Goal: Task Accomplishment & Management: Use online tool/utility

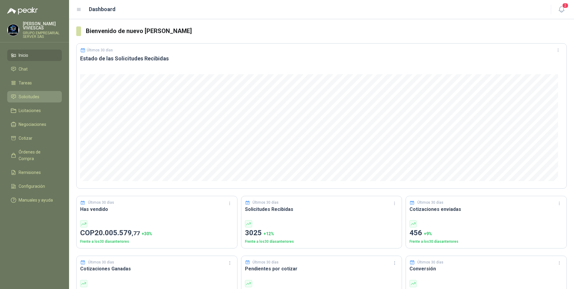
click at [33, 94] on span "Solicitudes" at bounding box center [29, 96] width 21 height 7
click at [27, 95] on span "Solicitudes" at bounding box center [29, 96] width 21 height 7
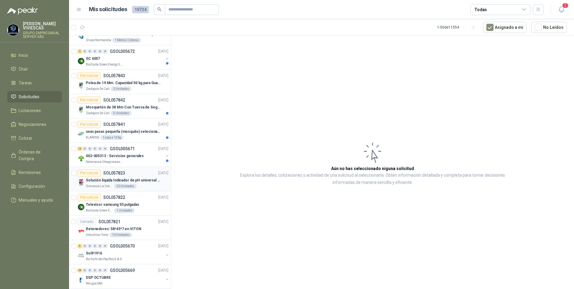
scroll to position [901, 0]
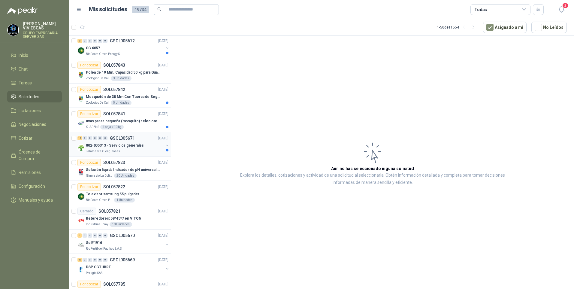
click at [101, 144] on p "002-005313 - Servicios generales" at bounding box center [115, 146] width 58 height 6
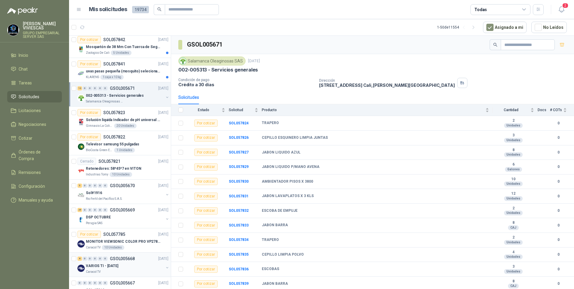
scroll to position [974, 0]
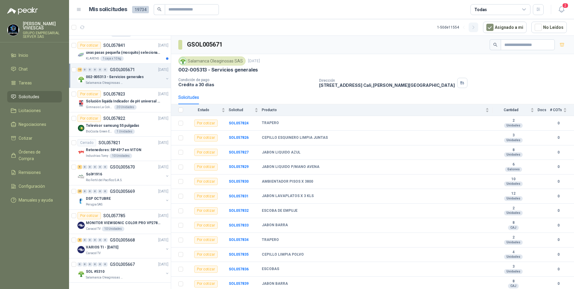
click at [475, 26] on icon "button" at bounding box center [473, 27] width 5 height 5
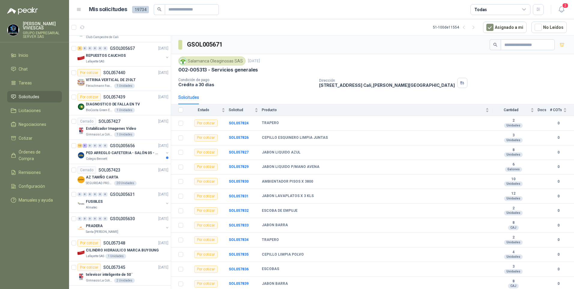
scroll to position [480, 0]
click at [100, 152] on p "PED ARREGLO CAFETERIA - SALÓN 05 - MATERIAL CARP." at bounding box center [123, 153] width 75 height 6
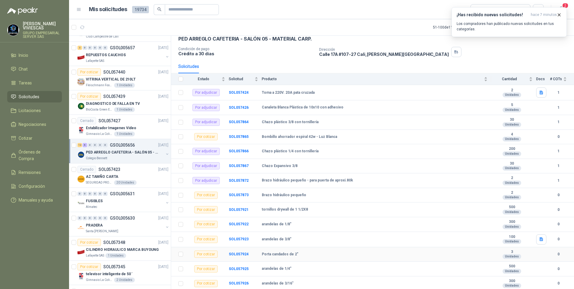
scroll to position [90, 0]
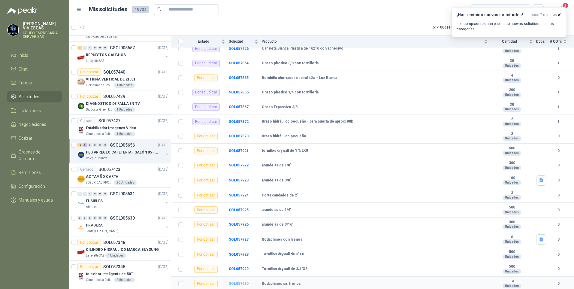
click at [238, 283] on b "SOL057930" at bounding box center [239, 283] width 20 height 4
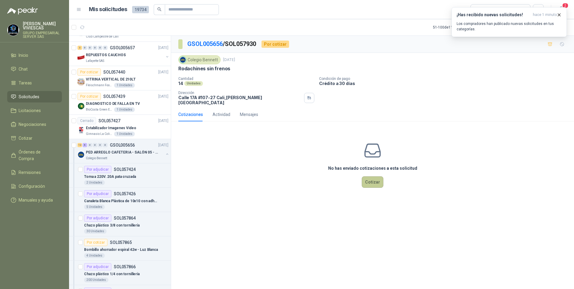
click at [370, 179] on button "Cotizar" at bounding box center [373, 181] width 22 height 11
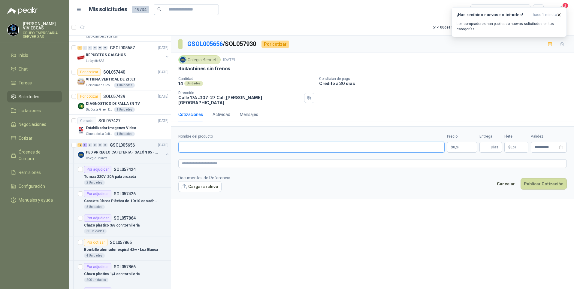
click at [190, 144] on input "Nombre del producto" at bounding box center [311, 147] width 266 height 11
type input "*"
click at [219, 142] on input "**********" at bounding box center [311, 147] width 266 height 11
click at [269, 146] on input "**********" at bounding box center [311, 147] width 266 height 11
type input "**********"
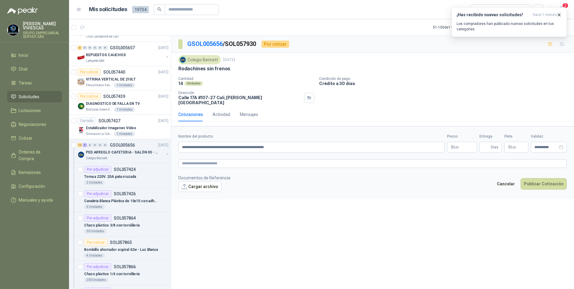
click at [459, 142] on body "RODRIGO VIVIESCAS GRUPO EMPRESARIAL SERVER SAS Inicio Chat Tareas Solicitudes L…" at bounding box center [287, 144] width 574 height 289
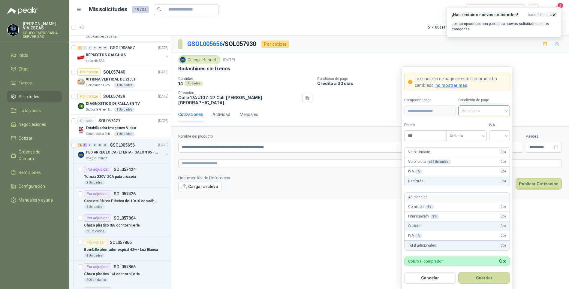
click at [482, 111] on span "Anticipado" at bounding box center [484, 110] width 44 height 9
drag, startPoint x: 487, startPoint y: 134, endPoint x: 474, endPoint y: 129, distance: 13.8
click at [487, 133] on div "Crédito a 30 días" at bounding box center [484, 133] width 42 height 7
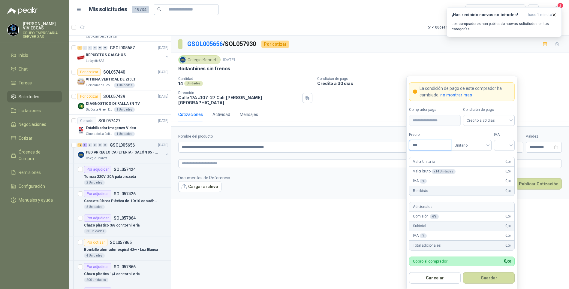
click at [428, 147] on input "***" at bounding box center [431, 145] width 42 height 10
type input "*******"
click at [504, 147] on input "search" at bounding box center [505, 144] width 14 height 9
click at [504, 156] on div "19%" at bounding box center [504, 158] width 11 height 7
click at [487, 281] on button "Guardar" at bounding box center [489, 277] width 52 height 11
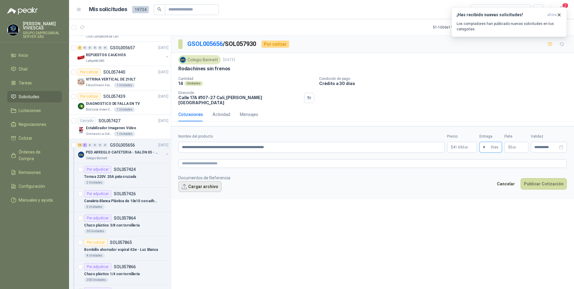
type input "*"
click at [203, 181] on button "Cargar archivo" at bounding box center [199, 186] width 43 height 11
click at [189, 161] on textarea at bounding box center [372, 163] width 389 height 9
click at [195, 194] on div "image.png image.png" at bounding box center [204, 196] width 52 height 8
click at [195, 194] on link "image.png" at bounding box center [204, 196] width 40 height 6
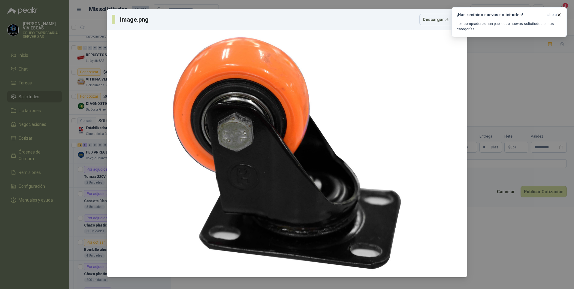
click at [531, 239] on div "image.png Descargar" at bounding box center [287, 144] width 574 height 289
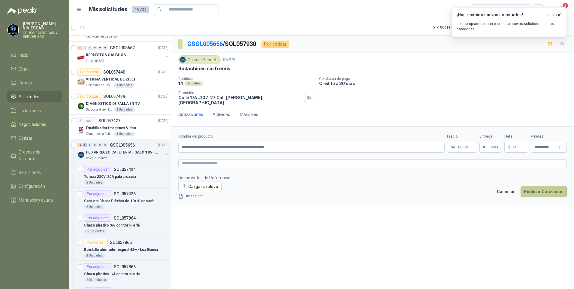
click at [532, 186] on button "Publicar Cotización" at bounding box center [544, 191] width 46 height 11
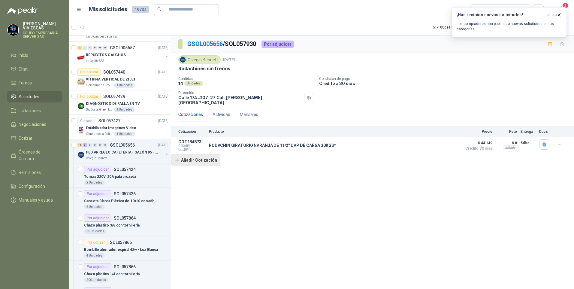
click at [196, 155] on button "Añadir Cotización" at bounding box center [195, 160] width 49 height 12
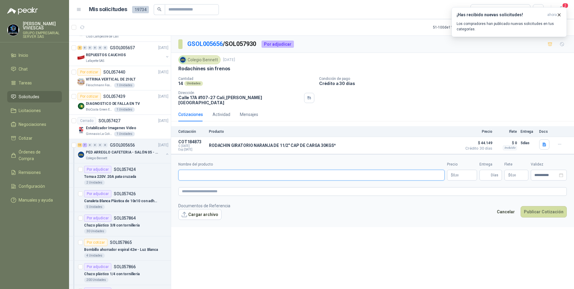
click at [186, 172] on input "Nombre del producto" at bounding box center [311, 175] width 266 height 11
type input "**********"
click at [289, 143] on p "RODACHIN GIRATORIO NARANJA DE 11/2" CAP DE CARGA 30KGS*" at bounding box center [272, 145] width 127 height 5
click at [458, 172] on body "RODRIGO VIVIESCAS GRUPO EMPRESARIAL SERVER SAS Inicio Chat Tareas Solicitudes L…" at bounding box center [287, 144] width 574 height 289
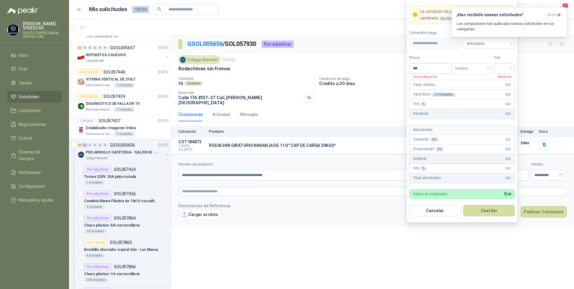
click at [481, 37] on div "¡Has recibido nuevas solicitudes! ahora Los compradores han publicado nuevas so…" at bounding box center [509, 22] width 115 height 30
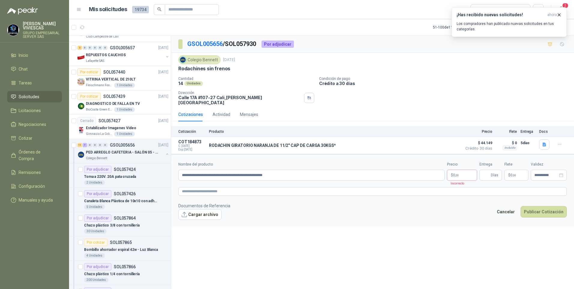
click at [456, 170] on p "$ 0 ,00" at bounding box center [462, 175] width 30 height 11
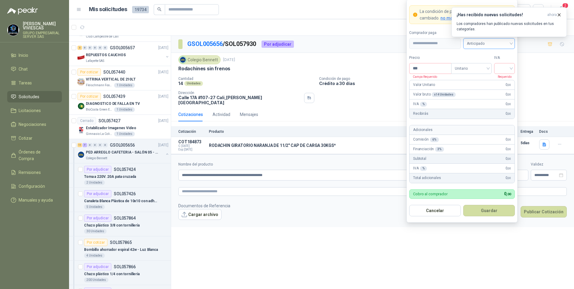
click at [489, 46] on span "Anticipado" at bounding box center [489, 43] width 44 height 9
click at [492, 65] on div "Crédito a 30 días" at bounding box center [489, 65] width 42 height 7
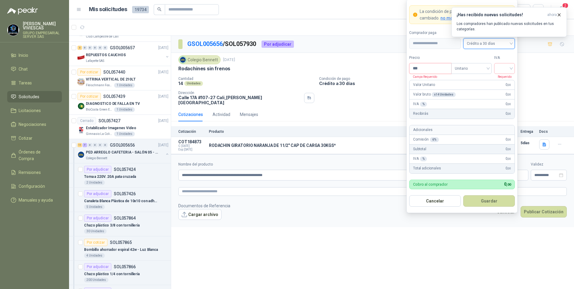
click at [426, 67] on input "***" at bounding box center [431, 68] width 42 height 10
type input "*******"
click at [501, 65] on input "search" at bounding box center [505, 67] width 14 height 9
drag, startPoint x: 504, startPoint y: 80, endPoint x: 484, endPoint y: 113, distance: 38.8
click at [498, 80] on div "19%" at bounding box center [504, 81] width 18 height 10
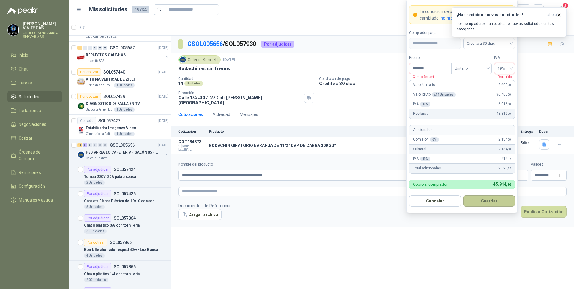
click at [478, 205] on button "Guardar" at bounding box center [489, 200] width 52 height 11
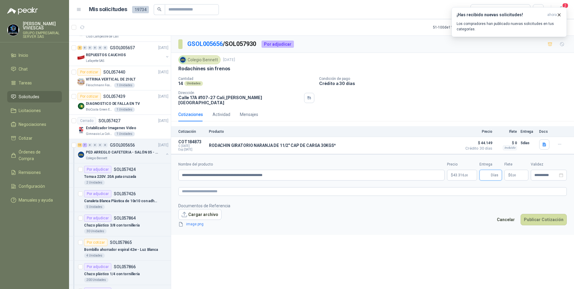
click at [489, 171] on input "Entrega" at bounding box center [486, 175] width 7 height 10
type input "*"
click at [536, 215] on button "Publicar Cotización" at bounding box center [544, 219] width 46 height 11
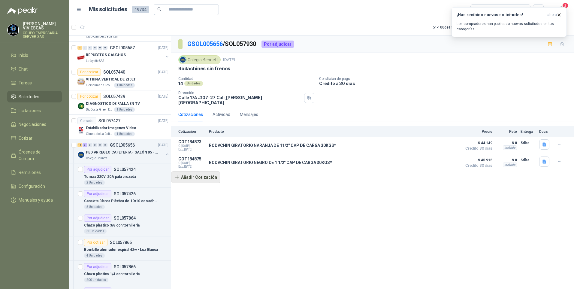
click at [195, 176] on button "Añadir Cotización" at bounding box center [195, 177] width 49 height 12
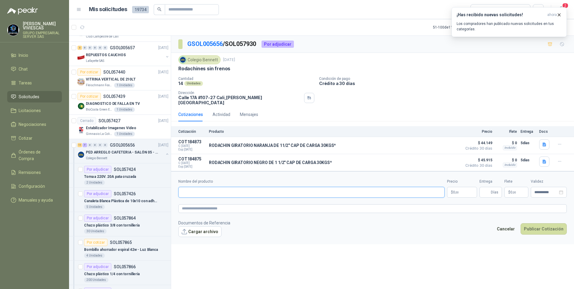
click at [188, 187] on input "Nombre del producto" at bounding box center [311, 192] width 266 height 11
type input "**********"
click at [521, 223] on button "Publicar Cotización" at bounding box center [544, 228] width 46 height 11
type input "*"
click at [232, 189] on input "**********" at bounding box center [311, 192] width 266 height 11
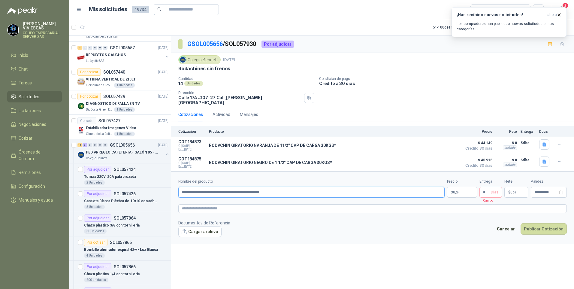
type input "**********"
click at [461, 187] on body "RODRIGO VIVIESCAS GRUPO EMPRESARIAL SERVER SAS Inicio Chat Tareas Solicitudes L…" at bounding box center [287, 144] width 574 height 289
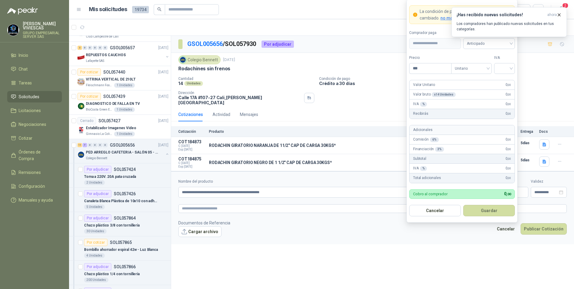
click at [495, 37] on div "¡Has recibido nuevas solicitudes! ahora Los compradores han publicado nuevas so…" at bounding box center [509, 22] width 115 height 30
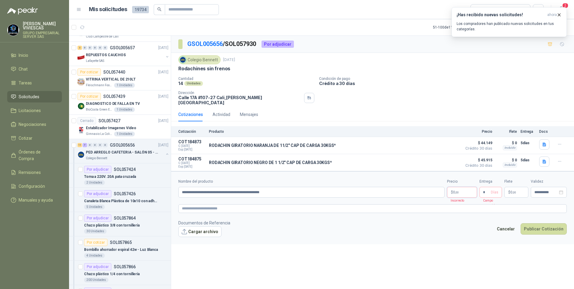
drag, startPoint x: 458, startPoint y: 189, endPoint x: 489, endPoint y: 112, distance: 82.5
click at [458, 191] on span ",00" at bounding box center [457, 192] width 4 height 3
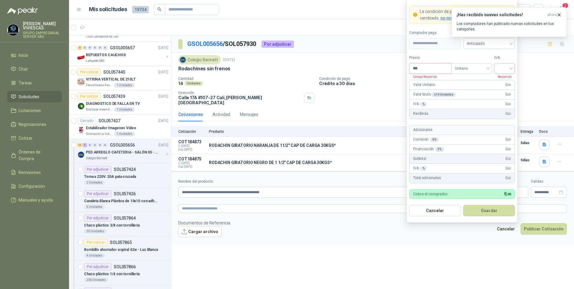
drag, startPoint x: 431, startPoint y: 72, endPoint x: 428, endPoint y: 68, distance: 5.1
click at [430, 71] on input "***" at bounding box center [431, 68] width 42 height 10
type input "*******"
click at [463, 205] on button "Guardar" at bounding box center [489, 210] width 52 height 11
click at [504, 69] on input "search" at bounding box center [505, 67] width 14 height 9
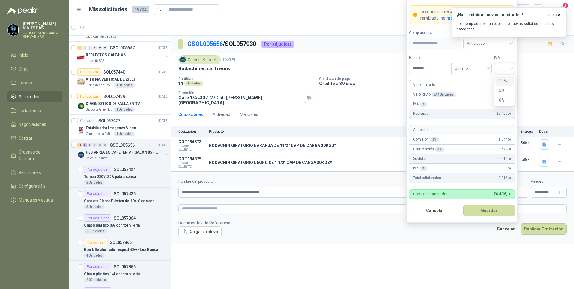
click at [502, 80] on div "19%" at bounding box center [504, 80] width 11 height 7
click at [484, 212] on button "Guardar" at bounding box center [489, 210] width 52 height 11
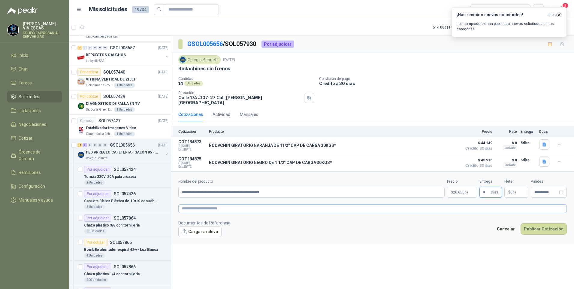
type input "*"
click at [195, 204] on textarea at bounding box center [372, 208] width 389 height 9
click at [190, 205] on textarea at bounding box center [372, 208] width 389 height 9
click at [194, 204] on textarea at bounding box center [372, 208] width 389 height 9
click at [191, 239] on span "image.png" at bounding box center [204, 241] width 40 height 6
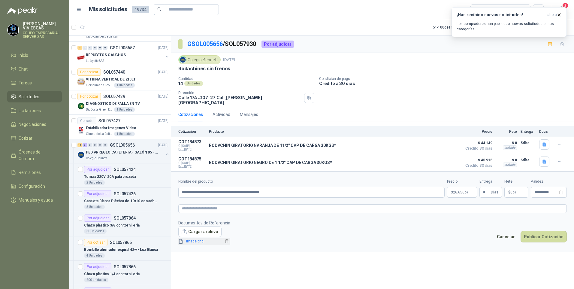
click at [199, 238] on link "image.png" at bounding box center [204, 241] width 40 height 6
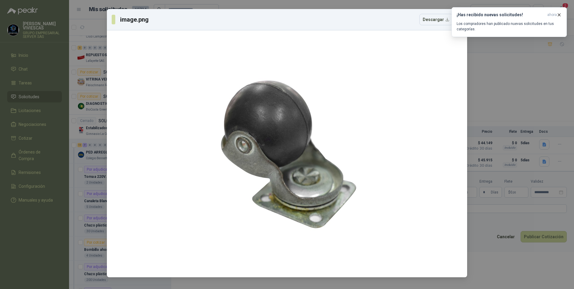
click at [482, 259] on div "image.png Descargar" at bounding box center [287, 144] width 574 height 289
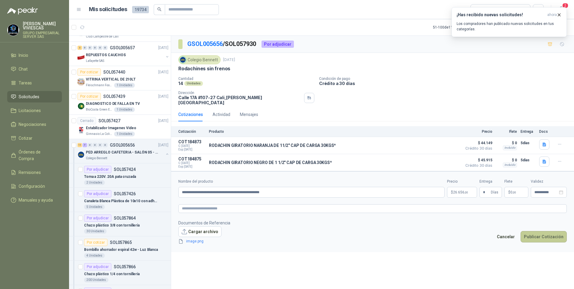
click at [538, 232] on button "Publicar Cotización" at bounding box center [544, 236] width 46 height 11
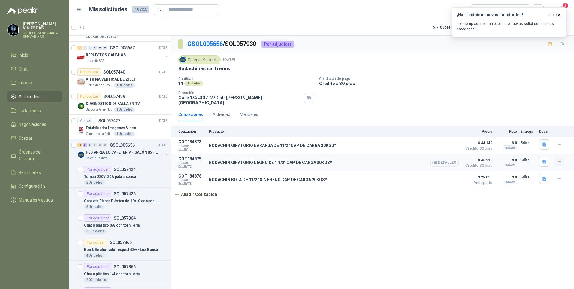
click at [562, 159] on icon "button" at bounding box center [559, 161] width 5 height 5
click at [527, 132] on button "Editar" at bounding box center [548, 134] width 48 height 10
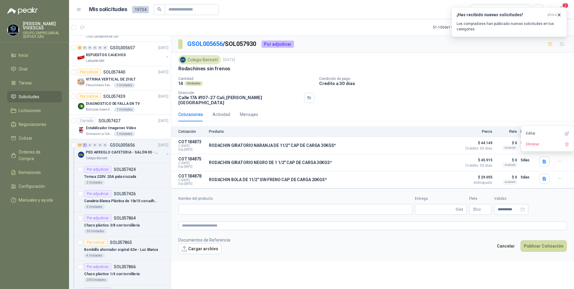
type input "**********"
type input "*"
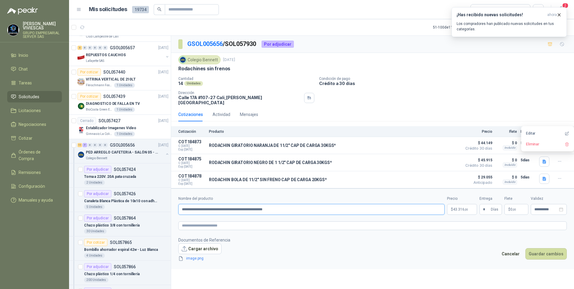
click at [249, 205] on input "**********" at bounding box center [311, 209] width 266 height 11
type input "**********"
click at [525, 248] on button "Guardar cambios" at bounding box center [545, 253] width 41 height 11
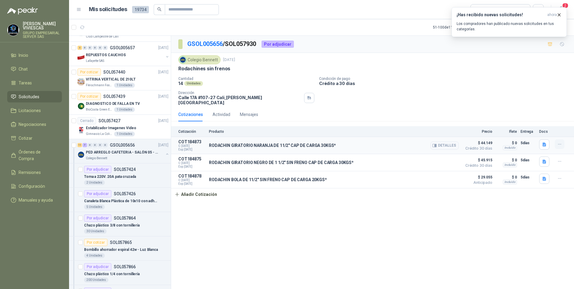
click at [562, 141] on button "button" at bounding box center [560, 144] width 10 height 10
click at [534, 117] on button "Editar" at bounding box center [548, 116] width 48 height 10
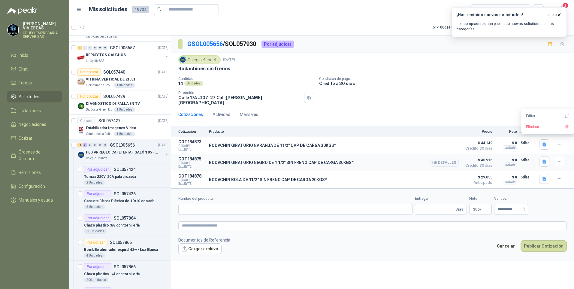
type input "**********"
type input "*"
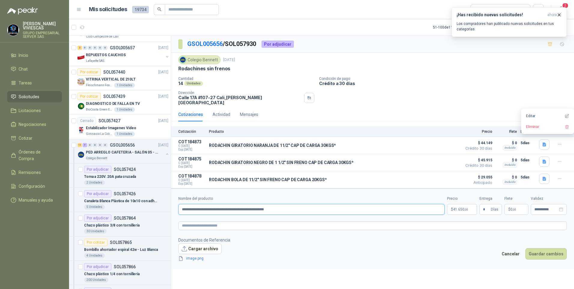
click at [252, 204] on input "**********" at bounding box center [311, 209] width 266 height 11
type input "**********"
click at [525, 248] on button "Guardar cambios" at bounding box center [545, 253] width 41 height 11
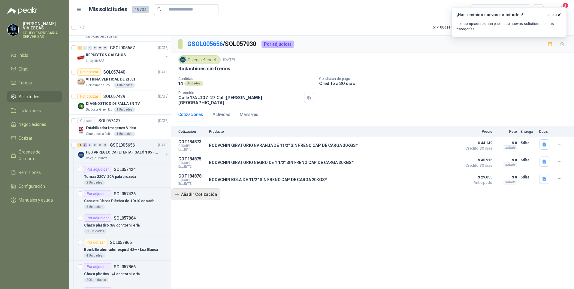
click at [195, 193] on button "Añadir Cotización" at bounding box center [195, 194] width 49 height 12
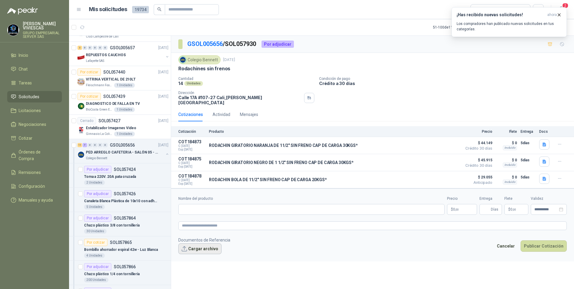
click at [194, 248] on button "Cargar archivo" at bounding box center [199, 248] width 43 height 11
click at [182, 204] on input "Nombre del producto" at bounding box center [311, 209] width 266 height 11
click at [189, 221] on textarea at bounding box center [372, 225] width 389 height 9
click at [197, 254] on div "image.png image.png" at bounding box center [204, 258] width 52 height 8
click at [196, 256] on link "image.png" at bounding box center [204, 259] width 40 height 6
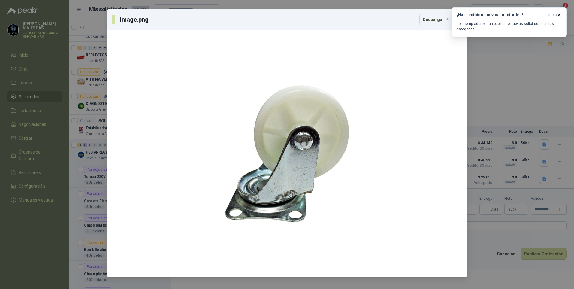
drag, startPoint x: 508, startPoint y: 270, endPoint x: 492, endPoint y: 262, distance: 17.5
click at [507, 270] on div "image.png Descargar" at bounding box center [287, 144] width 574 height 289
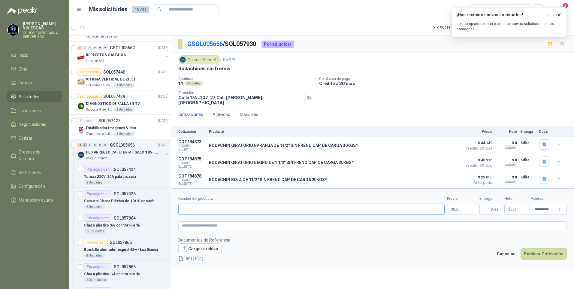
click at [181, 204] on input "Nombre del producto" at bounding box center [311, 209] width 266 height 11
type input "**********"
click at [460, 206] on p "$ 0 ,00" at bounding box center [462, 209] width 30 height 11
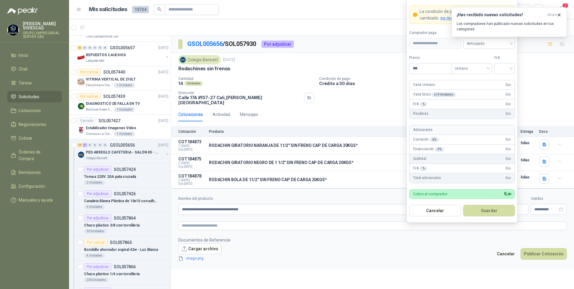
click at [488, 37] on div "¡Has recibido nuevas solicitudes! ahora Los compradores han publicado nuevas so…" at bounding box center [509, 22] width 115 height 30
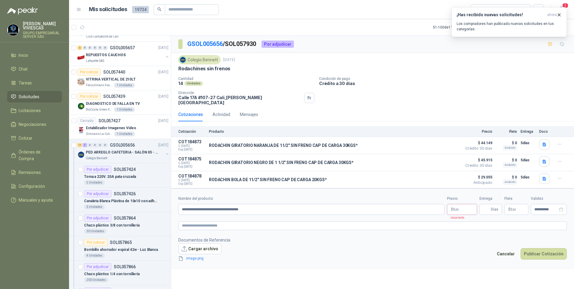
click at [466, 207] on body "RODRIGO VIVIESCAS GRUPO EMPRESARIAL SERVER SAS Inicio Chat Tareas Solicitudes L…" at bounding box center [287, 144] width 574 height 289
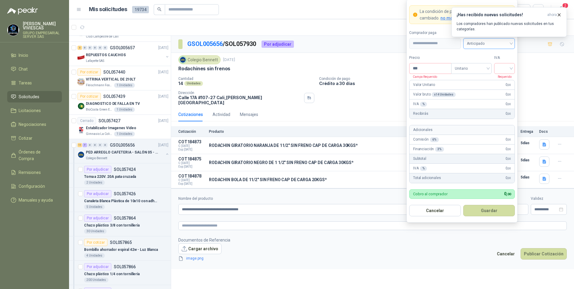
click at [481, 44] on span "Anticipado" at bounding box center [489, 43] width 44 height 9
drag, startPoint x: 493, startPoint y: 66, endPoint x: 431, endPoint y: 69, distance: 62.0
click at [492, 65] on div "Crédito a 30 días" at bounding box center [489, 65] width 42 height 7
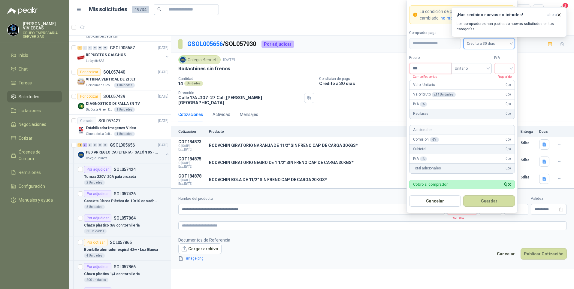
click at [431, 71] on input "***" at bounding box center [431, 68] width 42 height 10
type input "*******"
click at [508, 66] on input "search" at bounding box center [505, 67] width 14 height 9
click at [504, 80] on div "19%" at bounding box center [504, 80] width 11 height 7
click at [485, 204] on button "Guardar" at bounding box center [489, 200] width 52 height 11
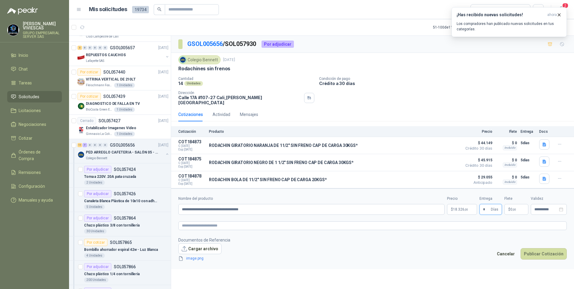
type input "*"
click at [425, 264] on form "**********" at bounding box center [372, 228] width 403 height 80
click at [192, 256] on link "image.png" at bounding box center [204, 259] width 40 height 6
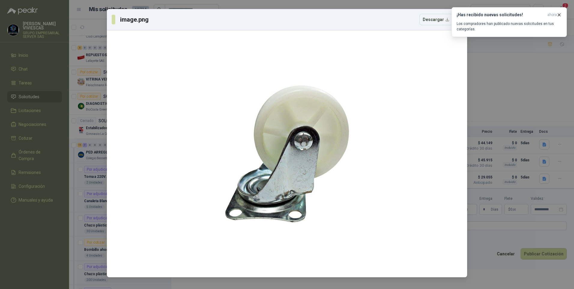
click at [497, 262] on div "image.png Descargar" at bounding box center [287, 144] width 574 height 289
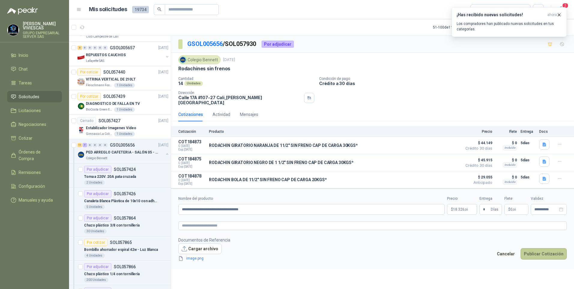
click at [544, 250] on button "Publicar Cotización" at bounding box center [544, 253] width 46 height 11
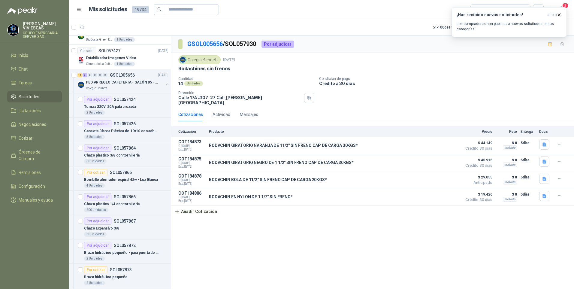
scroll to position [540, 0]
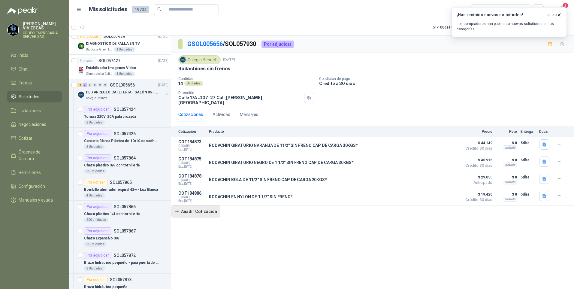
click at [198, 210] on button "Añadir Cotización" at bounding box center [195, 211] width 49 height 12
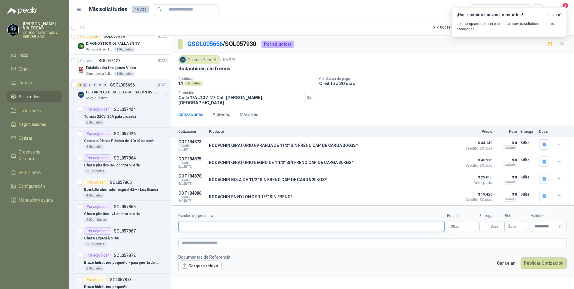
click at [187, 222] on input "Nombre del producto" at bounding box center [311, 226] width 266 height 11
click at [187, 240] on textarea at bounding box center [372, 242] width 389 height 9
click at [185, 221] on input "Nombre del producto" at bounding box center [311, 226] width 266 height 11
click at [562, 193] on icon "button" at bounding box center [559, 195] width 5 height 5
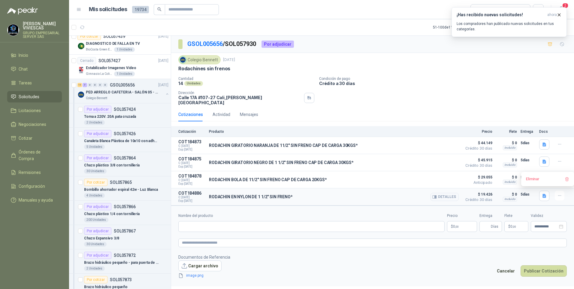
click at [260, 194] on p "RODACHIN EN NYLON DE 1 1/2" SIN FRENO*" at bounding box center [251, 196] width 84 height 5
click at [183, 224] on input "Nombre del producto" at bounding box center [311, 226] width 266 height 11
type input "*"
type input "**********"
click at [459, 223] on p "$ 0 ,00" at bounding box center [462, 226] width 30 height 11
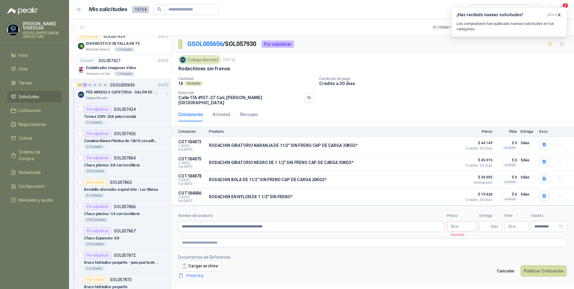
click at [493, 37] on div "¡Has recibido nuevas solicitudes! ahora Los compradores han publicado nuevas so…" at bounding box center [509, 22] width 115 height 30
click at [462, 227] on p "$ 0 ,00" at bounding box center [462, 226] width 30 height 11
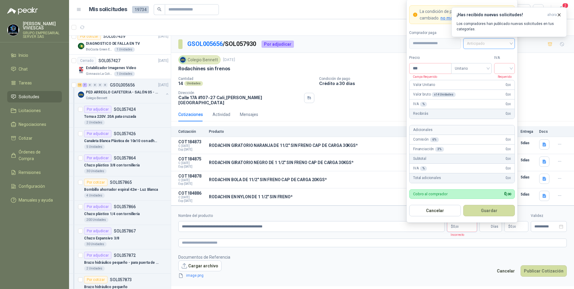
click at [490, 47] on span "Anticipado" at bounding box center [489, 43] width 44 height 9
click at [485, 62] on div "Crédito a 30 días" at bounding box center [489, 66] width 49 height 10
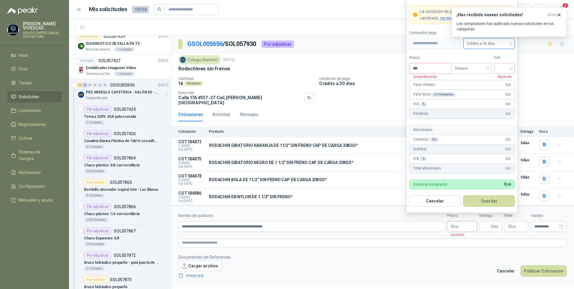
drag, startPoint x: 430, startPoint y: 66, endPoint x: 433, endPoint y: 65, distance: 3.1
click at [430, 66] on input "***" at bounding box center [431, 68] width 42 height 10
type input "*******"
click at [510, 66] on input "search" at bounding box center [505, 67] width 14 height 9
drag, startPoint x: 501, startPoint y: 82, endPoint x: 512, endPoint y: 81, distance: 11.5
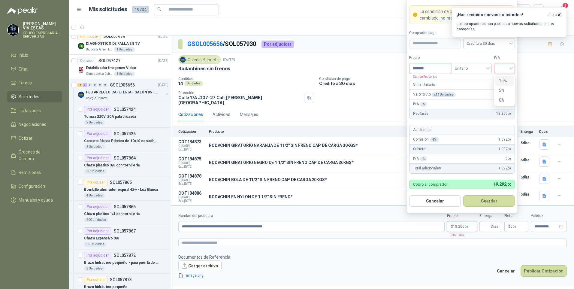
click at [501, 82] on div "19%" at bounding box center [504, 80] width 11 height 7
click at [486, 202] on button "Guardar" at bounding box center [489, 200] width 52 height 11
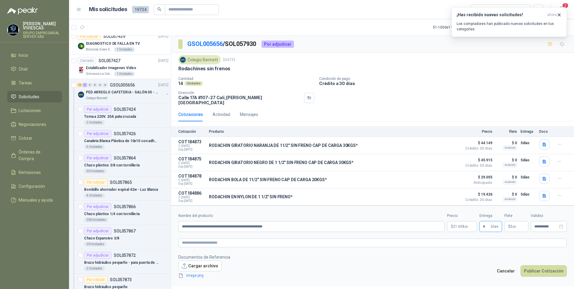
type input "*"
click at [335, 250] on form "**********" at bounding box center [372, 245] width 403 height 80
click at [195, 276] on div "image.png" at bounding box center [204, 275] width 52 height 7
click at [193, 273] on link "image.png" at bounding box center [204, 276] width 40 height 6
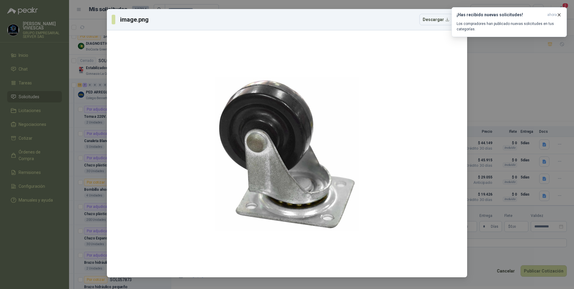
click at [488, 274] on div "image.png Descargar" at bounding box center [287, 144] width 574 height 289
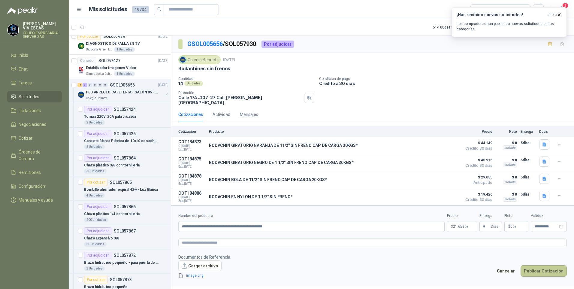
click at [550, 265] on button "Publicar Cotización" at bounding box center [544, 270] width 46 height 11
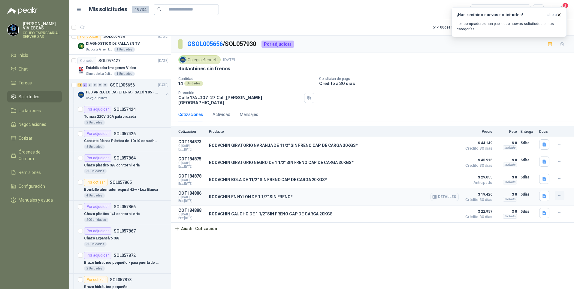
click at [561, 193] on icon "button" at bounding box center [559, 195] width 5 height 5
drag, startPoint x: 533, startPoint y: 168, endPoint x: 524, endPoint y: 166, distance: 9.3
click at [533, 168] on button "Editar" at bounding box center [548, 168] width 48 height 10
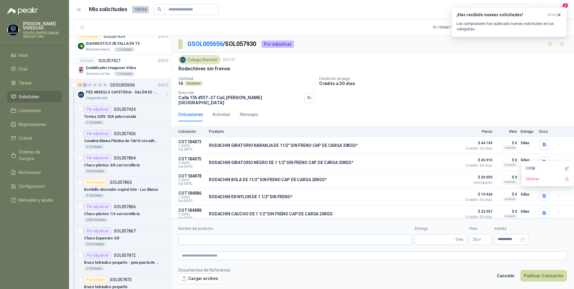
type input "**********"
type input "*"
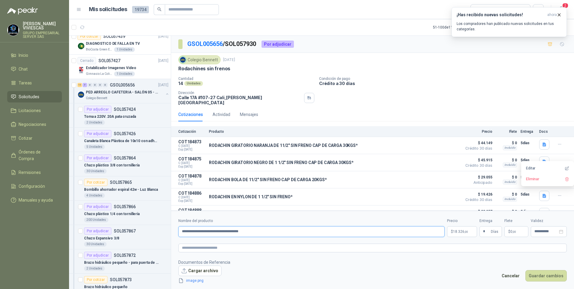
click at [251, 231] on input "**********" at bounding box center [311, 231] width 266 height 11
click at [252, 231] on input "**********" at bounding box center [311, 231] width 266 height 11
click at [293, 234] on input "**********" at bounding box center [311, 231] width 266 height 11
type input "**********"
click at [547, 275] on button "Guardar cambios" at bounding box center [545, 275] width 41 height 11
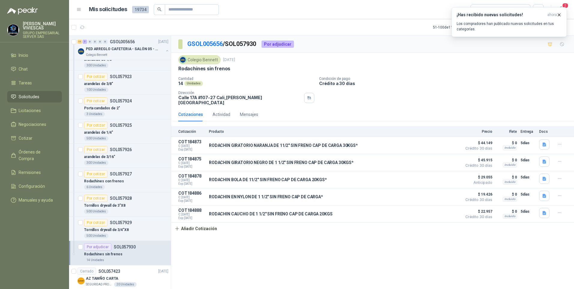
scroll to position [871, 0]
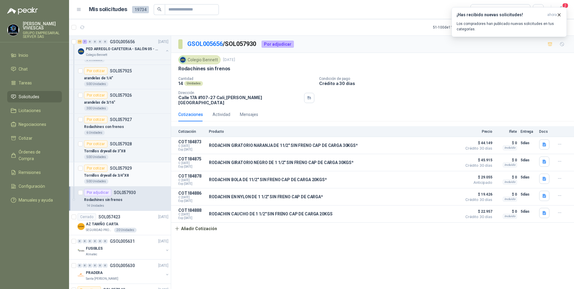
click at [114, 174] on p "Tornillos drywall de 3/4"X8" at bounding box center [106, 176] width 45 height 6
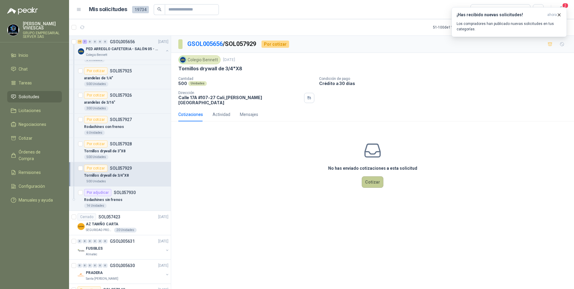
click at [369, 180] on button "Cotizar" at bounding box center [373, 181] width 22 height 11
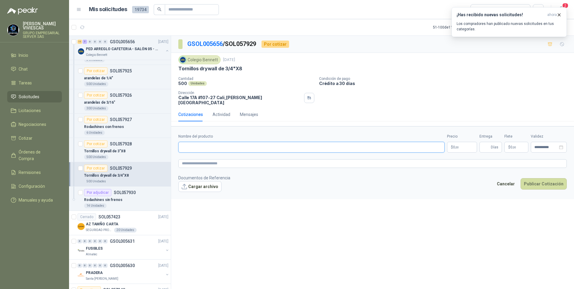
click at [198, 146] on input "Nombre del producto" at bounding box center [311, 147] width 266 height 11
type input "**********"
click at [460, 142] on p "$ 0 ,00" at bounding box center [462, 147] width 30 height 11
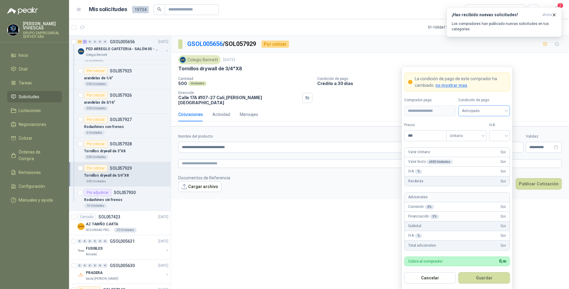
click at [477, 108] on span "Anticipado" at bounding box center [484, 110] width 44 height 9
drag, startPoint x: 479, startPoint y: 133, endPoint x: 448, endPoint y: 131, distance: 30.4
click at [478, 132] on div "Crédito a 30 días" at bounding box center [484, 133] width 42 height 7
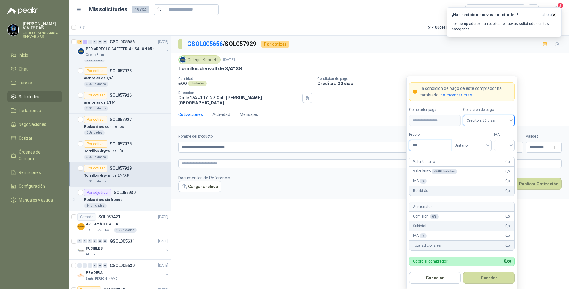
click at [425, 142] on input "***" at bounding box center [431, 145] width 42 height 10
click at [508, 149] on span at bounding box center [505, 145] width 14 height 10
type input "****"
click at [506, 157] on div "19%" at bounding box center [504, 158] width 11 height 7
click at [483, 277] on button "Guardar" at bounding box center [489, 277] width 52 height 11
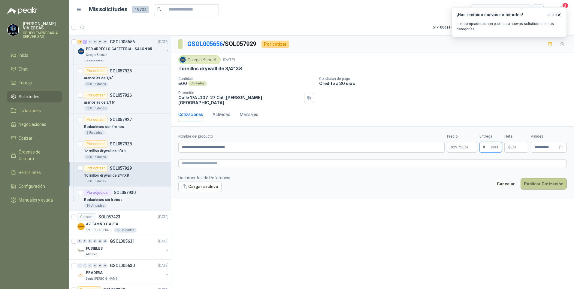
type input "*"
click at [539, 178] on button "Publicar Cotización" at bounding box center [544, 183] width 46 height 11
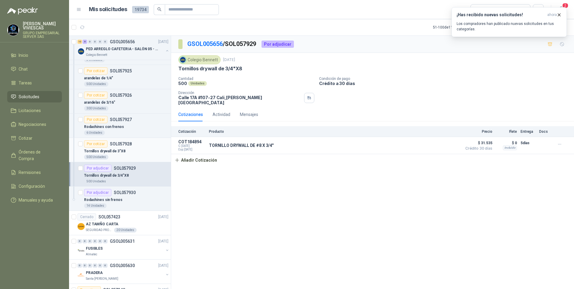
click at [112, 152] on p "Tornillos drywall de 3"X8" at bounding box center [104, 151] width 41 height 6
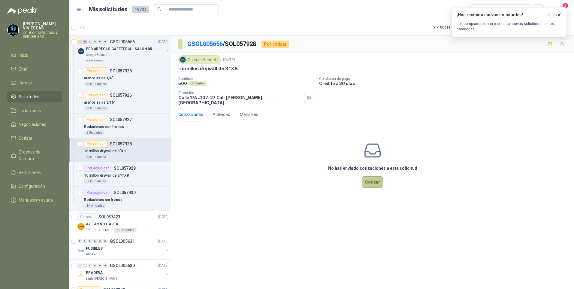
click at [377, 181] on button "Cotizar" at bounding box center [373, 181] width 22 height 11
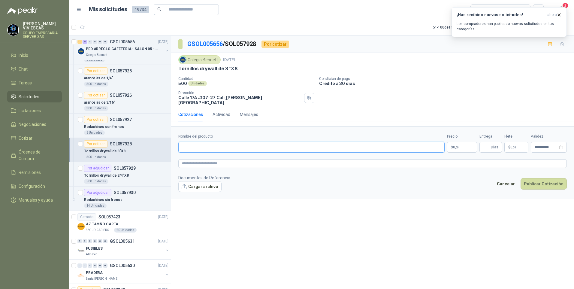
click at [198, 142] on input "Nombre del producto" at bounding box center [311, 147] width 266 height 11
type input "*"
type input "********"
click at [111, 125] on p "Rodachines con frenos" at bounding box center [104, 127] width 40 height 6
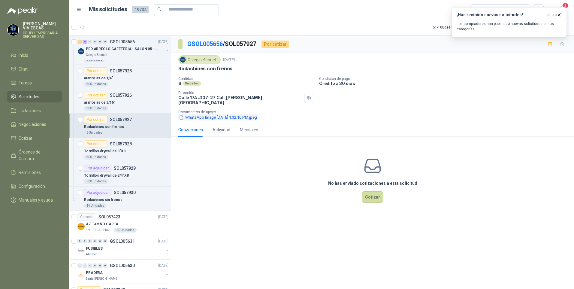
click at [216, 114] on button "WhatsApp Image 2025-09-29 at 1.32.10 PM.jpeg" at bounding box center [217, 117] width 79 height 6
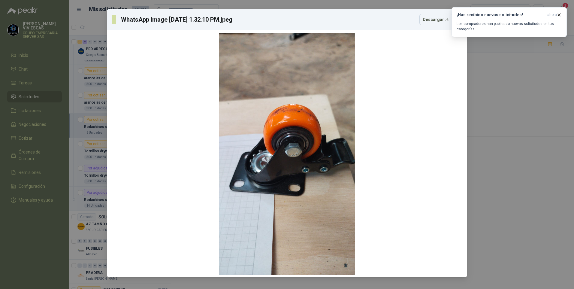
click at [496, 190] on div "WhatsApp Image 2025-09-29 at 1.32.10 PM.jpeg Descargar" at bounding box center [287, 144] width 574 height 289
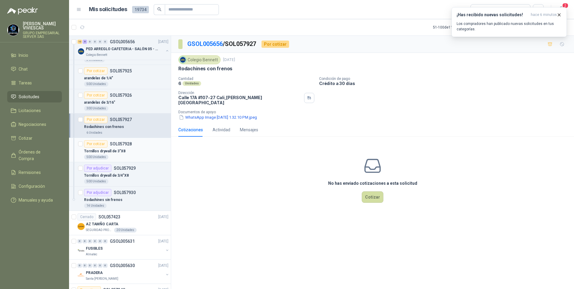
click at [109, 150] on p "Tornillos drywall de 3"X8" at bounding box center [104, 151] width 41 height 6
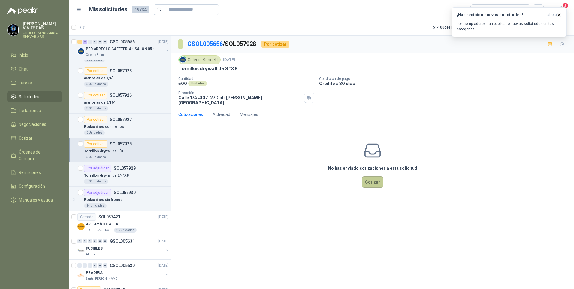
click at [373, 178] on button "Cotizar" at bounding box center [373, 181] width 22 height 11
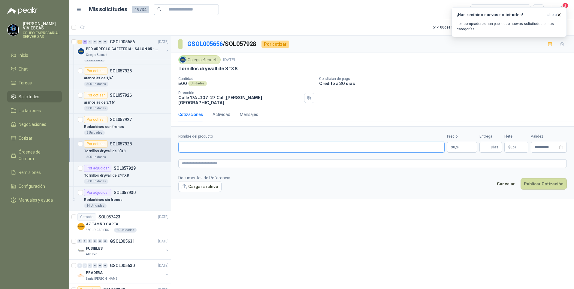
click at [183, 143] on input "Nombre del producto" at bounding box center [311, 147] width 266 height 11
type input "**********"
click at [465, 145] on body "RODRIGO VIVIESCAS GRUPO EMPRESARIAL SERVER SAS Inicio Chat Tareas Solicitudes L…" at bounding box center [287, 144] width 574 height 289
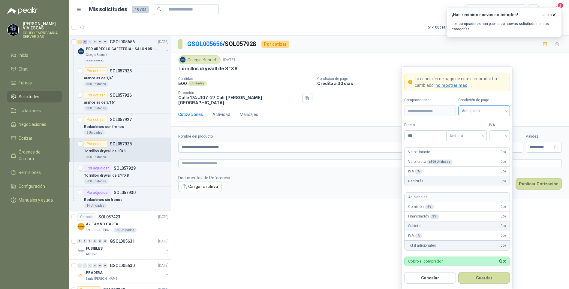
click at [481, 112] on span "Anticipado" at bounding box center [484, 110] width 44 height 9
click at [483, 129] on div "Crédito a 30 días" at bounding box center [484, 133] width 49 height 10
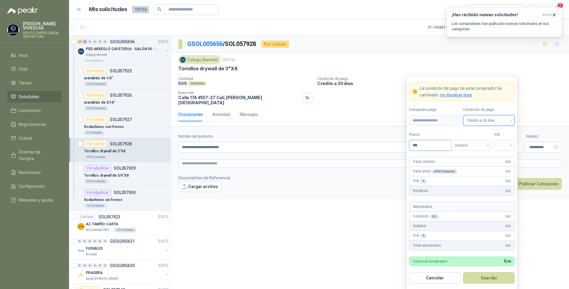
click at [428, 146] on input "***" at bounding box center [431, 145] width 42 height 10
type input "*****"
click at [502, 143] on input "search" at bounding box center [505, 144] width 14 height 9
click at [507, 156] on div "19%" at bounding box center [504, 158] width 11 height 7
click at [494, 274] on button "Guardar" at bounding box center [489, 277] width 52 height 11
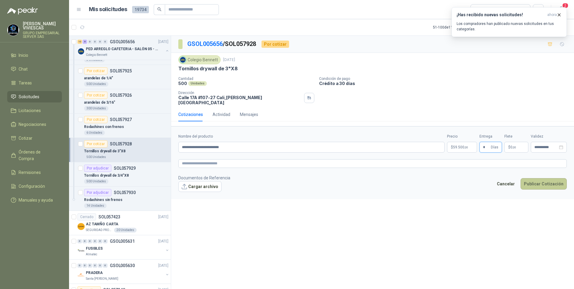
type input "*"
click at [539, 178] on button "Publicar Cotización" at bounding box center [544, 183] width 46 height 11
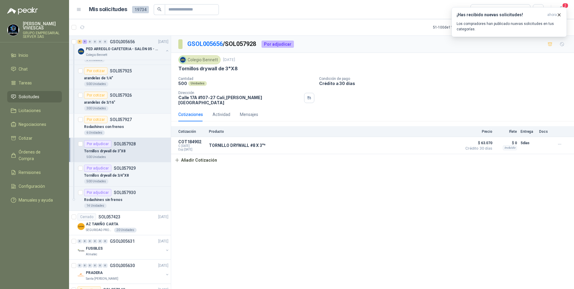
click at [109, 129] on p "Rodachines con frenos" at bounding box center [104, 127] width 40 height 6
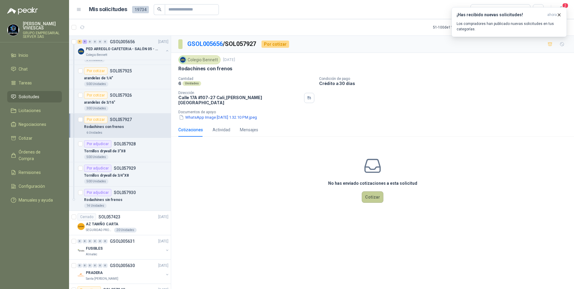
click at [371, 191] on button "Cotizar" at bounding box center [373, 196] width 22 height 11
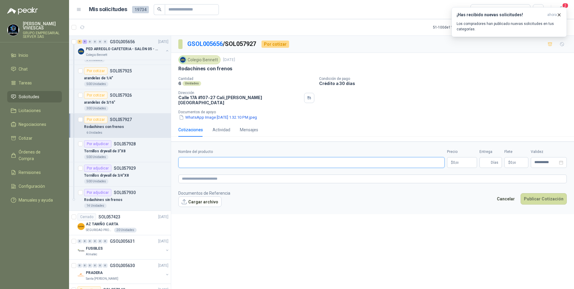
click at [186, 157] on input "Nombre del producto" at bounding box center [311, 162] width 266 height 11
type input "*"
click at [244, 159] on input "**********" at bounding box center [311, 162] width 266 height 11
click at [199, 158] on input "**********" at bounding box center [311, 162] width 266 height 11
click at [267, 158] on input "**********" at bounding box center [311, 162] width 266 height 11
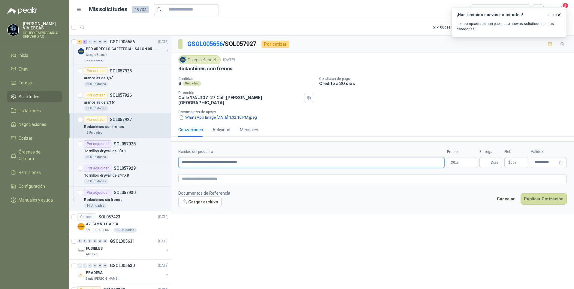
type input "**********"
click at [257, 162] on input "**********" at bounding box center [311, 162] width 266 height 11
click at [197, 209] on link "image.png" at bounding box center [204, 212] width 40 height 6
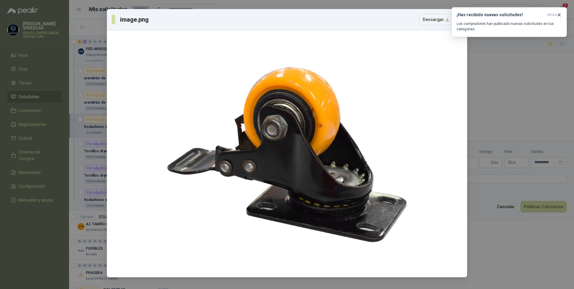
click at [457, 238] on div at bounding box center [287, 154] width 356 height 242
click at [500, 247] on div "image.png Descargar" at bounding box center [287, 144] width 574 height 289
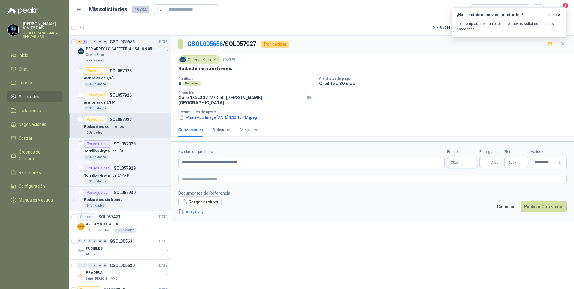
click at [462, 159] on body "RODRIGO VIVIESCAS GRUPO EMPRESARIAL SERVER SAS Inicio Chat Tareas Solicitudes L…" at bounding box center [287, 144] width 574 height 289
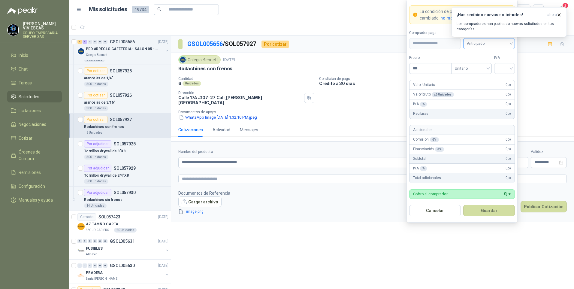
click at [479, 46] on span "Anticipado" at bounding box center [489, 43] width 44 height 9
click at [485, 63] on div "Crédito a 30 días" at bounding box center [489, 65] width 42 height 7
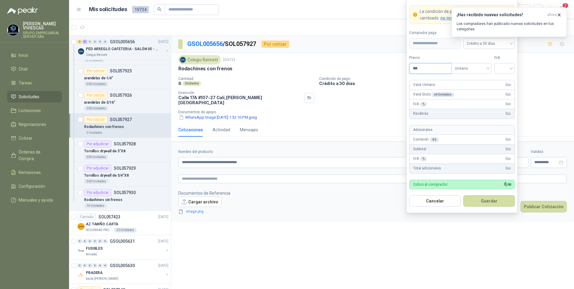
click at [429, 70] on input "***" at bounding box center [431, 68] width 42 height 10
type input "*******"
click at [511, 66] on input "search" at bounding box center [505, 67] width 14 height 9
click at [505, 83] on div "19%" at bounding box center [504, 80] width 11 height 7
click at [489, 200] on button "Guardar" at bounding box center [489, 200] width 52 height 11
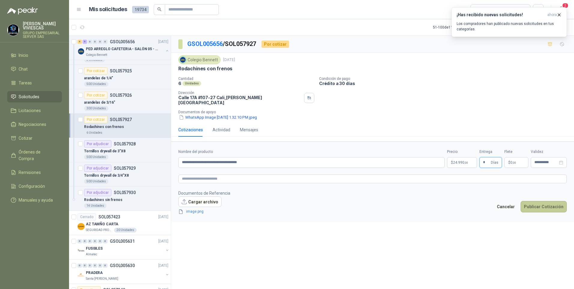
type input "*"
click at [543, 203] on button "Publicar Cotización" at bounding box center [544, 206] width 46 height 11
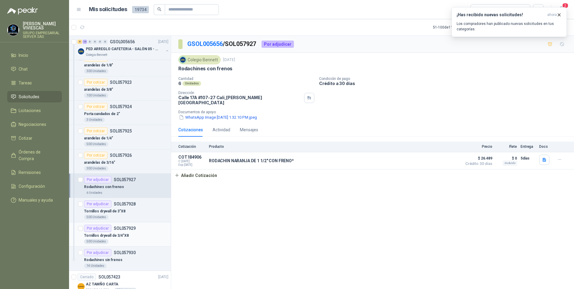
scroll to position [781, 0]
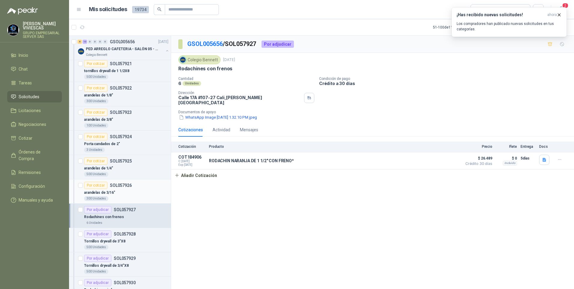
click at [108, 192] on p "arandelas de 3/16"" at bounding box center [99, 193] width 31 height 6
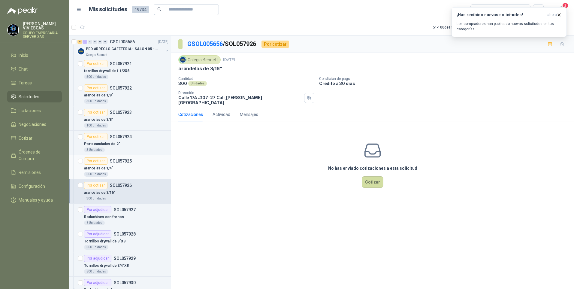
click at [110, 171] on div "arandelas de 1/4"" at bounding box center [126, 168] width 84 height 7
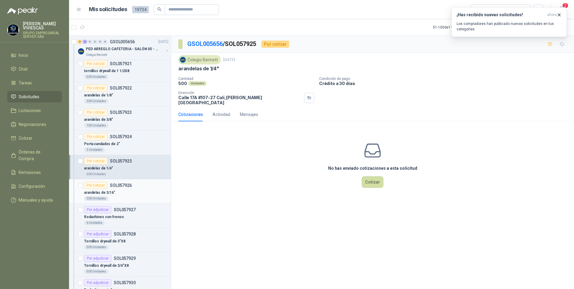
click at [120, 193] on div "arandelas de 3/16"" at bounding box center [126, 192] width 84 height 7
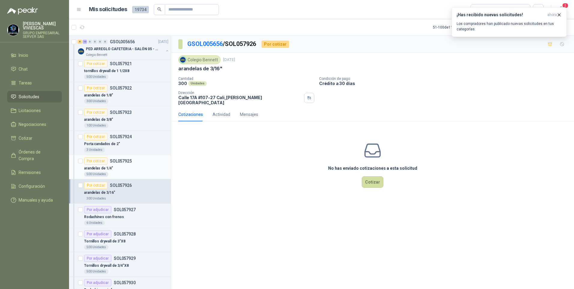
click at [126, 174] on div "500 Unidades" at bounding box center [126, 174] width 84 height 5
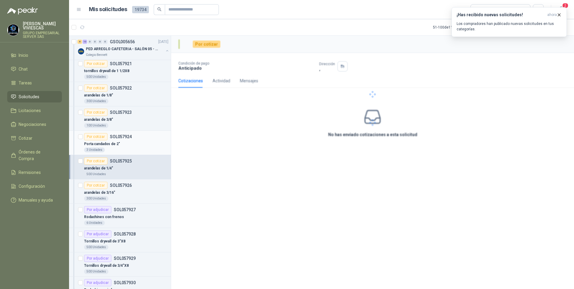
drag, startPoint x: 112, startPoint y: 141, endPoint x: 110, endPoint y: 149, distance: 8.5
click at [112, 141] on p "Porta candados de 2"" at bounding box center [102, 144] width 36 height 6
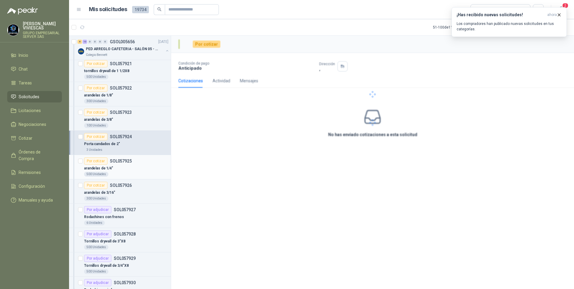
click at [121, 169] on div "arandelas de 1/4"" at bounding box center [126, 168] width 84 height 7
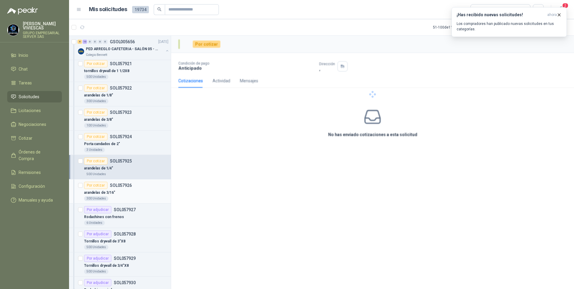
click at [115, 190] on div "arandelas de 3/16"" at bounding box center [126, 192] width 84 height 7
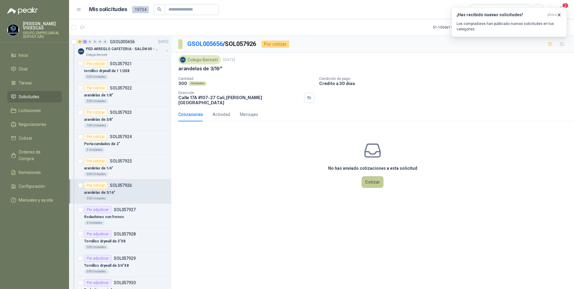
click at [370, 179] on button "Cotizar" at bounding box center [373, 181] width 22 height 11
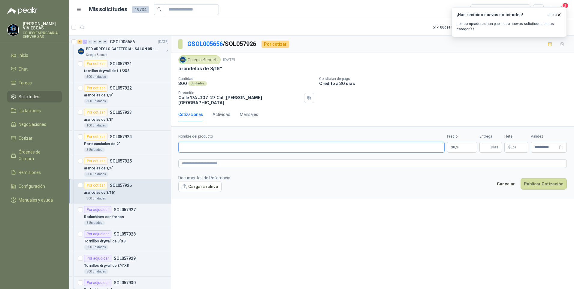
click at [199, 144] on input "Nombre del producto" at bounding box center [311, 147] width 266 height 11
type input "*"
type input "**********"
click at [460, 140] on body "RODRIGO VIVIESCAS GRUPO EMPRESARIAL SERVER SAS Inicio Chat Tareas Solicitudes L…" at bounding box center [287, 144] width 574 height 289
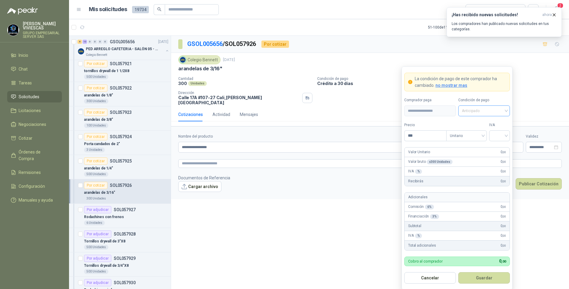
click at [469, 110] on span "Anticipado" at bounding box center [484, 110] width 44 height 9
drag, startPoint x: 473, startPoint y: 128, endPoint x: 468, endPoint y: 130, distance: 5.3
click at [473, 128] on div "Anticipado Crédito a 30 días" at bounding box center [484, 128] width 49 height 19
click at [431, 135] on input "***" at bounding box center [426, 136] width 42 height 10
click at [482, 108] on span "Anticipado" at bounding box center [484, 110] width 44 height 9
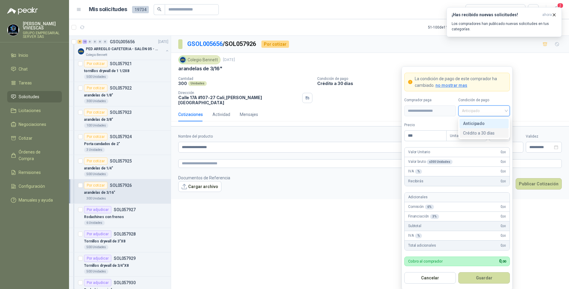
drag, startPoint x: 478, startPoint y: 132, endPoint x: 467, endPoint y: 137, distance: 12.4
click at [478, 132] on div "Crédito a 30 días" at bounding box center [484, 133] width 42 height 7
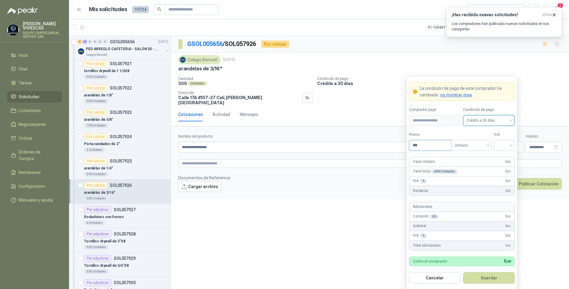
click at [423, 147] on input "***" at bounding box center [431, 145] width 42 height 10
type input "****"
click at [505, 141] on input "search" at bounding box center [505, 144] width 14 height 9
click at [503, 156] on div "19%" at bounding box center [504, 158] width 11 height 7
click at [488, 272] on form "**********" at bounding box center [462, 183] width 111 height 214
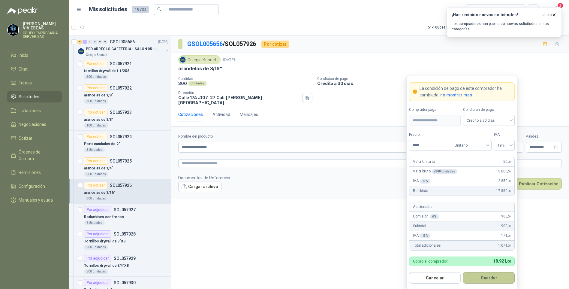
click at [486, 281] on button "Guardar" at bounding box center [489, 277] width 52 height 11
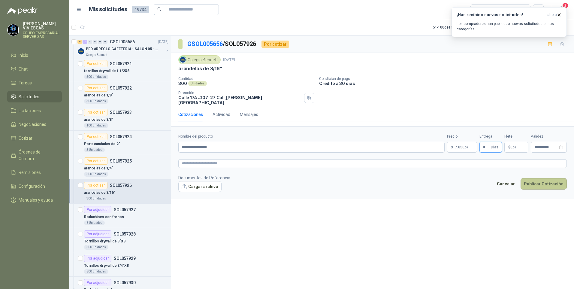
type input "*"
click at [549, 178] on button "Publicar Cotización" at bounding box center [544, 183] width 46 height 11
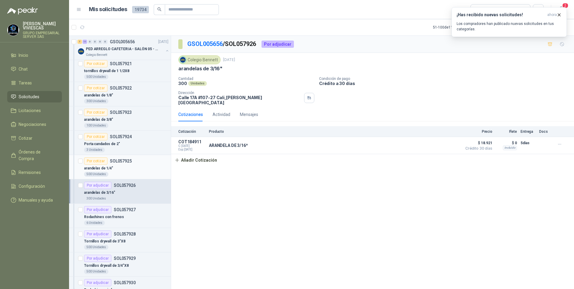
click at [103, 169] on p "arandelas de 1/4"" at bounding box center [98, 168] width 29 height 6
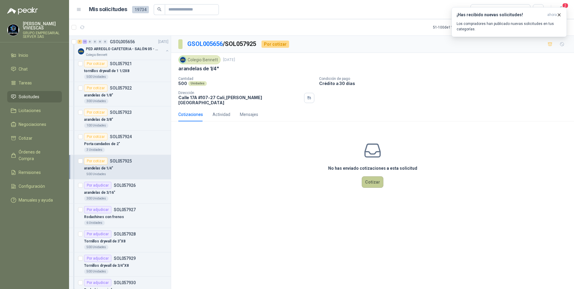
click at [369, 181] on button "Cotizar" at bounding box center [373, 181] width 22 height 11
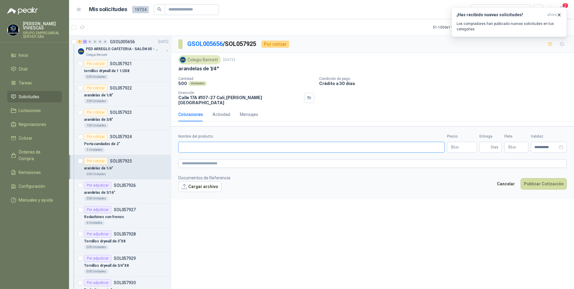
click at [195, 144] on input "Nombre del producto" at bounding box center [311, 147] width 266 height 11
type input "**********"
click at [467, 143] on p "$ 0 ,00" at bounding box center [462, 147] width 30 height 11
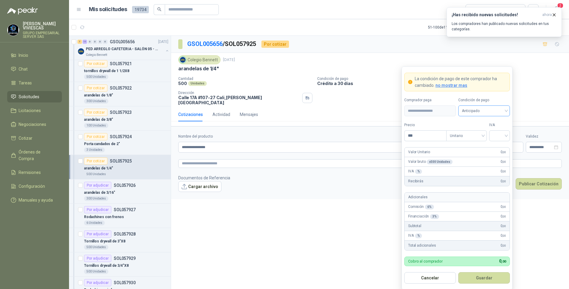
click at [480, 111] on span "Anticipado" at bounding box center [484, 110] width 44 height 9
drag, startPoint x: 494, startPoint y: 132, endPoint x: 450, endPoint y: 136, distance: 44.6
click at [493, 132] on div "Crédito a 30 días" at bounding box center [484, 133] width 42 height 7
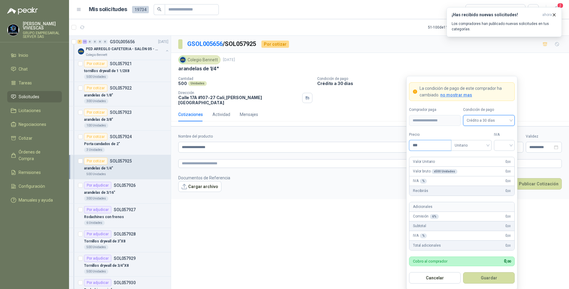
click at [418, 147] on input "***" at bounding box center [431, 145] width 42 height 10
type input "****"
drag, startPoint x: 504, startPoint y: 144, endPoint x: 505, endPoint y: 164, distance: 20.4
click at [504, 144] on input "search" at bounding box center [505, 144] width 14 height 9
click at [502, 156] on div "19%" at bounding box center [504, 158] width 11 height 7
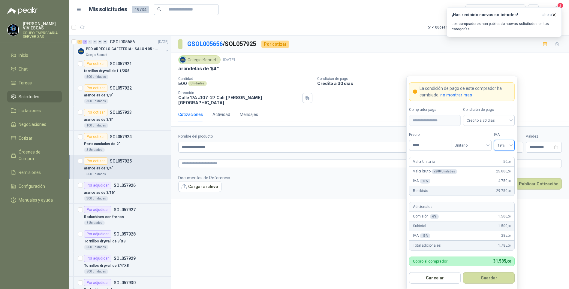
click at [488, 278] on button "Guardar" at bounding box center [489, 277] width 52 height 11
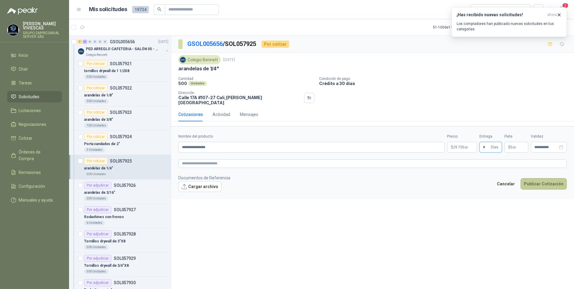
type input "*"
click at [537, 179] on button "Publicar Cotización" at bounding box center [544, 183] width 46 height 11
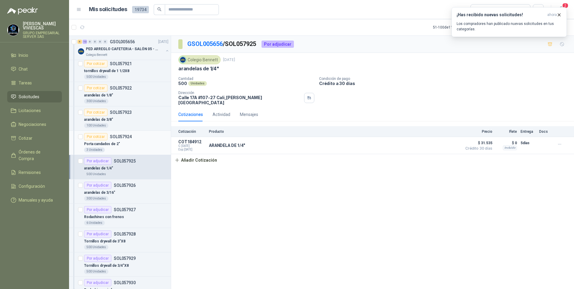
click at [101, 142] on p "Porta candados de 2"" at bounding box center [102, 144] width 36 height 6
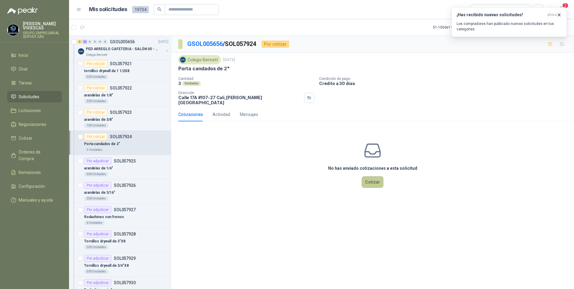
drag, startPoint x: 363, startPoint y: 184, endPoint x: 376, endPoint y: 179, distance: 13.2
click at [363, 184] on div "No has enviado cotizaciones a esta solicitud Cotizar" at bounding box center [372, 164] width 403 height 77
click at [379, 181] on button "Cotizar" at bounding box center [373, 181] width 22 height 11
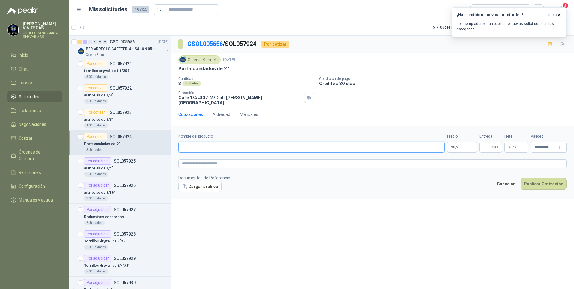
click at [209, 145] on input "Nombre del producto" at bounding box center [311, 147] width 266 height 11
click at [188, 144] on input "Nombre del producto" at bounding box center [311, 147] width 266 height 11
type input "*"
type input "**********"
click at [474, 144] on p "$ 0 ,00" at bounding box center [462, 147] width 30 height 11
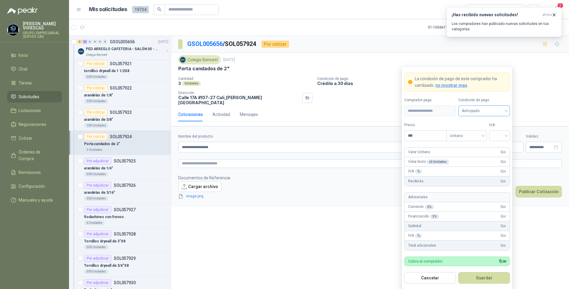
click at [487, 110] on span "Anticipado" at bounding box center [484, 110] width 44 height 9
drag, startPoint x: 484, startPoint y: 130, endPoint x: 443, endPoint y: 144, distance: 44.0
click at [483, 130] on div "Crédito a 30 días" at bounding box center [484, 133] width 42 height 7
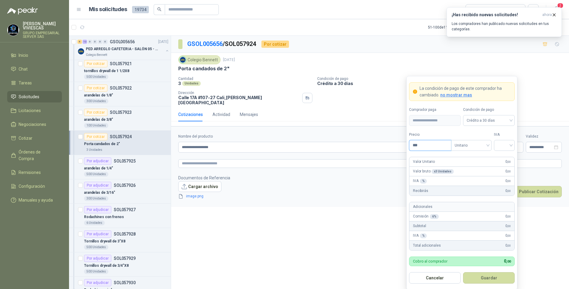
click at [425, 144] on input "***" at bounding box center [431, 145] width 42 height 10
type input "*******"
click at [507, 146] on input "search" at bounding box center [505, 144] width 14 height 9
drag, startPoint x: 504, startPoint y: 156, endPoint x: 501, endPoint y: 254, distance: 98.0
click at [504, 156] on div "19%" at bounding box center [504, 158] width 11 height 7
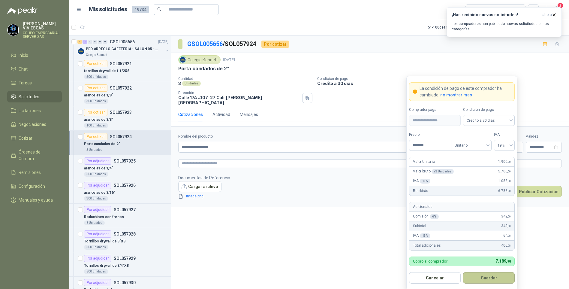
click at [486, 281] on button "Guardar" at bounding box center [489, 277] width 52 height 11
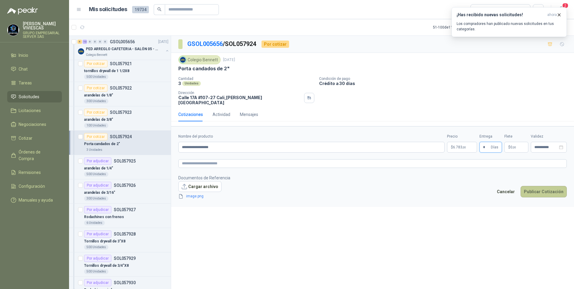
type input "*"
click at [543, 191] on button "Publicar Cotización" at bounding box center [544, 191] width 46 height 11
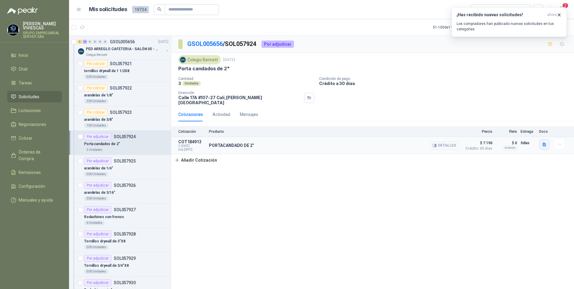
click at [542, 142] on icon "button" at bounding box center [544, 144] width 5 height 5
click at [533, 120] on div "image.png" at bounding box center [533, 127] width 34 height 14
drag, startPoint x: 526, startPoint y: 132, endPoint x: 528, endPoint y: 129, distance: 3.2
click at [526, 132] on div "image.png" at bounding box center [533, 127] width 34 height 14
click at [532, 127] on button "image.png" at bounding box center [532, 127] width 26 height 6
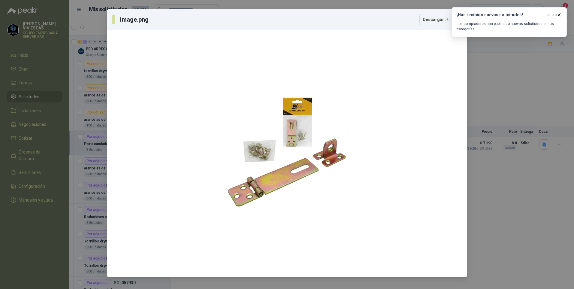
click at [533, 84] on div "image.png Descargar" at bounding box center [287, 144] width 574 height 289
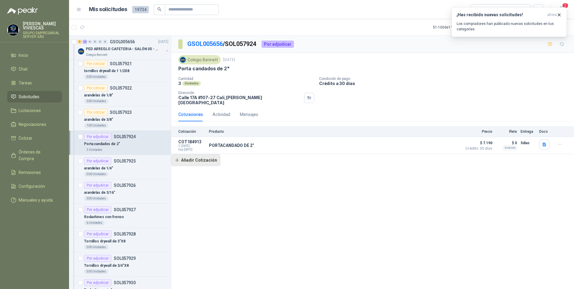
click at [205, 157] on button "Añadir Cotización" at bounding box center [195, 160] width 49 height 12
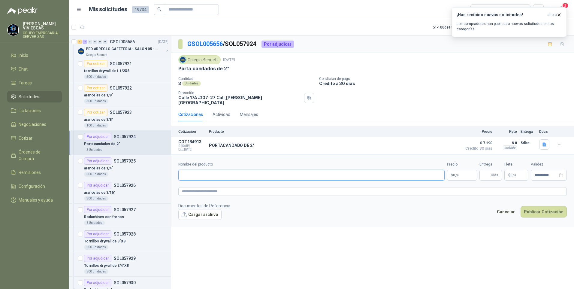
click at [190, 170] on input "Nombre del producto" at bounding box center [311, 175] width 266 height 11
click at [243, 170] on input "**********" at bounding box center [311, 175] width 266 height 11
type input "**********"
click at [460, 176] on body "RODRIGO VIVIESCAS GRUPO EMPRESARIAL SERVER SAS Inicio Chat Tareas Solicitudes L…" at bounding box center [287, 144] width 574 height 289
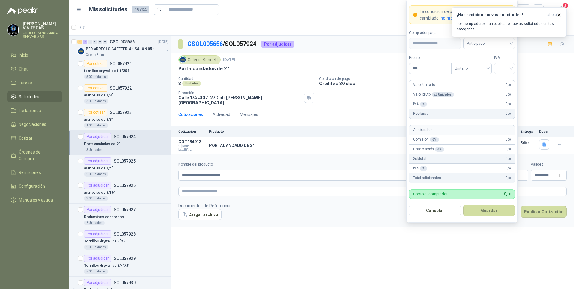
click at [465, 168] on div "IVA % 0 ,00" at bounding box center [462, 169] width 105 height 10
click at [481, 42] on span "Anticipado" at bounding box center [489, 43] width 44 height 9
drag, startPoint x: 485, startPoint y: 63, endPoint x: 455, endPoint y: 73, distance: 32.0
click at [485, 63] on div "Crédito a 30 días" at bounding box center [489, 65] width 42 height 7
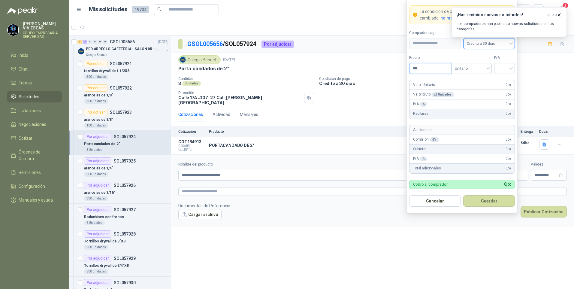
click at [431, 67] on input "***" at bounding box center [431, 68] width 42 height 10
type input "*******"
click at [507, 68] on input "search" at bounding box center [505, 67] width 14 height 9
drag, startPoint x: 503, startPoint y: 80, endPoint x: 505, endPoint y: 138, distance: 58.9
click at [503, 80] on div "19%" at bounding box center [504, 80] width 11 height 7
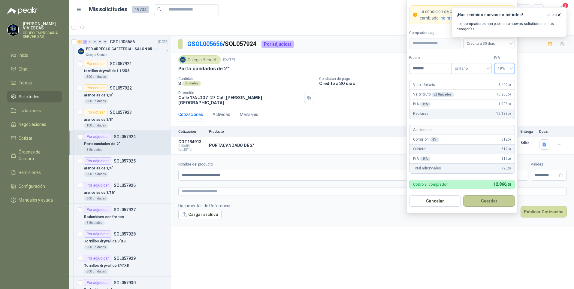
drag, startPoint x: 493, startPoint y: 203, endPoint x: 511, endPoint y: 195, distance: 20.2
click at [493, 203] on button "Guardar" at bounding box center [489, 200] width 52 height 11
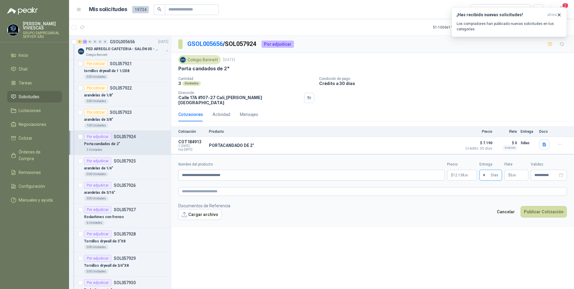
type input "*"
click at [493, 237] on div "**********" at bounding box center [372, 163] width 403 height 255
click at [547, 209] on button "Publicar Cotización" at bounding box center [544, 211] width 46 height 11
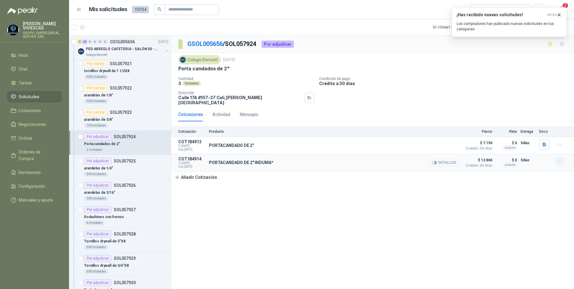
click at [558, 159] on icon "button" at bounding box center [559, 161] width 5 height 5
click at [533, 134] on button "Editar" at bounding box center [548, 134] width 48 height 10
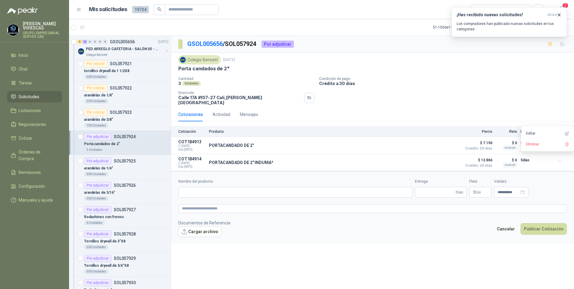
type input "**********"
type input "*"
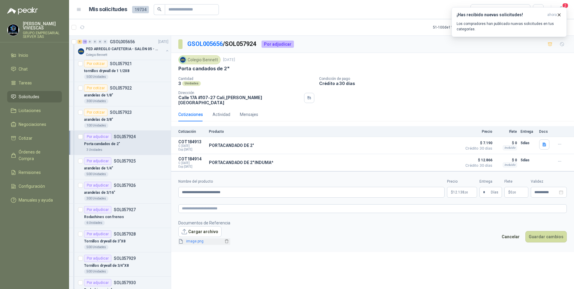
click at [192, 238] on span "image.png" at bounding box center [204, 241] width 40 height 6
click at [192, 238] on link "image.png" at bounding box center [204, 241] width 40 height 6
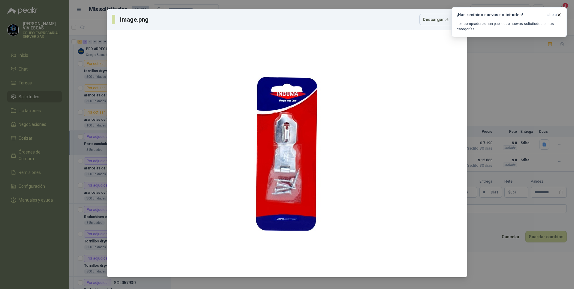
drag, startPoint x: 500, startPoint y: 246, endPoint x: 565, endPoint y: 243, distance: 65.8
click at [500, 246] on div "image.png Descargar" at bounding box center [287, 144] width 574 height 289
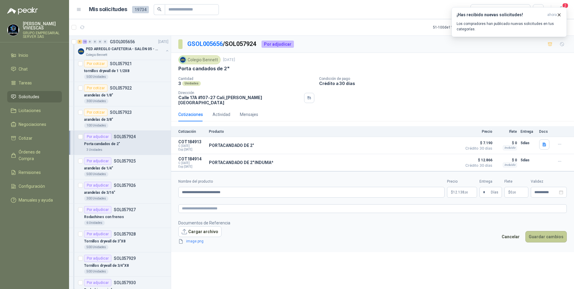
click at [559, 234] on button "Guardar cambios" at bounding box center [545, 236] width 41 height 11
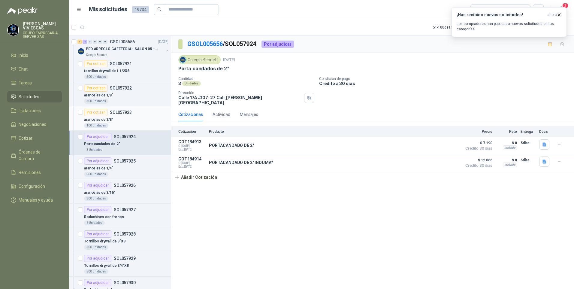
click at [97, 118] on p "arandelas de 3/8"" at bounding box center [98, 120] width 29 height 6
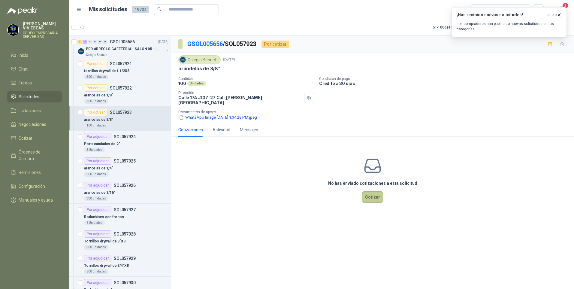
click at [373, 192] on button "Cotizar" at bounding box center [373, 196] width 22 height 11
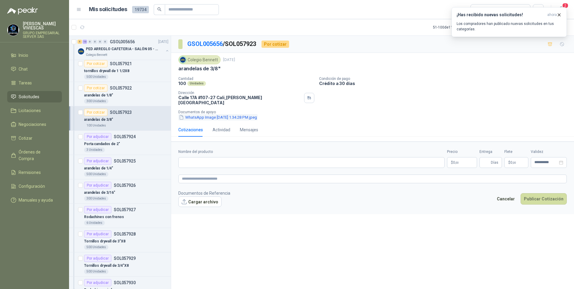
click at [207, 114] on button "WhatsApp Image 2025-09-29 at 1.34.28 PM.jpeg" at bounding box center [217, 117] width 79 height 6
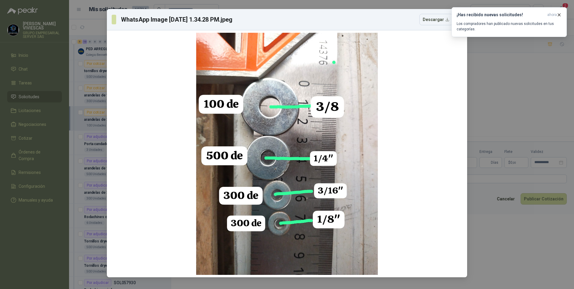
click at [501, 260] on div "WhatsApp Image 2025-09-29 at 1.34.28 PM.jpeg Descargar" at bounding box center [287, 144] width 574 height 289
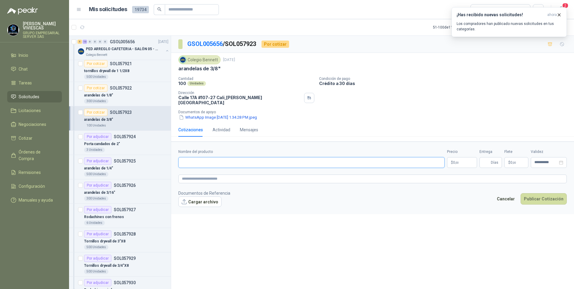
click at [194, 158] on input "Nombre del producto" at bounding box center [311, 162] width 266 height 11
type input "*"
type input "**********"
click at [459, 160] on body "RODRIGO VIVIESCAS GRUPO EMPRESARIAL SERVER SAS Inicio Chat Tareas Solicitudes L…" at bounding box center [287, 144] width 574 height 289
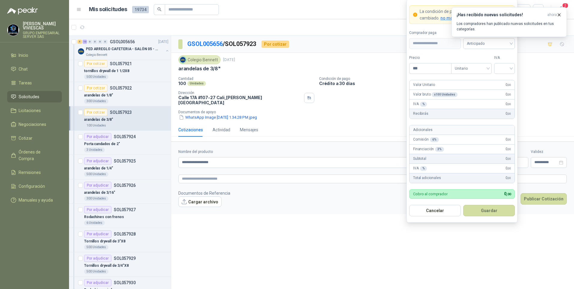
click at [488, 37] on div "¡Has recibido nuevas solicitudes! ahora Los compradores han publicado nuevas so…" at bounding box center [509, 22] width 115 height 30
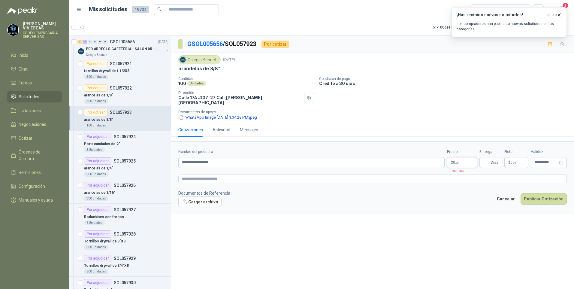
click at [460, 159] on body "RODRIGO VIVIESCAS GRUPO EMPRESARIAL SERVER SAS Inicio Chat Tareas Solicitudes L…" at bounding box center [287, 144] width 574 height 289
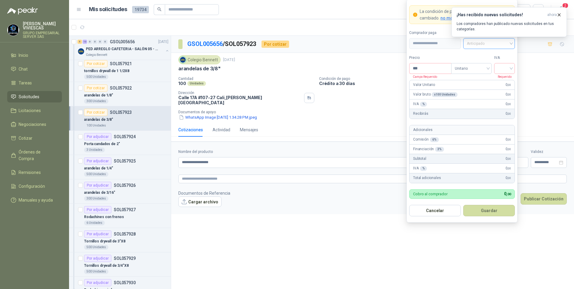
click at [480, 46] on span "Anticipado" at bounding box center [489, 43] width 44 height 9
drag, startPoint x: 483, startPoint y: 65, endPoint x: 457, endPoint y: 75, distance: 27.2
click at [483, 66] on div "Crédito a 30 días" at bounding box center [489, 65] width 42 height 7
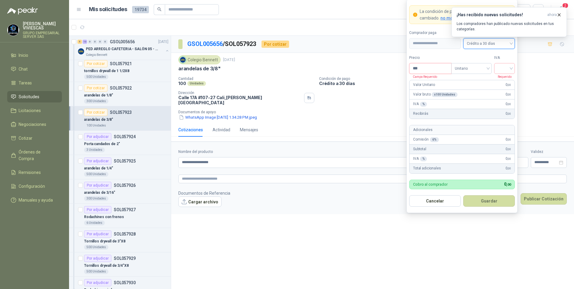
click at [421, 67] on input "***" at bounding box center [431, 68] width 42 height 10
type input "*****"
click at [504, 67] on input "search" at bounding box center [505, 67] width 14 height 9
click at [505, 80] on div "19%" at bounding box center [504, 80] width 11 height 7
click at [498, 203] on button "Guardar" at bounding box center [489, 200] width 52 height 11
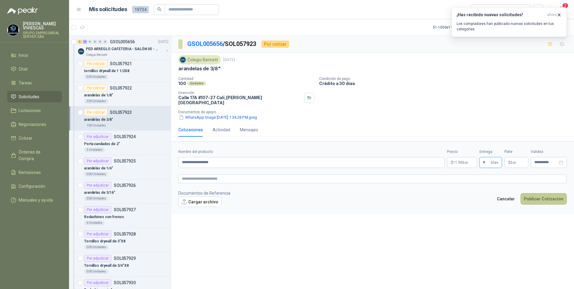
type input "*"
click at [557, 197] on button "Publicar Cotización" at bounding box center [544, 198] width 46 height 11
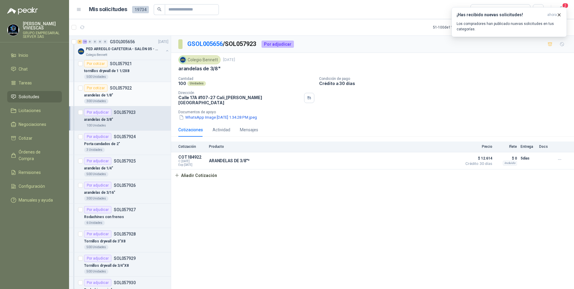
click at [101, 94] on p "arandelas de 1/8"" at bounding box center [98, 95] width 29 height 6
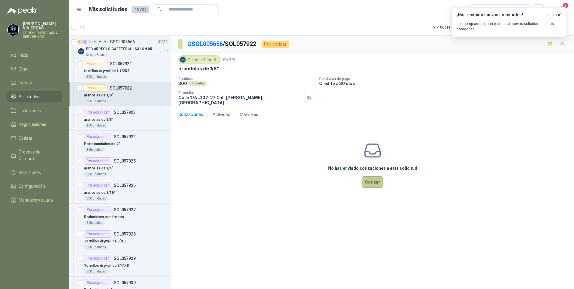
click at [373, 176] on button "Cotizar" at bounding box center [373, 181] width 22 height 11
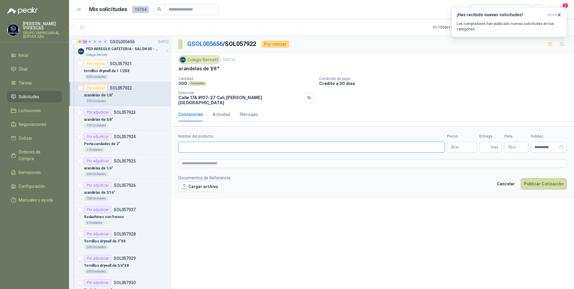
drag, startPoint x: 194, startPoint y: 143, endPoint x: 200, endPoint y: 143, distance: 6.3
click at [196, 143] on input "Nombre del producto" at bounding box center [311, 147] width 266 height 11
type input "*"
type input "**********"
click at [464, 140] on body "RODRIGO VIVIESCAS GRUPO EMPRESARIAL SERVER SAS Inicio Chat Tareas Solicitudes L…" at bounding box center [287, 144] width 574 height 289
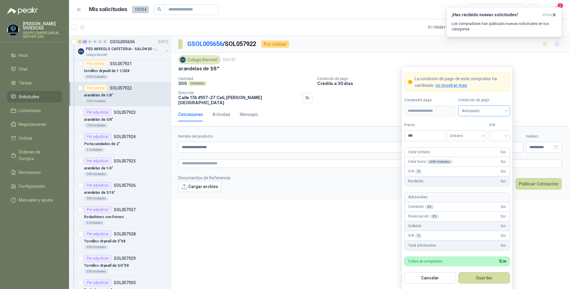
click at [466, 108] on span "Anticipado" at bounding box center [484, 110] width 44 height 9
click at [476, 130] on div "Crédito a 30 días" at bounding box center [484, 133] width 42 height 7
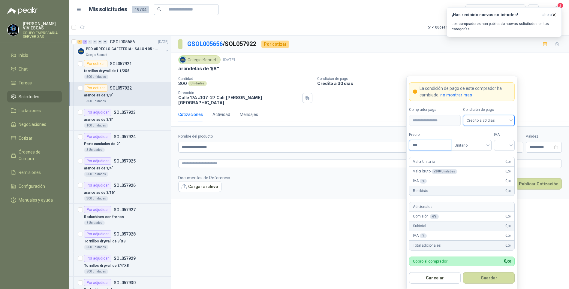
click at [428, 145] on input "***" at bounding box center [431, 145] width 42 height 10
type input "****"
click at [503, 140] on input "search" at bounding box center [505, 144] width 14 height 9
drag, startPoint x: 505, startPoint y: 157, endPoint x: 503, endPoint y: 150, distance: 6.6
click at [504, 154] on div "19%" at bounding box center [504, 158] width 18 height 10
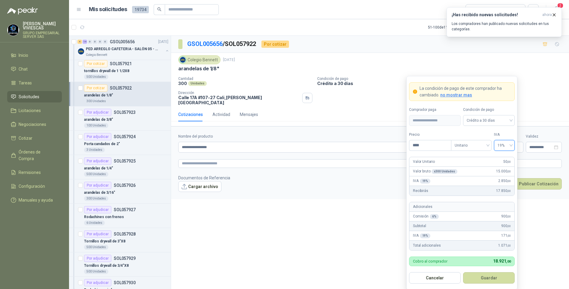
click at [494, 271] on form "**********" at bounding box center [462, 183] width 111 height 214
click at [490, 280] on button "Guardar" at bounding box center [489, 277] width 52 height 11
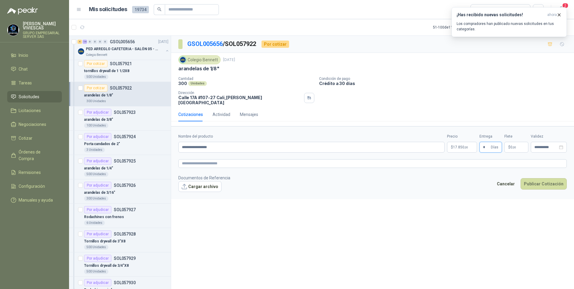
type input "*"
click at [453, 219] on div "**********" at bounding box center [372, 163] width 403 height 255
click at [546, 183] on button "Publicar Cotización" at bounding box center [544, 183] width 46 height 11
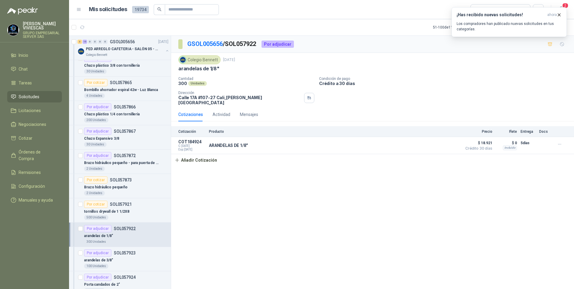
scroll to position [631, 0]
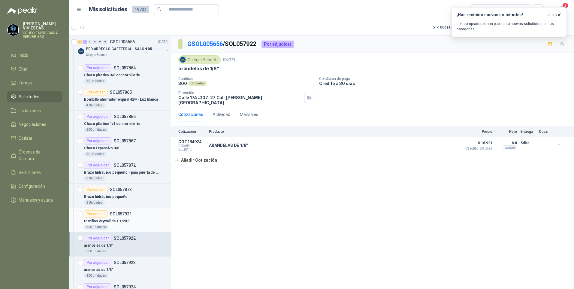
click at [116, 224] on p "tornillos drywall de 1 1/2X8" at bounding box center [106, 221] width 45 height 6
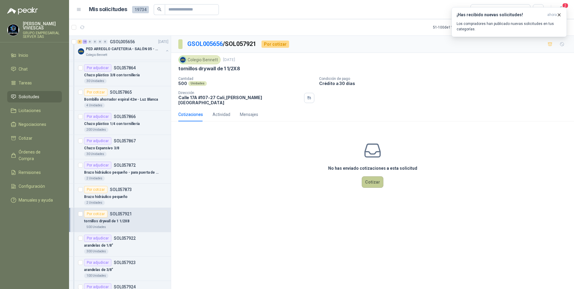
click at [373, 177] on button "Cotizar" at bounding box center [373, 181] width 22 height 11
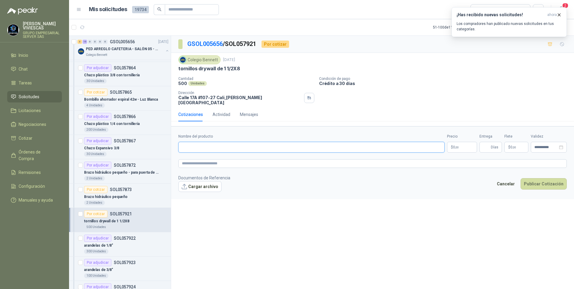
drag, startPoint x: 198, startPoint y: 144, endPoint x: 201, endPoint y: 145, distance: 3.4
click at [200, 145] on input "Nombre del producto" at bounding box center [311, 147] width 266 height 11
click at [240, 144] on input "**********" at bounding box center [311, 147] width 266 height 11
click at [231, 142] on input "**********" at bounding box center [311, 147] width 266 height 11
click at [232, 142] on input "**********" at bounding box center [311, 147] width 266 height 11
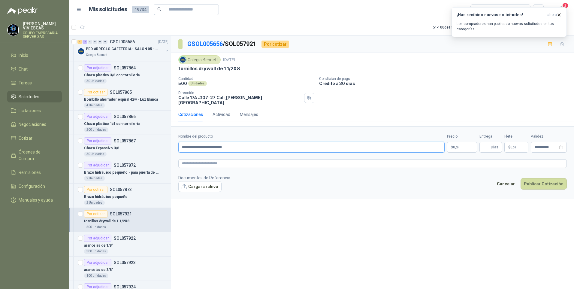
click at [241, 145] on input "**********" at bounding box center [311, 147] width 266 height 11
type input "**********"
drag, startPoint x: 480, startPoint y: 147, endPoint x: 463, endPoint y: 142, distance: 17.7
click at [480, 147] on span "Días" at bounding box center [491, 147] width 23 height 11
click at [462, 143] on body "RODRIGO VIVIESCAS GRUPO EMPRESARIAL SERVER SAS Inicio Chat Tareas Solicitudes L…" at bounding box center [287, 144] width 574 height 289
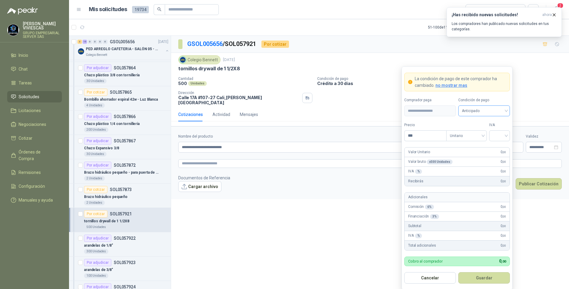
click at [475, 110] on span "Anticipado" at bounding box center [484, 110] width 44 height 9
drag, startPoint x: 483, startPoint y: 131, endPoint x: 450, endPoint y: 135, distance: 33.0
click at [483, 131] on div "Crédito a 30 días" at bounding box center [484, 133] width 42 height 7
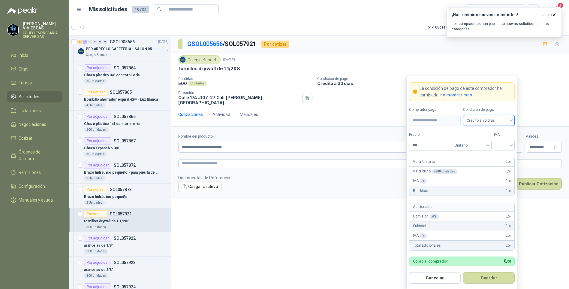
click at [425, 151] on form "**********" at bounding box center [462, 183] width 111 height 214
click at [426, 146] on input "***" at bounding box center [431, 145] width 42 height 10
type input "****"
click at [504, 147] on input "search" at bounding box center [505, 144] width 14 height 9
drag, startPoint x: 501, startPoint y: 156, endPoint x: 498, endPoint y: 248, distance: 91.9
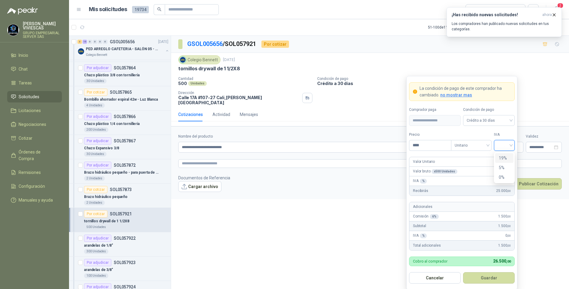
click at [501, 156] on div "19%" at bounding box center [504, 158] width 11 height 7
click at [483, 276] on button "Guardar" at bounding box center [489, 277] width 52 height 11
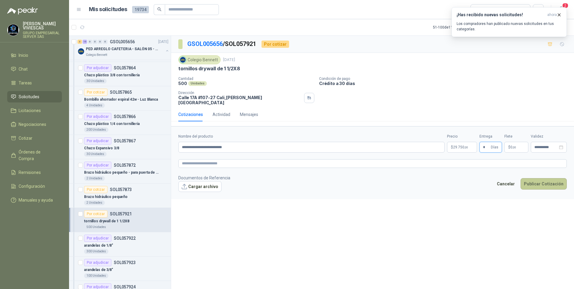
type input "*"
click at [544, 178] on button "Publicar Cotización" at bounding box center [544, 183] width 46 height 11
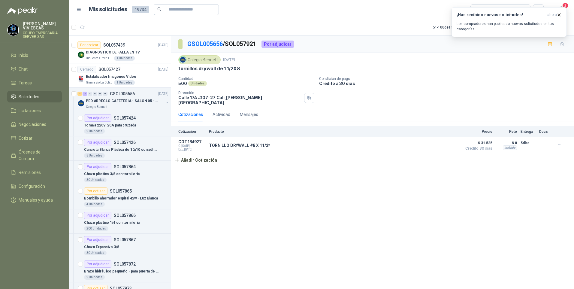
scroll to position [510, 0]
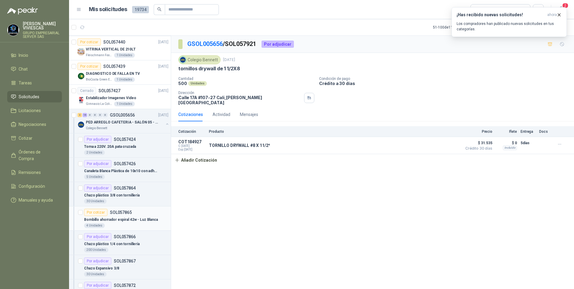
click at [120, 213] on p "SOL057865" at bounding box center [121, 212] width 22 height 4
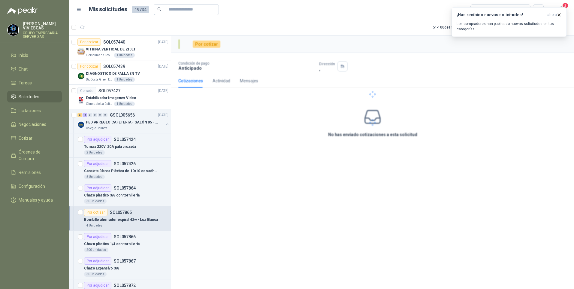
click at [118, 220] on p "Bombillo ahorrador espiral 42w - Luz Blanca" at bounding box center [121, 220] width 74 height 6
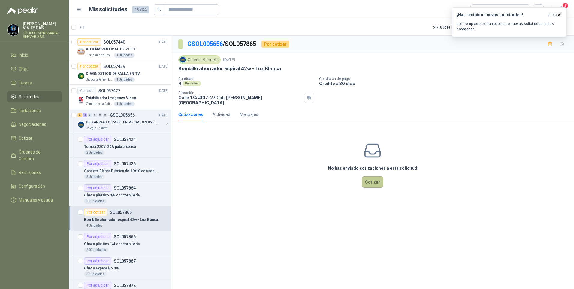
click at [374, 176] on button "Cotizar" at bounding box center [373, 181] width 22 height 11
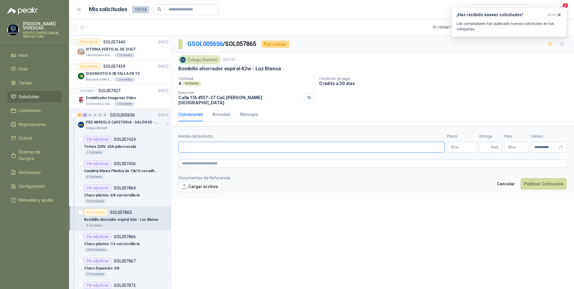
drag, startPoint x: 191, startPoint y: 144, endPoint x: 194, endPoint y: 137, distance: 7.6
click at [191, 143] on input "Nombre del producto" at bounding box center [311, 147] width 266 height 11
click at [198, 143] on input "Nombre del producto" at bounding box center [311, 147] width 266 height 11
type input "*"
click at [219, 142] on input "**********" at bounding box center [311, 147] width 266 height 11
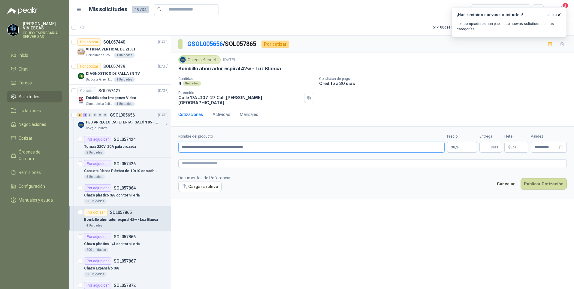
click at [272, 142] on input "**********" at bounding box center [311, 147] width 266 height 11
type input "**********"
drag, startPoint x: 186, startPoint y: 159, endPoint x: 182, endPoint y: 161, distance: 5.1
click at [186, 159] on textarea at bounding box center [372, 163] width 389 height 9
click at [194, 193] on span "image.png" at bounding box center [204, 196] width 40 height 6
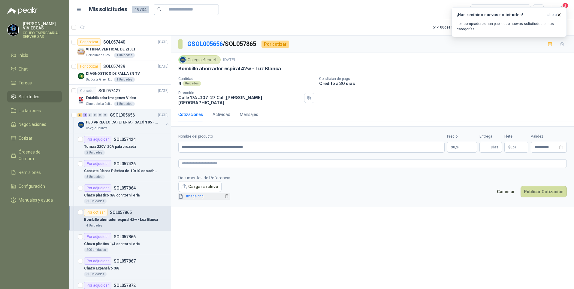
click at [198, 193] on link "image.png" at bounding box center [204, 196] width 40 height 6
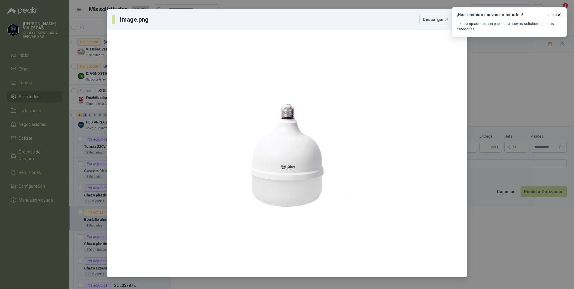
click at [506, 262] on div "image.png Descargar" at bounding box center [287, 144] width 574 height 289
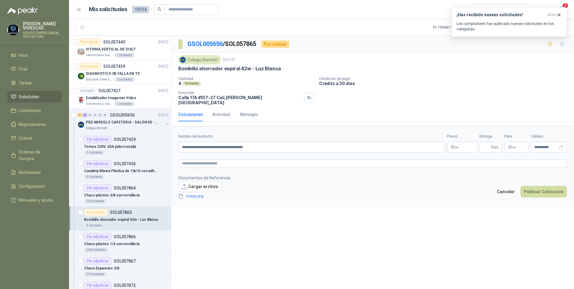
click at [452, 144] on body "RODRIGO VIVIESCAS GRUPO EMPRESARIAL SERVER SAS Inicio Chat Tareas Solicitudes L…" at bounding box center [287, 144] width 574 height 289
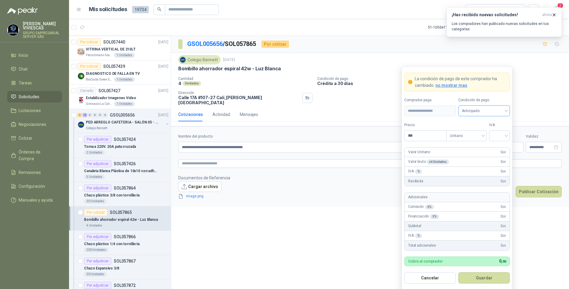
click at [474, 109] on span "Anticipado" at bounding box center [484, 110] width 44 height 9
drag, startPoint x: 486, startPoint y: 132, endPoint x: 451, endPoint y: 133, distance: 34.8
click at [485, 132] on div "Crédito a 30 días" at bounding box center [484, 133] width 42 height 7
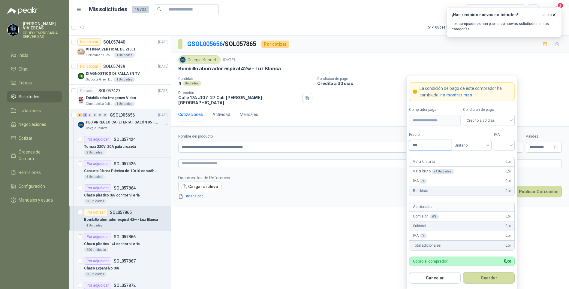
click at [430, 149] on input "***" at bounding box center [431, 145] width 42 height 10
click at [429, 148] on input "***" at bounding box center [431, 145] width 42 height 10
drag, startPoint x: 513, startPoint y: 145, endPoint x: 507, endPoint y: 144, distance: 6.0
click at [513, 144] on div at bounding box center [504, 145] width 21 height 11
type input "********"
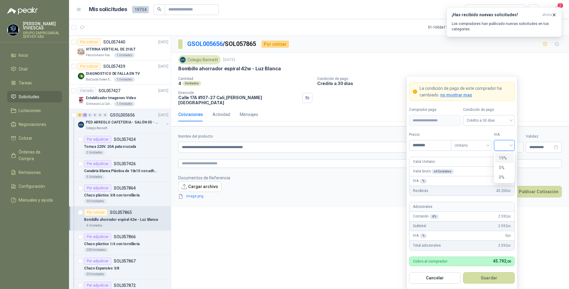
drag, startPoint x: 507, startPoint y: 158, endPoint x: 511, endPoint y: 156, distance: 4.3
click at [507, 158] on div "19%" at bounding box center [504, 158] width 11 height 7
click at [487, 280] on button "Guardar" at bounding box center [489, 277] width 52 height 11
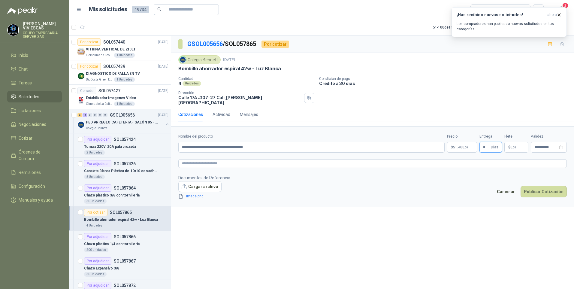
type input "*"
click at [546, 192] on div "Cancelar Publicar Cotización" at bounding box center [530, 193] width 73 height 14
click at [421, 227] on div "**********" at bounding box center [372, 163] width 403 height 255
click at [535, 190] on button "Publicar Cotización" at bounding box center [544, 191] width 46 height 11
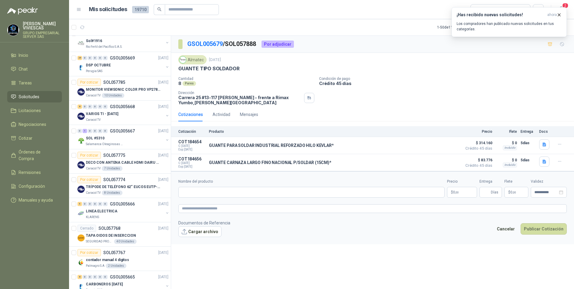
scroll to position [721, 0]
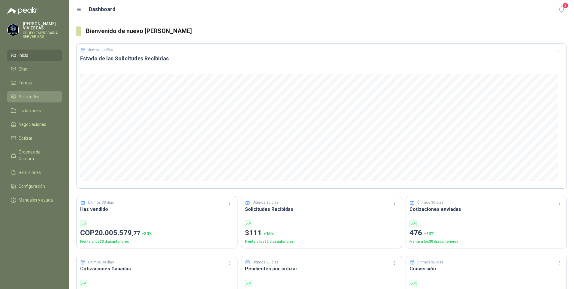
click at [24, 97] on span "Solicitudes" at bounding box center [29, 96] width 21 height 7
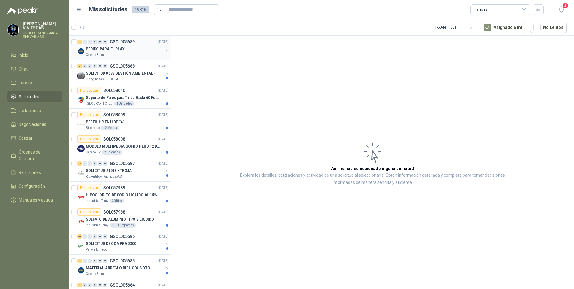
click at [101, 51] on p "PEDIDO PARA EL PLAY" at bounding box center [105, 49] width 39 height 6
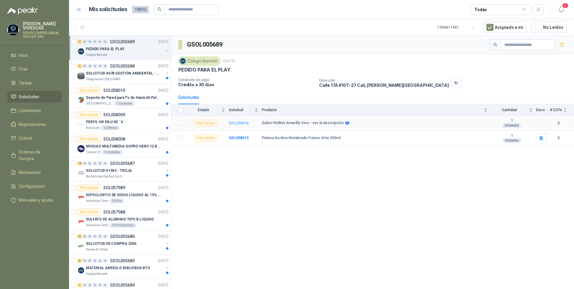
click at [241, 124] on b "SOL058018" at bounding box center [239, 123] width 20 height 4
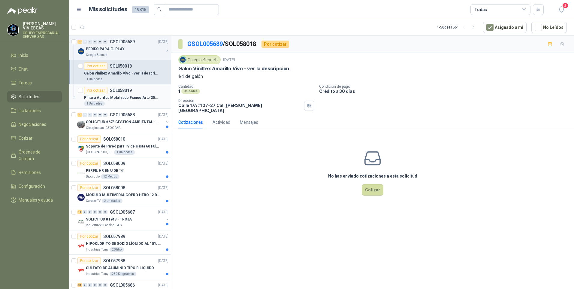
click at [124, 98] on p "Pintura Acrilica Metalizado Franco Arte 250ml" at bounding box center [121, 98] width 75 height 6
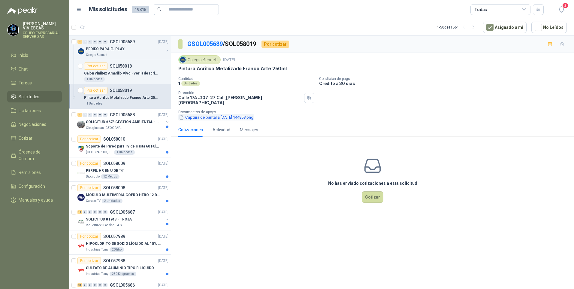
click at [209, 114] on button "Captura de pantalla 2025-09-29 144858.png" at bounding box center [216, 117] width 76 height 6
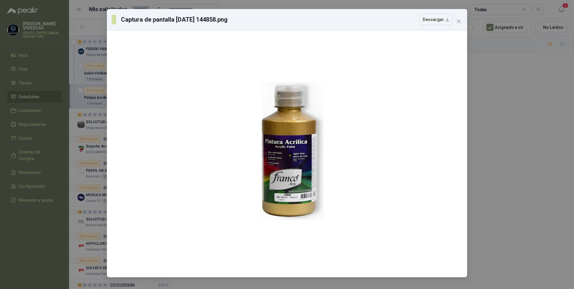
click at [496, 184] on div "Captura de pantalla 2025-09-29 144858.png Descargar" at bounding box center [287, 144] width 574 height 289
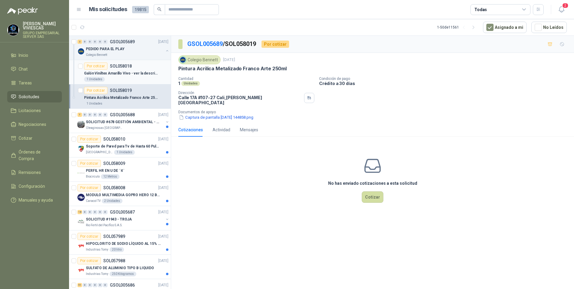
click at [110, 73] on p "Galón Viniltex Amarillo Vivo - ver la descripción" at bounding box center [121, 74] width 75 height 6
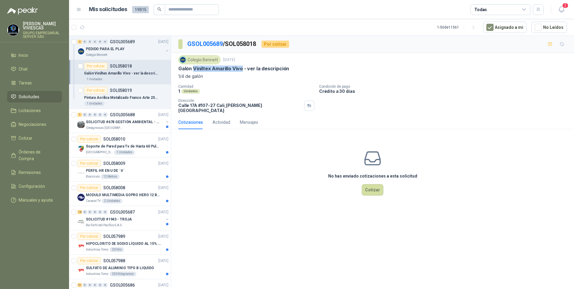
drag, startPoint x: 194, startPoint y: 68, endPoint x: 242, endPoint y: 67, distance: 48.1
click at [242, 67] on p "Galón Viniltex Amarillo Vivo - ver la descripción" at bounding box center [233, 68] width 111 height 6
drag, startPoint x: 242, startPoint y: 67, endPoint x: 237, endPoint y: 69, distance: 5.5
copy p "Viniltex Amarillo Vivo"
click at [108, 98] on p "Pintura Acrilica Metalizado Franco Arte 250ml" at bounding box center [121, 98] width 75 height 6
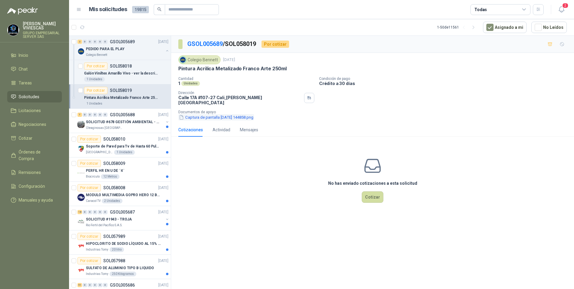
click at [204, 114] on button "Captura de pantalla 2025-09-29 144858.png" at bounding box center [216, 117] width 76 height 6
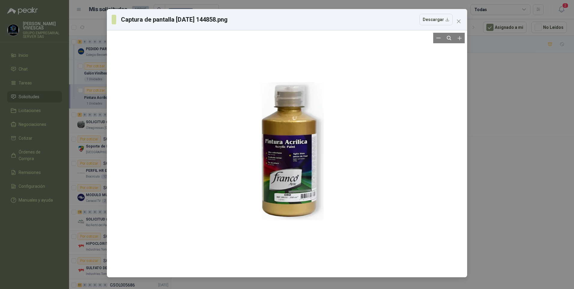
click at [287, 169] on div at bounding box center [287, 154] width 111 height 242
click at [289, 191] on div at bounding box center [287, 154] width 111 height 242
click at [288, 190] on div at bounding box center [287, 154] width 111 height 242
click at [288, 189] on div at bounding box center [287, 154] width 111 height 242
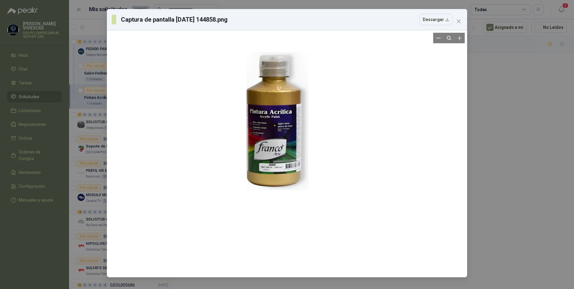
drag, startPoint x: 288, startPoint y: 189, endPoint x: 272, endPoint y: 137, distance: 54.7
click at [272, 137] on div at bounding box center [271, 124] width 111 height 242
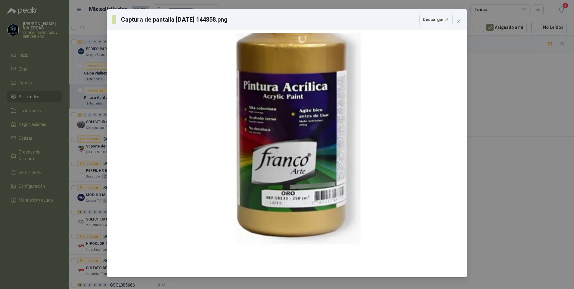
click at [17, 288] on div "Captura de pantalla 2025-09-29 144858.png Descargar" at bounding box center [287, 144] width 574 height 289
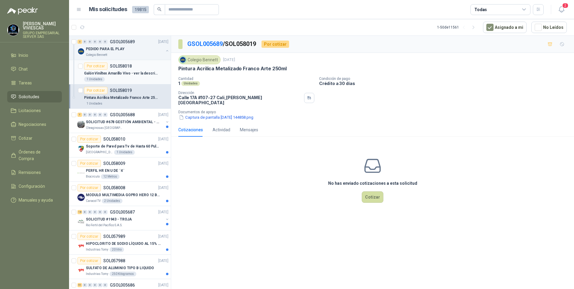
click at [112, 72] on p "Galón Viniltex Amarillo Vivo - ver la descripción" at bounding box center [121, 74] width 75 height 6
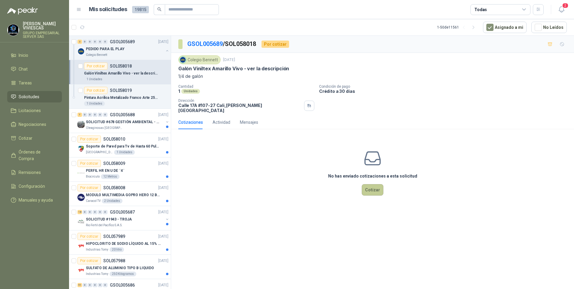
click at [373, 189] on button "Cotizar" at bounding box center [373, 189] width 22 height 11
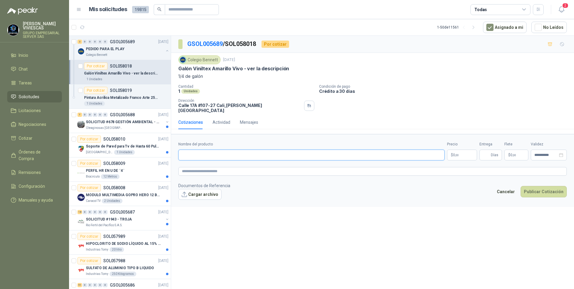
click at [198, 152] on input "Nombre del producto" at bounding box center [311, 155] width 266 height 11
click at [121, 100] on p "Pintura Acrilica Metalizado Franco Arte 250ml" at bounding box center [121, 98] width 75 height 6
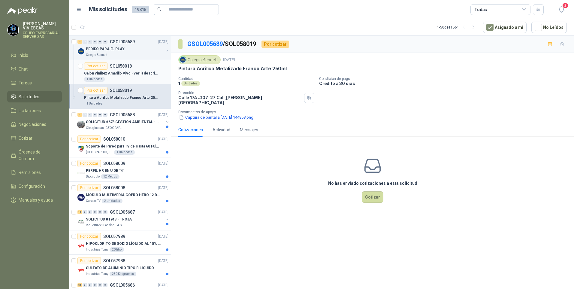
click at [107, 74] on p "Galón Viniltex Amarillo Vivo - ver la descripción" at bounding box center [121, 74] width 75 height 6
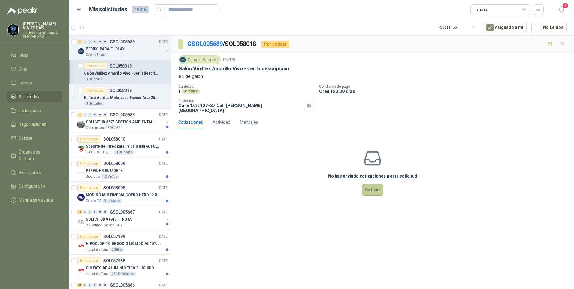
click at [369, 188] on button "Cotizar" at bounding box center [373, 189] width 22 height 11
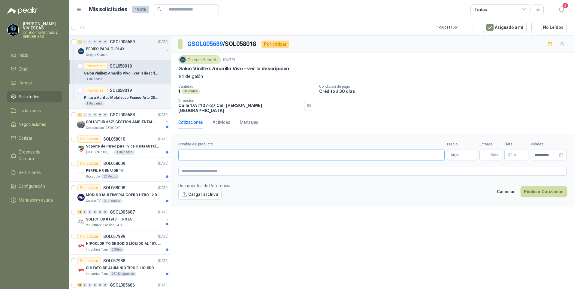
click at [194, 152] on input "Nombre del producto" at bounding box center [311, 155] width 266 height 11
type input "*"
type input "**********"
click at [468, 150] on body "RODRIGO VIVIESCAS GRUPO EMPRESARIAL SERVER SAS Inicio Chat Tareas Solicitudes L…" at bounding box center [287, 144] width 574 height 289
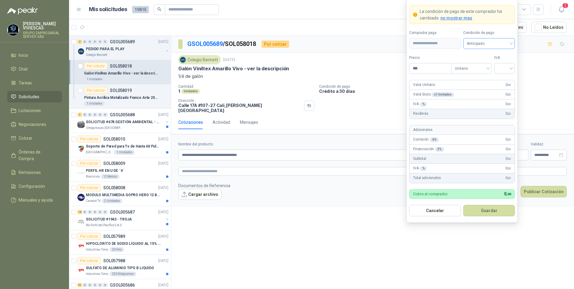
click at [483, 40] on span "Anticipado" at bounding box center [489, 43] width 44 height 9
click at [485, 64] on div "Crédito a 30 días" at bounding box center [489, 65] width 42 height 7
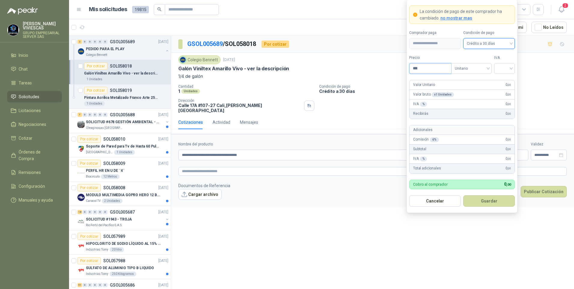
click at [435, 65] on input "***" at bounding box center [431, 68] width 42 height 10
click at [426, 71] on input "***" at bounding box center [431, 68] width 42 height 10
type input "********"
click at [509, 68] on input "search" at bounding box center [505, 67] width 14 height 9
click at [503, 80] on div "19%" at bounding box center [504, 80] width 11 height 7
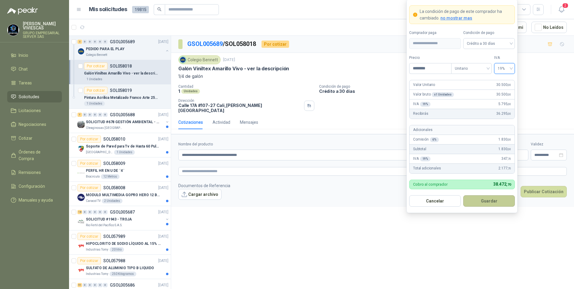
click at [485, 198] on button "Guardar" at bounding box center [489, 200] width 52 height 11
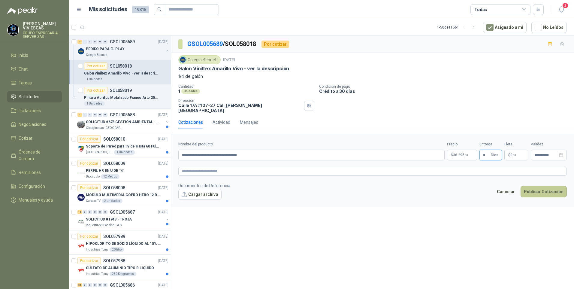
type input "*"
click at [549, 186] on button "Publicar Cotización" at bounding box center [544, 191] width 46 height 11
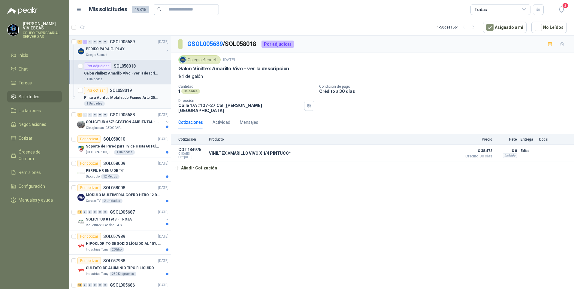
click at [119, 97] on p "Pintura Acrilica Metalizado Franco Arte 250ml" at bounding box center [121, 98] width 75 height 6
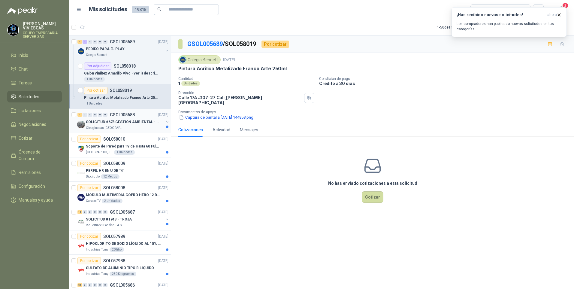
click at [107, 126] on p "Oleaginosas San Fernando" at bounding box center [105, 128] width 38 height 5
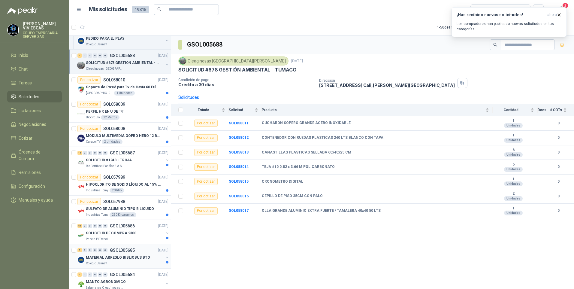
scroll to position [60, 0]
click at [105, 109] on p "PERFIL HR EN U DE ¨4¨" at bounding box center [105, 111] width 38 height 6
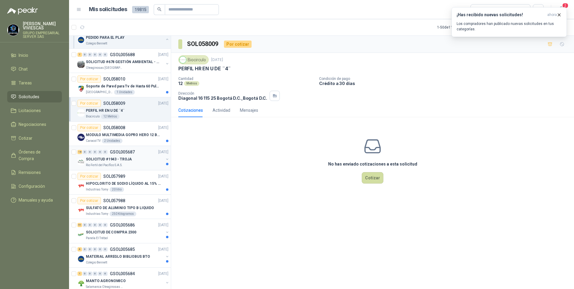
click at [109, 162] on p "SOLICITUD #1943 - TROJA" at bounding box center [109, 159] width 46 height 6
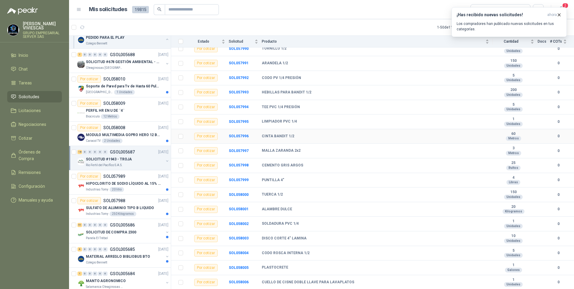
scroll to position [88, 0]
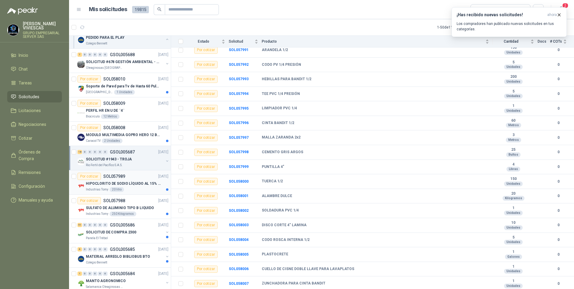
click at [98, 184] on p "HIPOCLORITO DE SODIO LÍQUIDO AL 15% CONT NETO 20L" at bounding box center [123, 184] width 75 height 6
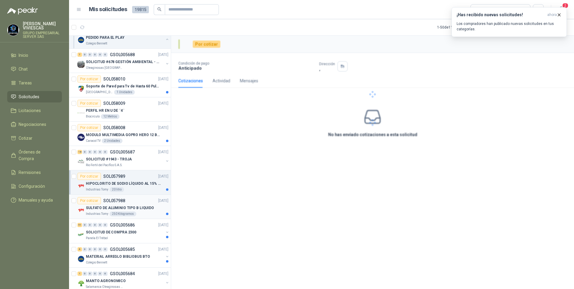
click at [101, 206] on p "SULFATO DE ALUMINIO TIPO B LIQUIDO" at bounding box center [120, 208] width 68 height 6
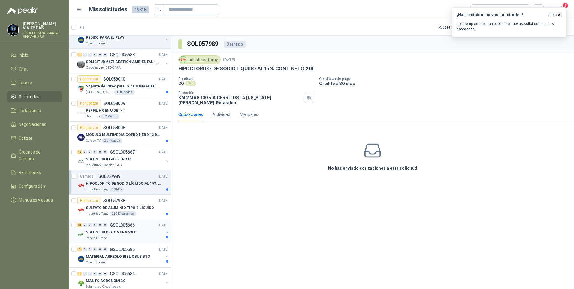
click at [98, 234] on p "SOLICITUD DE COMPRA 2300" at bounding box center [111, 232] width 50 height 6
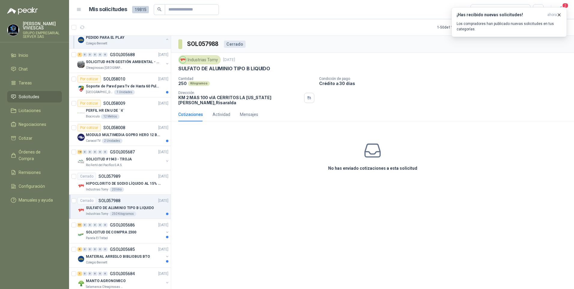
scroll to position [150, 0]
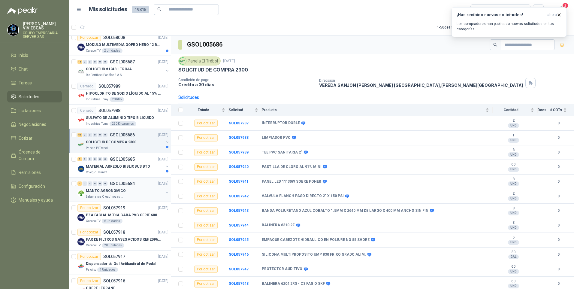
click at [98, 192] on p "MANTO AGRONOMICO" at bounding box center [106, 191] width 40 height 6
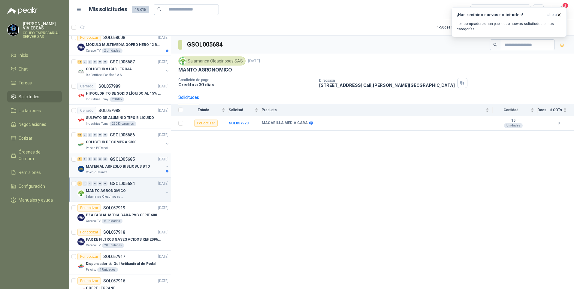
click at [104, 165] on p "MATERIAL ARREGLO BIBLIOBUS BTO" at bounding box center [118, 167] width 64 height 6
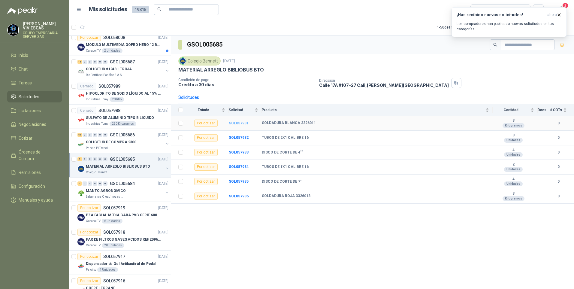
click at [240, 124] on b "SOL057931" at bounding box center [239, 123] width 20 height 4
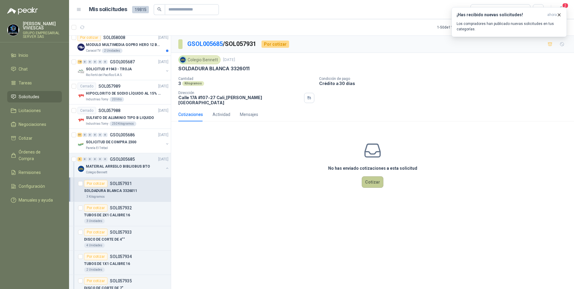
click at [372, 177] on button "Cotizar" at bounding box center [373, 181] width 22 height 11
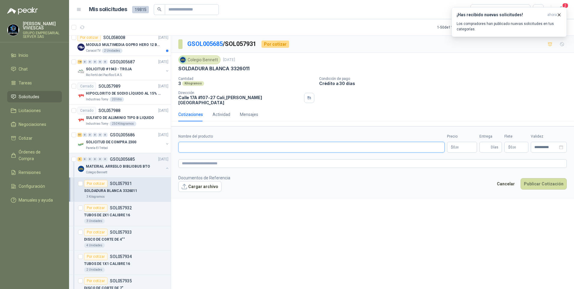
click at [197, 142] on input "Nombre del producto" at bounding box center [311, 147] width 266 height 11
click at [185, 147] on input "Nombre del producto" at bounding box center [311, 147] width 266 height 11
click at [197, 142] on input "Nombre del producto" at bounding box center [311, 147] width 266 height 11
type input "**********"
click at [460, 146] on body "RODRIGO VIVIESCAS GRUPO EMPRESARIAL SERVER SAS Inicio Chat Tareas Solicitudes L…" at bounding box center [287, 144] width 574 height 289
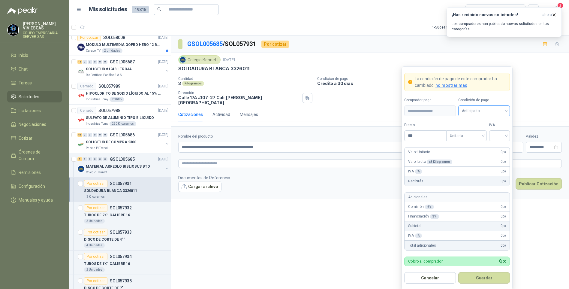
click at [472, 113] on span "Anticipado" at bounding box center [484, 110] width 44 height 9
drag, startPoint x: 471, startPoint y: 126, endPoint x: 476, endPoint y: 127, distance: 4.7
click at [472, 126] on div "Anticipado" at bounding box center [484, 123] width 42 height 7
click at [479, 131] on span "Unitario" at bounding box center [466, 135] width 33 height 9
click at [466, 107] on span "Anticipado" at bounding box center [484, 110] width 44 height 9
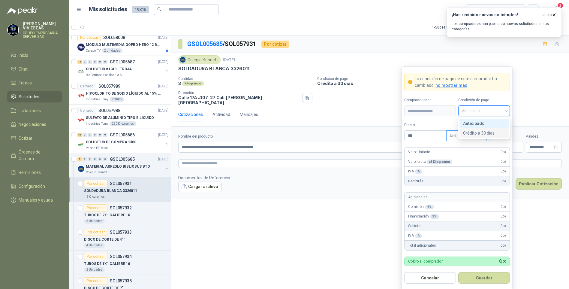
click at [479, 132] on div "Crédito a 30 días" at bounding box center [484, 133] width 42 height 7
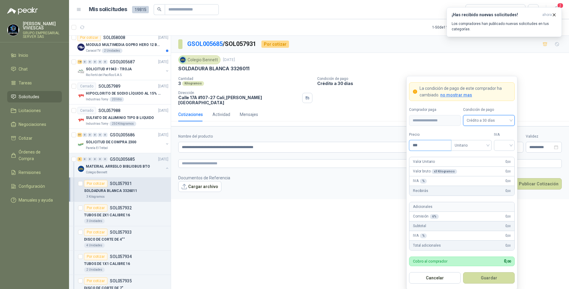
click at [431, 147] on input "***" at bounding box center [431, 145] width 42 height 10
type input "********"
click at [506, 144] on input "search" at bounding box center [505, 144] width 14 height 9
click at [503, 159] on div "19%" at bounding box center [504, 158] width 11 height 7
click at [491, 276] on button "Guardar" at bounding box center [489, 277] width 52 height 11
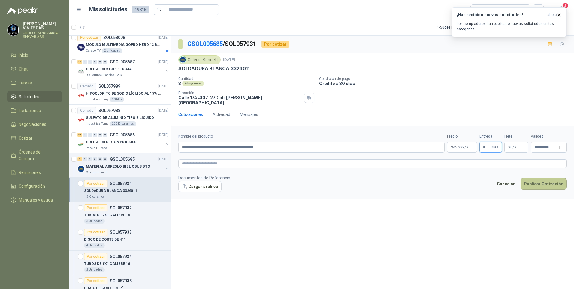
type input "*"
drag, startPoint x: 544, startPoint y: 178, endPoint x: 544, endPoint y: 174, distance: 3.6
click at [544, 178] on button "Publicar Cotización" at bounding box center [544, 183] width 46 height 11
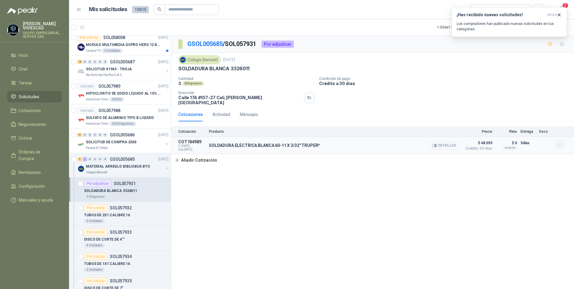
click at [560, 142] on icon "button" at bounding box center [559, 144] width 5 height 5
click at [522, 114] on div "Editar Eliminar" at bounding box center [547, 121] width 53 height 25
click at [535, 117] on button "Editar" at bounding box center [548, 116] width 48 height 10
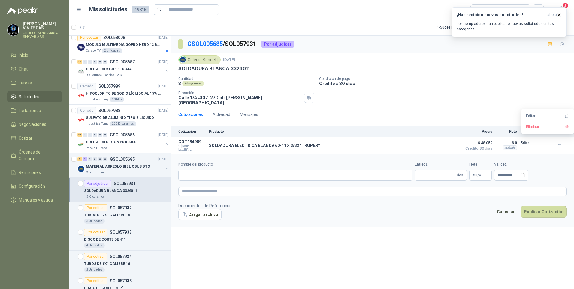
type input "**********"
type input "*"
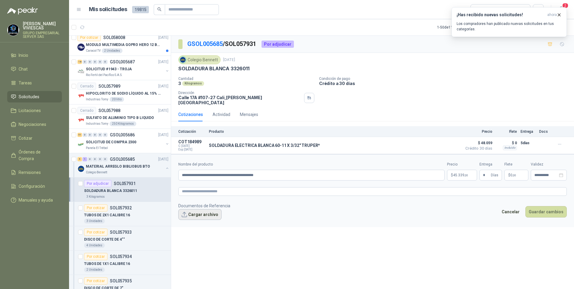
click at [199, 209] on button "Cargar archivo" at bounding box center [199, 214] width 43 height 11
click at [540, 216] on button "Guardar cambios" at bounding box center [545, 219] width 41 height 11
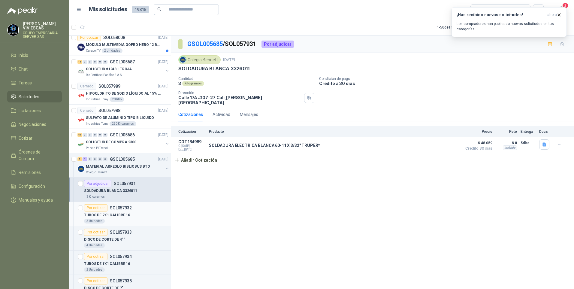
click at [114, 216] on p "TUBOS DE 2X1 CALIBRE 16" at bounding box center [107, 215] width 46 height 6
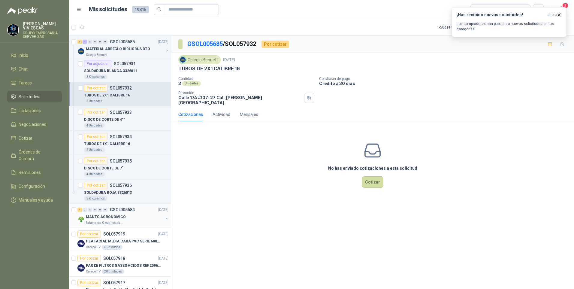
scroll to position [270, 0]
click at [110, 120] on p "DISCO DE CORTE DE 4""" at bounding box center [104, 120] width 41 height 6
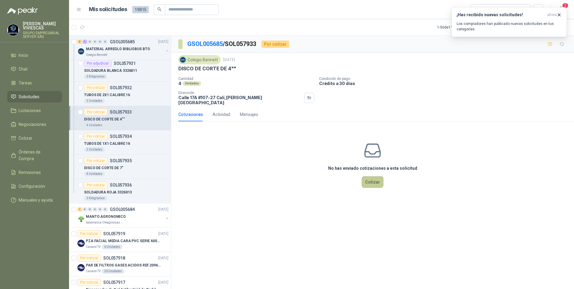
click at [373, 176] on button "Cotizar" at bounding box center [373, 181] width 22 height 11
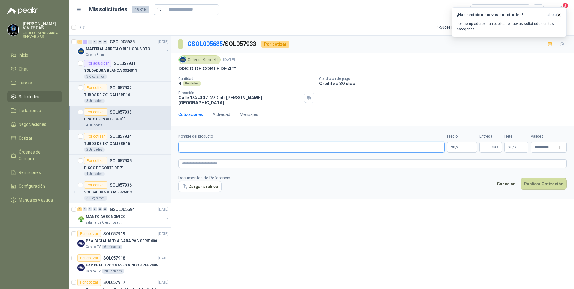
drag, startPoint x: 187, startPoint y: 140, endPoint x: 184, endPoint y: 136, distance: 4.1
click at [185, 142] on input "Nombre del producto" at bounding box center [311, 147] width 266 height 11
type input "**********"
click at [457, 143] on body "RODRIGO VIVIESCAS GRUPO EMPRESARIAL SERVER SAS Inicio Chat Tareas Solicitudes L…" at bounding box center [287, 144] width 574 height 289
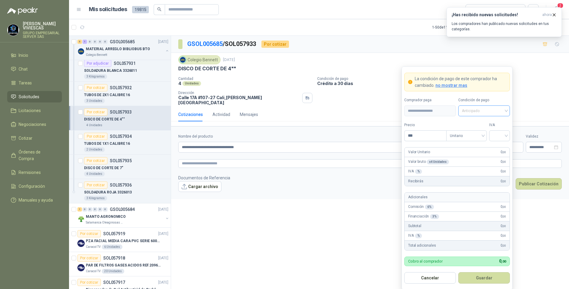
click at [470, 108] on span "Anticipado" at bounding box center [484, 110] width 44 height 9
drag, startPoint x: 480, startPoint y: 133, endPoint x: 449, endPoint y: 137, distance: 31.2
click at [480, 133] on div "Crédito a 30 días" at bounding box center [484, 133] width 42 height 7
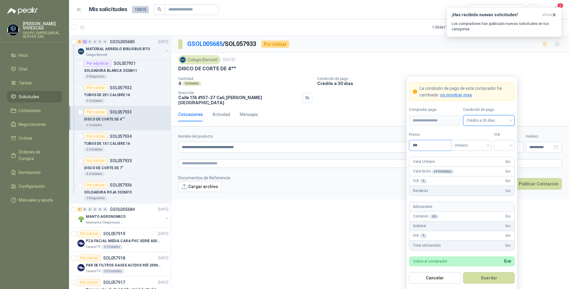
click at [425, 143] on input "***" at bounding box center [431, 145] width 42 height 10
type input "*******"
click at [507, 143] on input "search" at bounding box center [505, 144] width 14 height 9
click at [503, 157] on div "19%" at bounding box center [504, 158] width 11 height 7
click at [488, 277] on button "Guardar" at bounding box center [489, 277] width 52 height 11
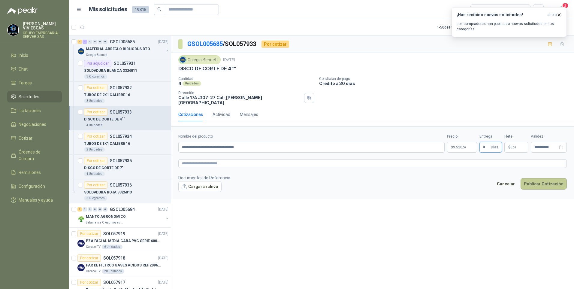
type input "*"
click at [542, 182] on button "Publicar Cotización" at bounding box center [544, 183] width 46 height 11
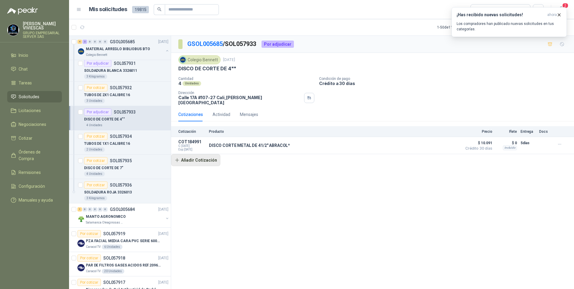
click at [203, 157] on button "Añadir Cotización" at bounding box center [195, 160] width 49 height 12
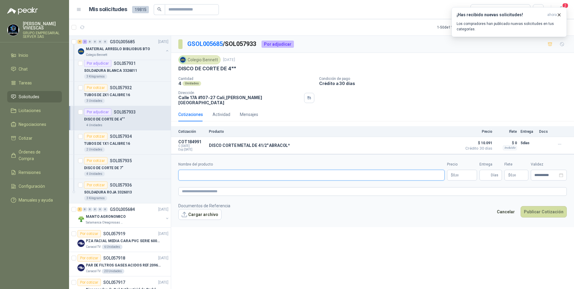
click at [200, 170] on input "Nombre del producto" at bounding box center [311, 175] width 266 height 11
type input "**********"
click at [459, 171] on body "RODRIGO VIVIESCAS GRUPO EMPRESARIAL SERVER SAS Inicio Chat Tareas Solicitudes L…" at bounding box center [287, 144] width 574 height 289
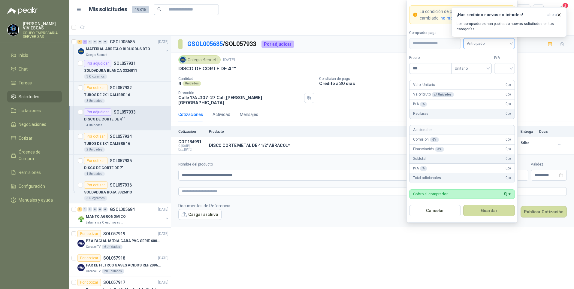
click at [480, 46] on span "Anticipado" at bounding box center [489, 43] width 44 height 9
click at [492, 64] on div "Crédito a 30 días" at bounding box center [489, 65] width 42 height 7
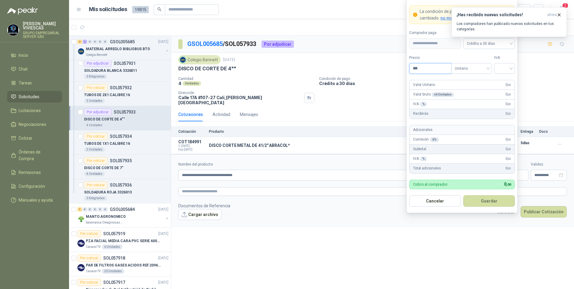
click at [430, 66] on input "***" at bounding box center [431, 68] width 42 height 10
type input "*******"
click at [504, 67] on input "search" at bounding box center [505, 67] width 14 height 9
click at [503, 80] on div "19%" at bounding box center [504, 80] width 11 height 7
drag, startPoint x: 493, startPoint y: 201, endPoint x: 499, endPoint y: 198, distance: 6.7
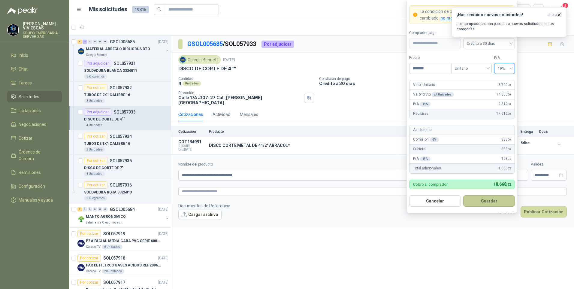
click at [493, 201] on button "Guardar" at bounding box center [489, 200] width 52 height 11
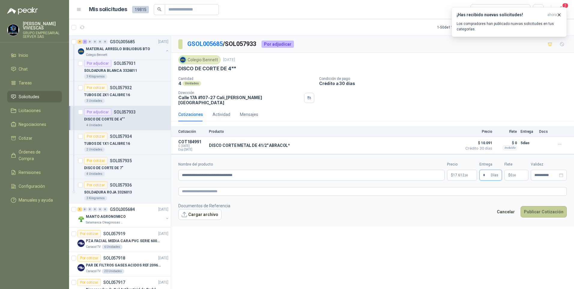
type input "*"
click at [542, 210] on button "Publicar Cotización" at bounding box center [544, 211] width 46 height 11
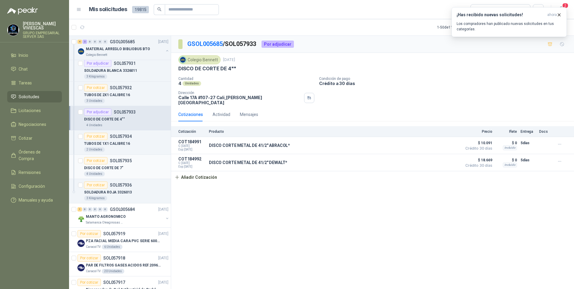
click at [111, 170] on p "DISCO DE CORTE DE 7"" at bounding box center [103, 168] width 39 height 6
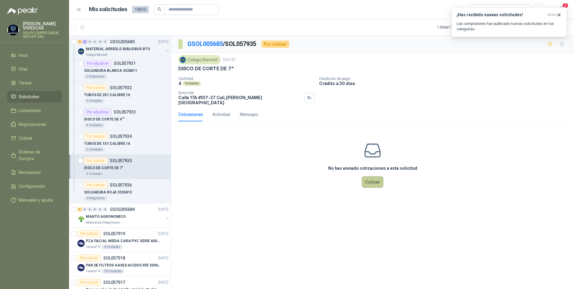
click at [371, 180] on button "Cotizar" at bounding box center [373, 181] width 22 height 11
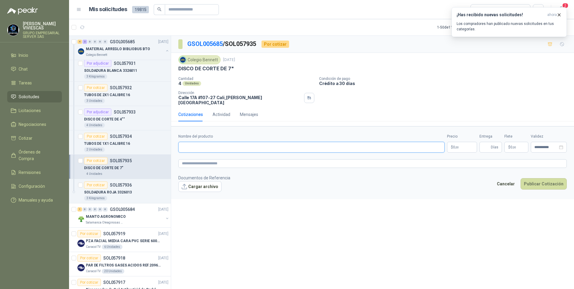
click at [192, 144] on input "Nombre del producto" at bounding box center [311, 147] width 266 height 11
click at [231, 142] on input "**********" at bounding box center [311, 147] width 266 height 11
click at [237, 142] on input "**********" at bounding box center [311, 147] width 266 height 11
type input "**********"
click at [462, 144] on body "RODRIGO VIVIESCAS GRUPO EMPRESARIAL SERVER SAS Inicio Chat Tareas Solicitudes L…" at bounding box center [287, 144] width 574 height 289
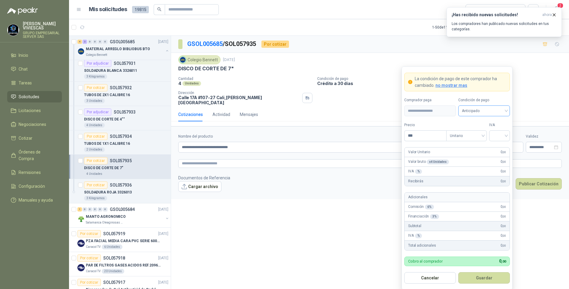
click at [480, 110] on span "Anticipado" at bounding box center [484, 110] width 44 height 9
click at [485, 133] on div "Crédito a 30 días" at bounding box center [484, 133] width 42 height 7
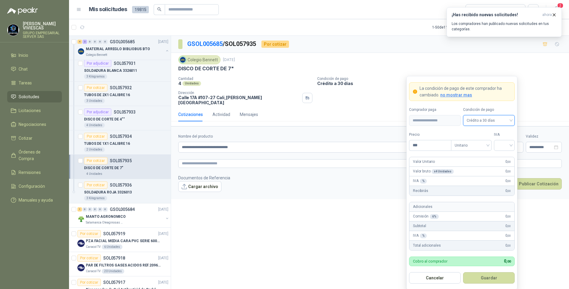
click at [426, 139] on div "Precio ***" at bounding box center [430, 141] width 42 height 19
click at [426, 146] on input "***" at bounding box center [431, 145] width 42 height 10
type input "*******"
click at [499, 144] on input "search" at bounding box center [505, 144] width 14 height 9
drag, startPoint x: 504, startPoint y: 158, endPoint x: 512, endPoint y: 155, distance: 8.3
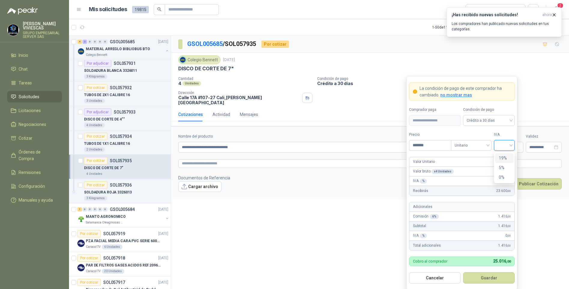
click at [505, 158] on div "19%" at bounding box center [504, 158] width 11 height 7
click at [484, 281] on button "Guardar" at bounding box center [489, 277] width 52 height 11
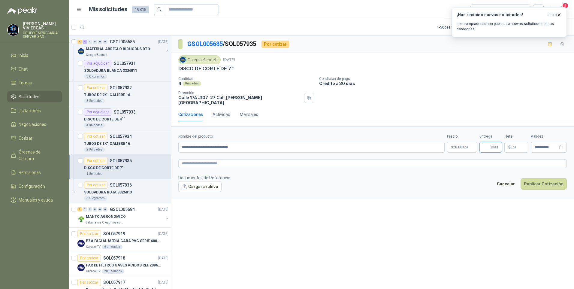
click at [485, 144] on input "Entrega" at bounding box center [486, 147] width 7 height 10
type input "*"
click at [539, 180] on button "Publicar Cotización" at bounding box center [544, 183] width 46 height 11
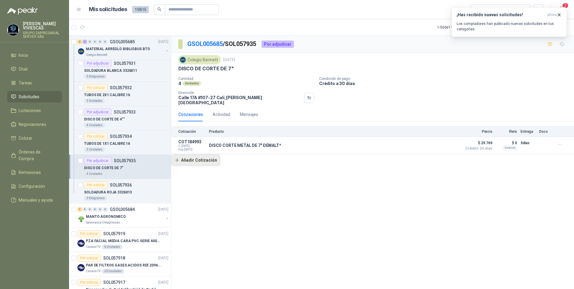
click at [196, 155] on button "Añadir Cotización" at bounding box center [195, 160] width 49 height 12
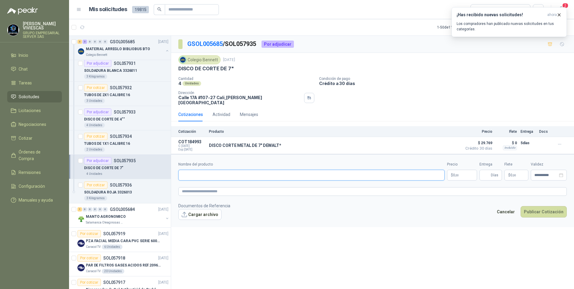
click at [192, 170] on input "Nombre del producto" at bounding box center [311, 175] width 266 height 11
click at [109, 95] on p "TUBOS DE 2X1 CALIBRE 16" at bounding box center [107, 95] width 46 height 6
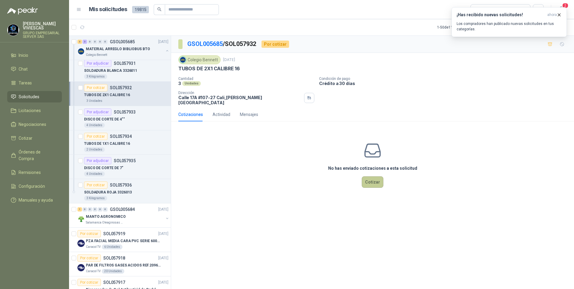
click at [369, 176] on button "Cotizar" at bounding box center [373, 181] width 22 height 11
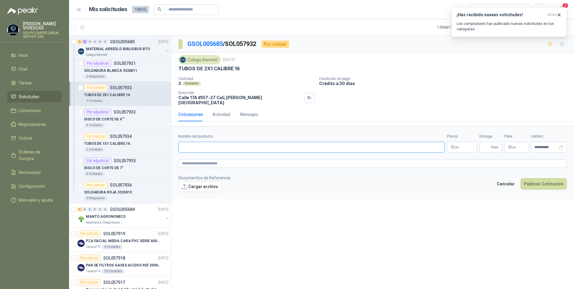
click at [209, 143] on input "Nombre del producto" at bounding box center [311, 147] width 266 height 11
click at [101, 150] on div "2 Unidades" at bounding box center [94, 149] width 21 height 5
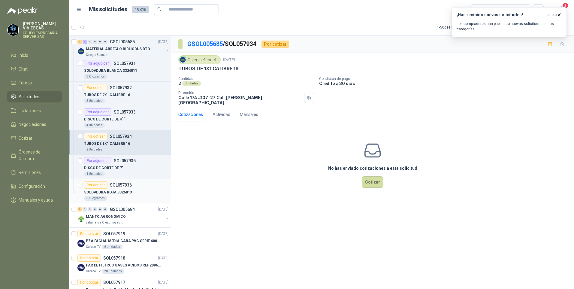
click at [110, 192] on p "SOLDADURA ROJA 3326013" at bounding box center [108, 192] width 48 height 6
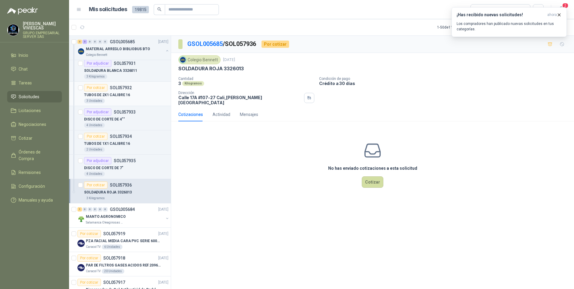
click at [117, 97] on p "TUBOS DE 2X1 CALIBRE 16" at bounding box center [107, 95] width 46 height 6
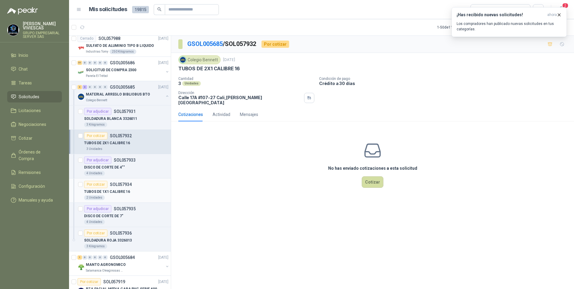
scroll to position [180, 0]
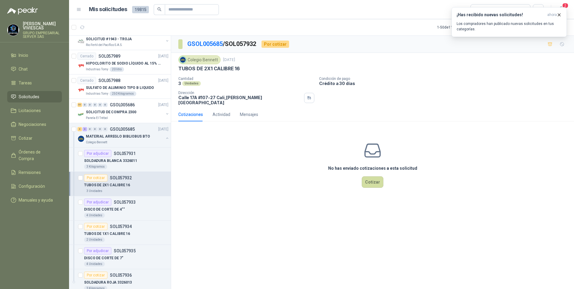
click at [107, 182] on p "TUBOS DE 2X1 CALIBRE 16" at bounding box center [107, 185] width 46 height 6
click at [373, 177] on button "Cotizar" at bounding box center [373, 181] width 22 height 11
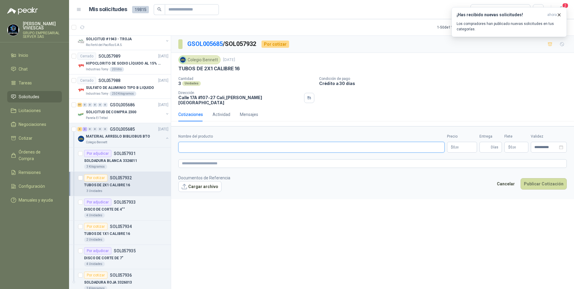
click at [189, 144] on input "Nombre del producto" at bounding box center [311, 147] width 266 height 11
paste input "**********"
type input "**********"
click at [461, 143] on body "RODRIGO VIVIESCAS GRUPO EMPRESARIAL SERVER SAS Inicio Chat Tareas Solicitudes L…" at bounding box center [287, 144] width 574 height 289
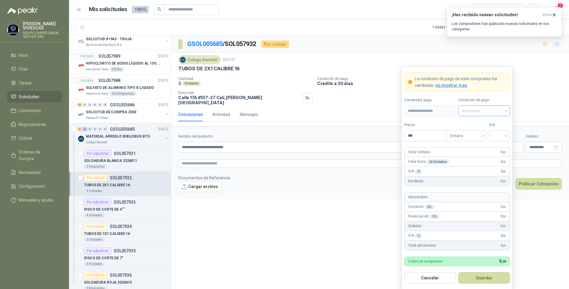
click at [485, 112] on span "Anticipado" at bounding box center [484, 110] width 44 height 9
drag, startPoint x: 480, startPoint y: 129, endPoint x: 450, endPoint y: 140, distance: 32.5
click at [479, 130] on div "Crédito a 30 días" at bounding box center [484, 133] width 49 height 10
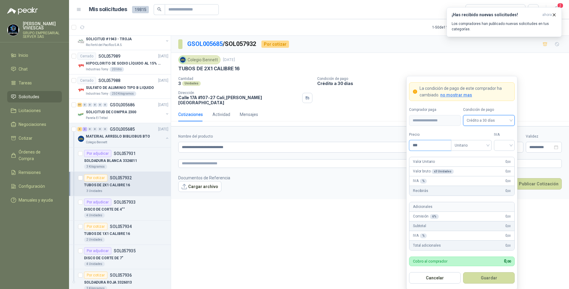
drag, startPoint x: 422, startPoint y: 144, endPoint x: 369, endPoint y: 218, distance: 90.3
click at [422, 145] on input "***" at bounding box center [431, 145] width 42 height 10
type input "********"
click at [507, 147] on input "search" at bounding box center [505, 144] width 14 height 9
drag, startPoint x: 506, startPoint y: 159, endPoint x: 496, endPoint y: 115, distance: 44.7
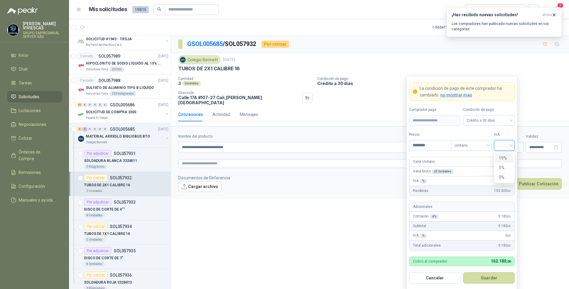
click at [507, 156] on div "19%" at bounding box center [504, 158] width 11 height 7
click at [487, 274] on button "Guardar" at bounding box center [489, 277] width 52 height 11
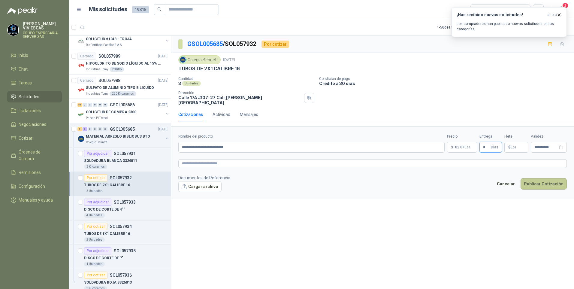
type input "*"
click at [546, 180] on button "Publicar Cotización" at bounding box center [544, 183] width 46 height 11
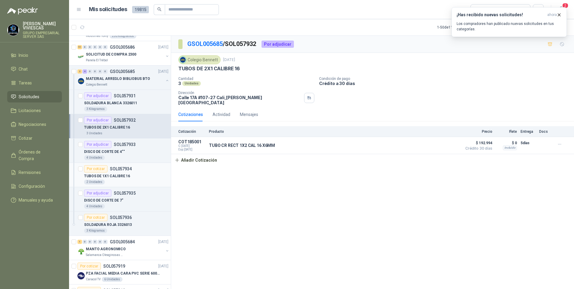
scroll to position [240, 0]
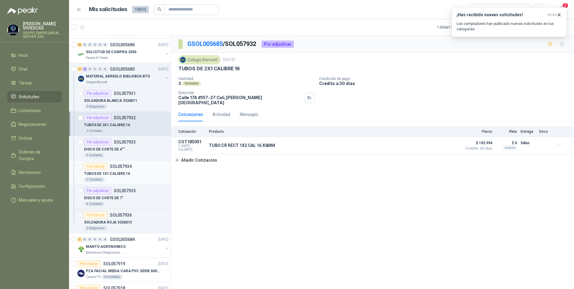
click at [116, 172] on p "TUBOS DE 1X1 CALIBRE 16" at bounding box center [107, 174] width 46 height 6
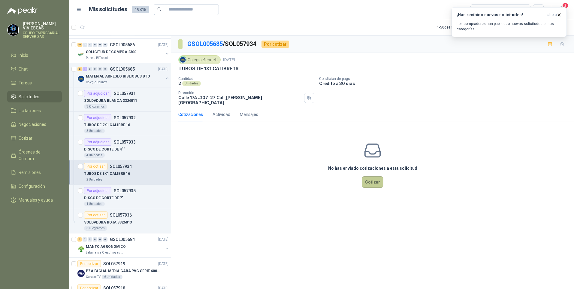
click at [379, 178] on button "Cotizar" at bounding box center [373, 181] width 22 height 11
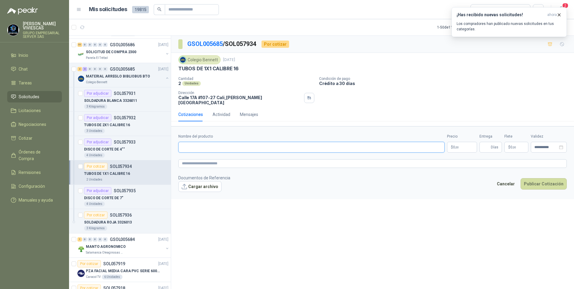
click at [198, 143] on input "Nombre del producto" at bounding box center [311, 147] width 266 height 11
drag, startPoint x: 200, startPoint y: 147, endPoint x: 184, endPoint y: 139, distance: 17.7
paste input "**********"
click at [211, 142] on input "**********" at bounding box center [311, 147] width 266 height 11
type input "**********"
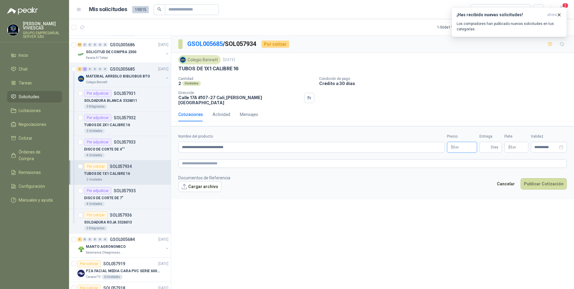
click at [461, 144] on p "$ 0 ,00" at bounding box center [462, 147] width 30 height 11
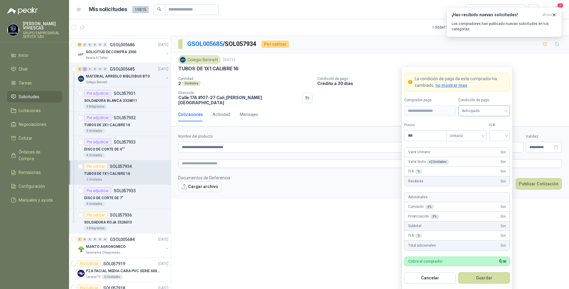
click at [472, 113] on span "Anticipado" at bounding box center [484, 110] width 44 height 9
drag, startPoint x: 477, startPoint y: 129, endPoint x: 474, endPoint y: 131, distance: 4.1
click at [477, 130] on div "Crédito a 30 días" at bounding box center [484, 133] width 49 height 10
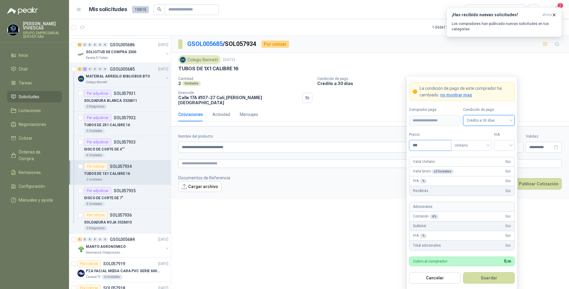
click at [429, 144] on input "***" at bounding box center [431, 145] width 42 height 10
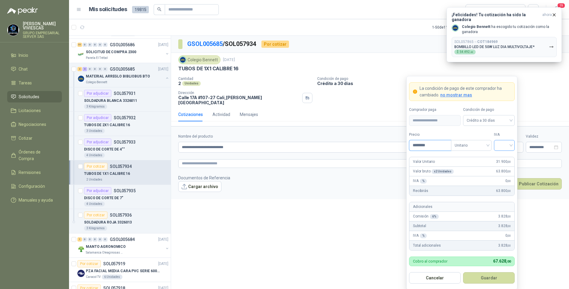
type input "********"
click at [504, 147] on input "search" at bounding box center [505, 144] width 14 height 9
click at [504, 161] on div "19%" at bounding box center [504, 158] width 11 height 7
drag, startPoint x: 489, startPoint y: 278, endPoint x: 513, endPoint y: 232, distance: 51.7
click at [490, 278] on button "Guardar" at bounding box center [489, 277] width 52 height 11
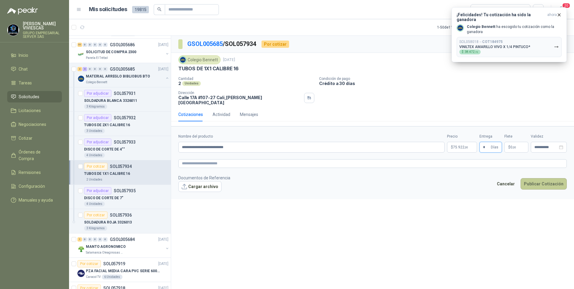
type input "*"
click at [534, 182] on button "Publicar Cotización" at bounding box center [544, 183] width 46 height 11
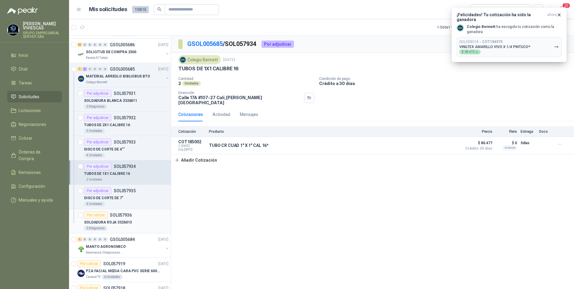
click at [114, 222] on p "SOLDADURA ROJA 3326013" at bounding box center [108, 222] width 48 height 6
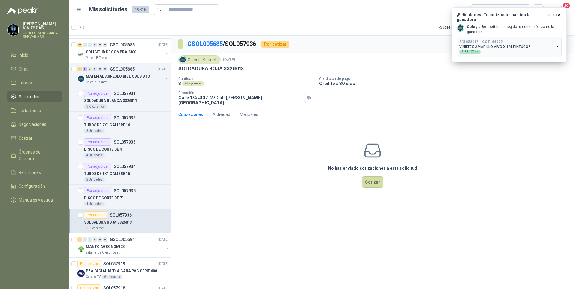
click at [110, 225] on p "SOLDADURA ROJA 3326013" at bounding box center [108, 222] width 48 height 6
click at [379, 181] on button "Cotizar" at bounding box center [373, 181] width 22 height 11
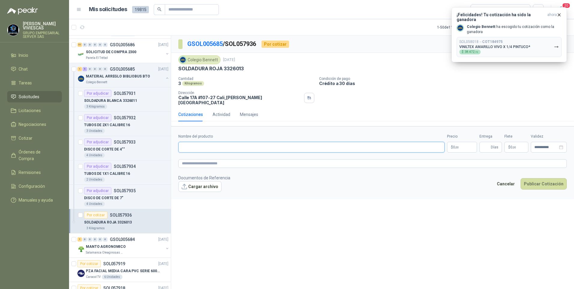
click at [191, 143] on input "Nombre del producto" at bounding box center [311, 147] width 266 height 11
click at [117, 222] on p "SOLDADURA ROJA 3326013" at bounding box center [108, 222] width 48 height 6
click at [188, 142] on input "Nombre del producto" at bounding box center [311, 147] width 266 height 11
paste input "**********"
click at [207, 142] on input "**********" at bounding box center [311, 147] width 266 height 11
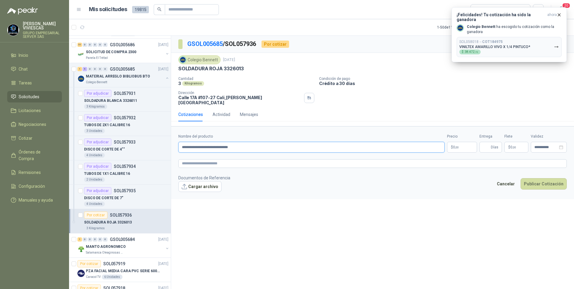
click at [214, 143] on input "**********" at bounding box center [311, 147] width 266 height 11
type input "**********"
click at [462, 145] on body "RODRIGO VIVIESCAS GRUPO EMPRESARIAL SERVER SAS Inicio Chat Tareas Solicitudes L…" at bounding box center [287, 144] width 574 height 289
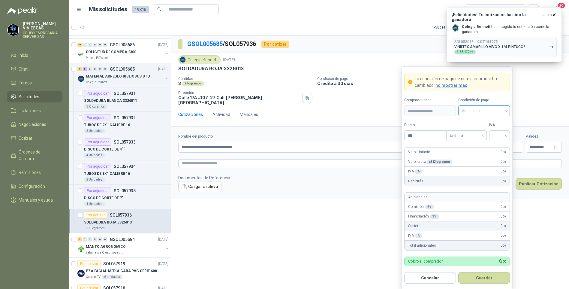
drag, startPoint x: 483, startPoint y: 107, endPoint x: 478, endPoint y: 118, distance: 11.6
click at [483, 107] on span "Anticipado" at bounding box center [484, 110] width 44 height 9
click at [483, 131] on div "Crédito a 30 días" at bounding box center [484, 133] width 42 height 7
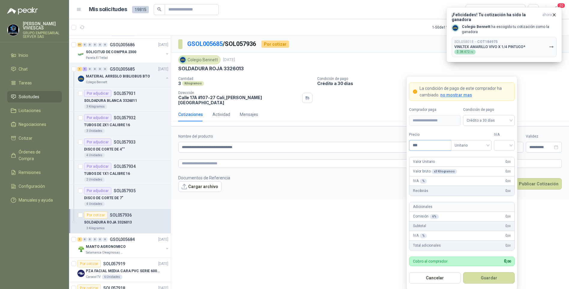
drag, startPoint x: 429, startPoint y: 140, endPoint x: 426, endPoint y: 145, distance: 6.4
click at [429, 140] on div "Precio ***" at bounding box center [430, 141] width 42 height 19
click at [426, 145] on input "***" at bounding box center [431, 145] width 42 height 10
click at [511, 146] on div at bounding box center [504, 145] width 21 height 11
type input "********"
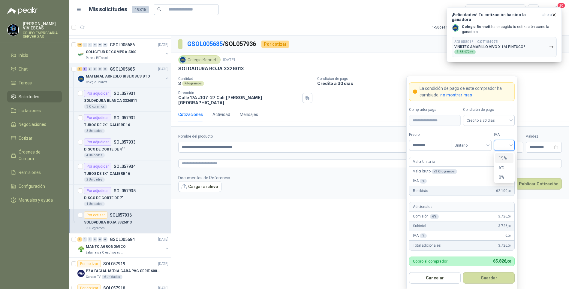
drag, startPoint x: 510, startPoint y: 157, endPoint x: 461, endPoint y: 178, distance: 53.3
click at [508, 156] on div "19%" at bounding box center [504, 158] width 18 height 10
click at [490, 277] on button "Guardar" at bounding box center [489, 277] width 52 height 11
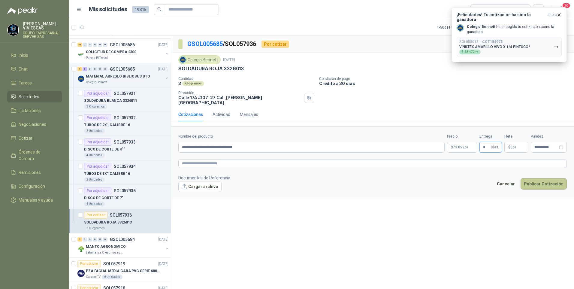
type input "*"
click at [537, 181] on button "Publicar Cotización" at bounding box center [544, 183] width 46 height 11
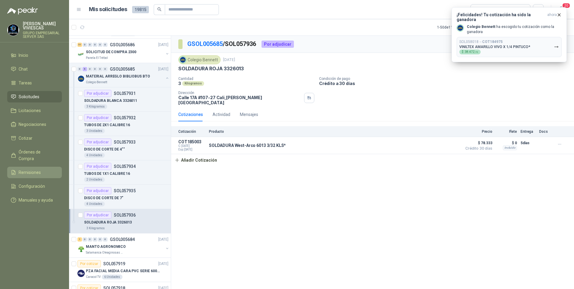
click at [27, 169] on span "Remisiones" at bounding box center [30, 172] width 22 height 7
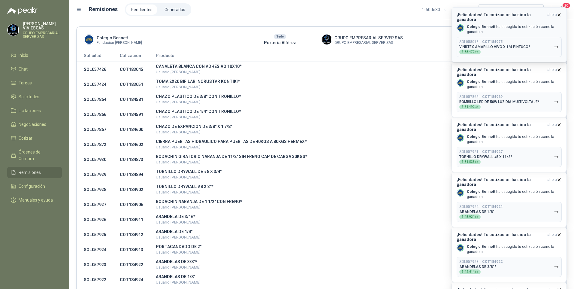
click at [557, 44] on icon "button" at bounding box center [556, 46] width 5 height 5
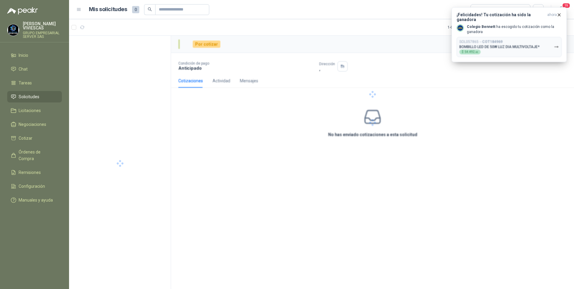
click at [554, 39] on div at bounding box center [372, 94] width 403 height 117
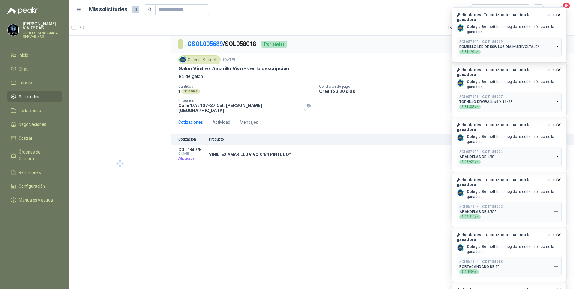
click at [554, 39] on button "SOL057865 → COT184969 BOMBILLO LED DE 50W LUZ DIA MULTIVOLTAJE* $ 54.492 ,48" at bounding box center [509, 47] width 105 height 20
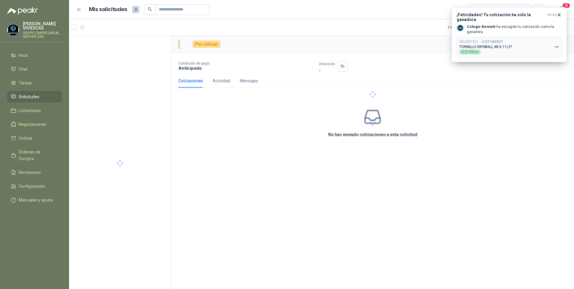
click at [555, 39] on div at bounding box center [372, 94] width 403 height 117
click at [556, 44] on icon "button" at bounding box center [556, 46] width 5 height 5
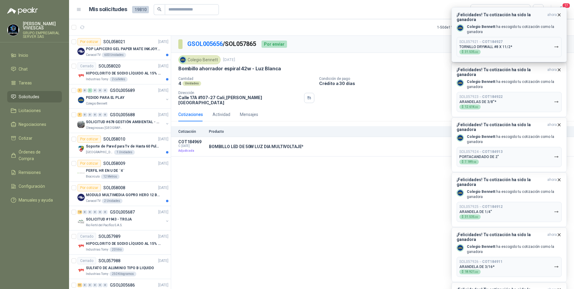
click at [557, 45] on button "SOL057921 → COT184927 TORNILLO DRYWALL #8 X 11/2* $ 31.535 ,00" at bounding box center [509, 47] width 105 height 20
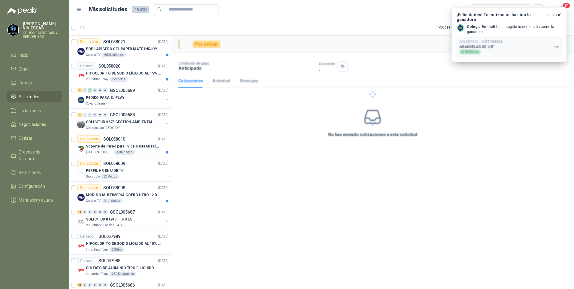
click at [557, 44] on div at bounding box center [372, 94] width 403 height 117
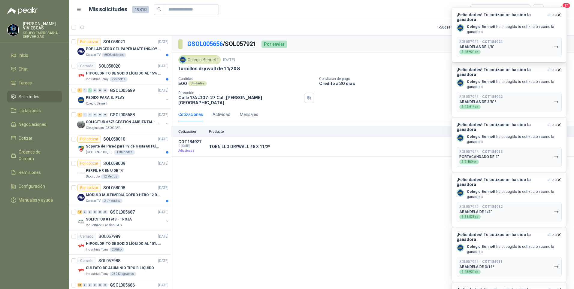
click at [557, 44] on icon "button" at bounding box center [556, 46] width 5 height 5
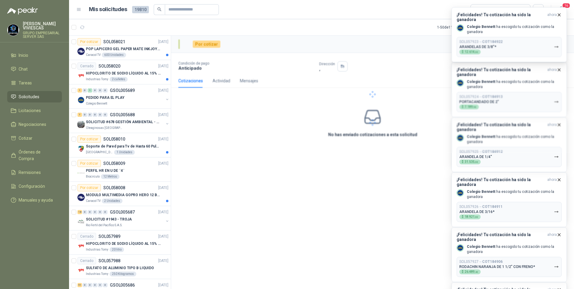
click at [557, 44] on div at bounding box center [372, 94] width 403 height 117
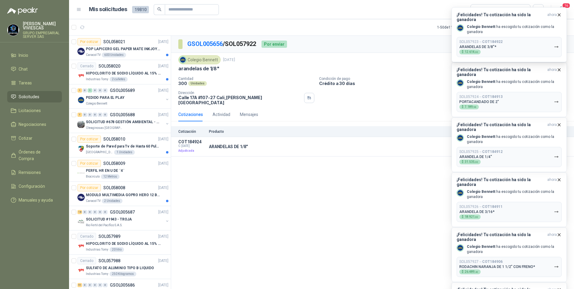
click at [557, 44] on icon "button" at bounding box center [556, 46] width 5 height 5
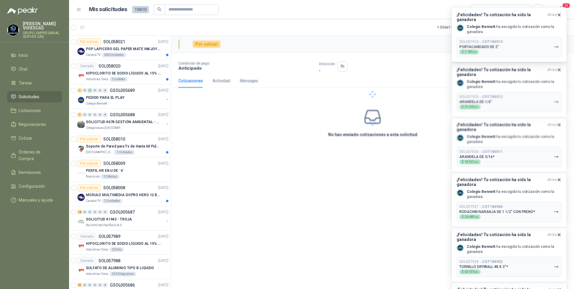
click at [557, 43] on div at bounding box center [372, 94] width 403 height 117
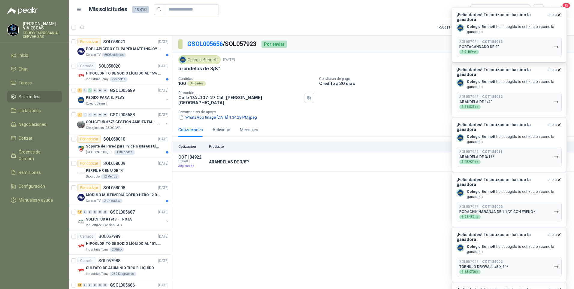
click at [557, 44] on icon "button" at bounding box center [556, 46] width 5 height 5
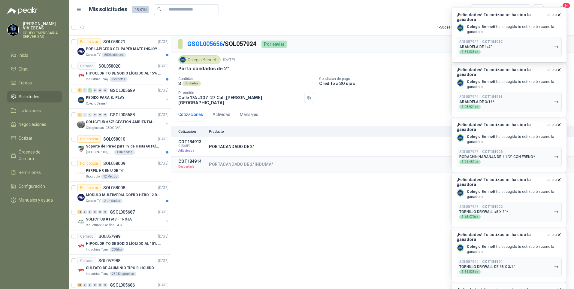
click at [557, 44] on icon "button" at bounding box center [556, 46] width 5 height 5
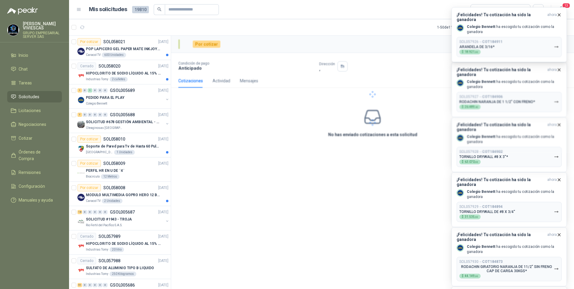
click at [557, 43] on div at bounding box center [372, 94] width 403 height 117
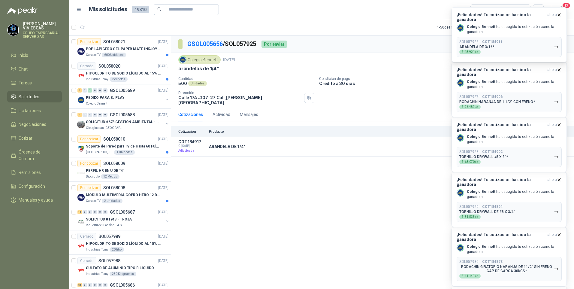
click at [557, 44] on icon "button" at bounding box center [556, 46] width 5 height 5
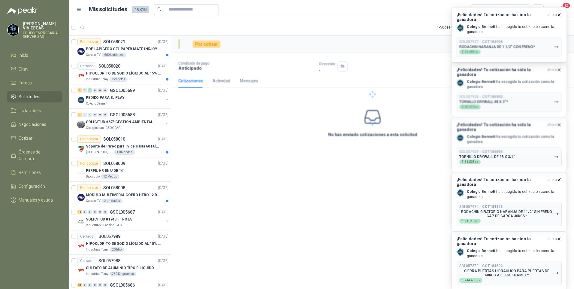
click at [557, 43] on div at bounding box center [372, 94] width 403 height 117
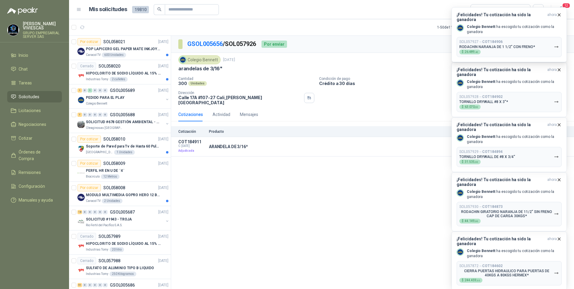
click at [557, 44] on icon "button" at bounding box center [556, 46] width 5 height 5
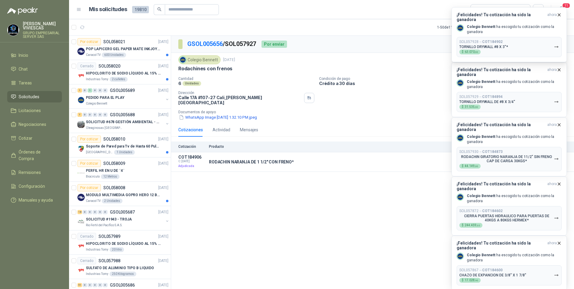
click at [557, 44] on icon "button" at bounding box center [556, 46] width 5 height 5
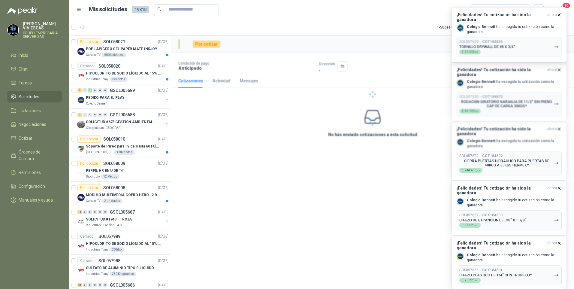
click at [558, 44] on div at bounding box center [372, 94] width 403 height 117
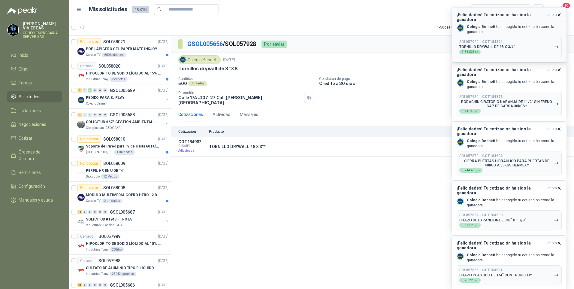
click at [557, 44] on icon "button" at bounding box center [556, 46] width 5 height 5
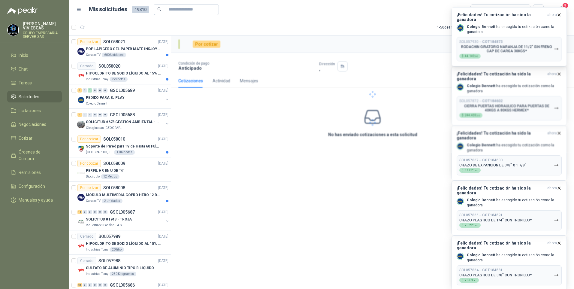
click at [555, 50] on div at bounding box center [372, 94] width 403 height 117
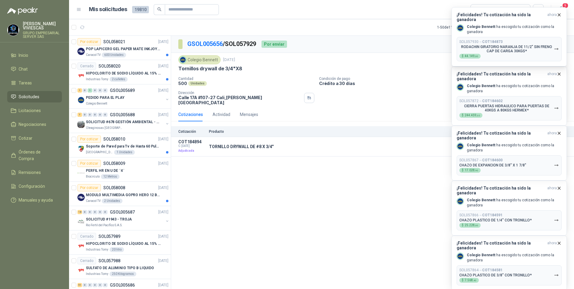
click at [555, 47] on icon "button" at bounding box center [556, 49] width 5 height 5
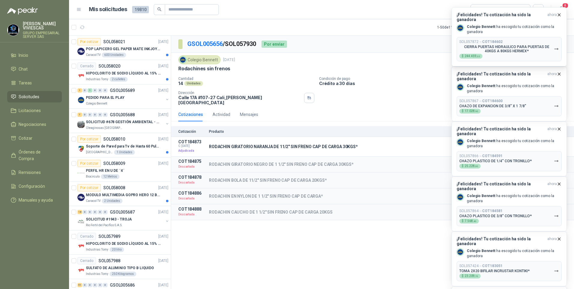
click at [554, 47] on icon "button" at bounding box center [556, 49] width 5 height 5
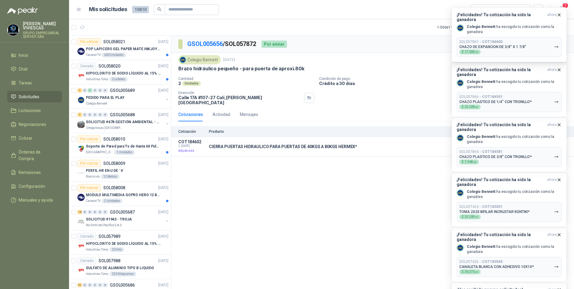
click at [554, 43] on button "SOL057867 → COT184600 CHAZO DE EXPANCION DE 3/8" X 1 7/8" $ 17.028 ,90" at bounding box center [509, 47] width 105 height 20
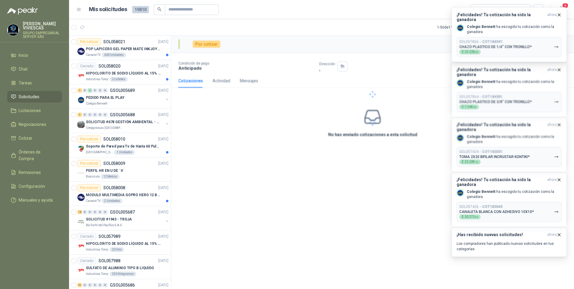
click at [554, 43] on div at bounding box center [372, 94] width 403 height 117
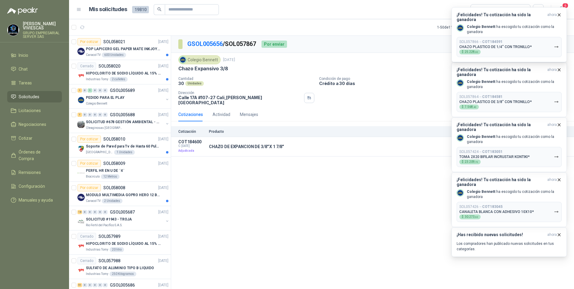
click at [554, 43] on button "SOL057866 → COT184591 CHAZO PLASTICO DE 1/4" CON TRONILLO* $ 25.228 ,00" at bounding box center [509, 47] width 105 height 20
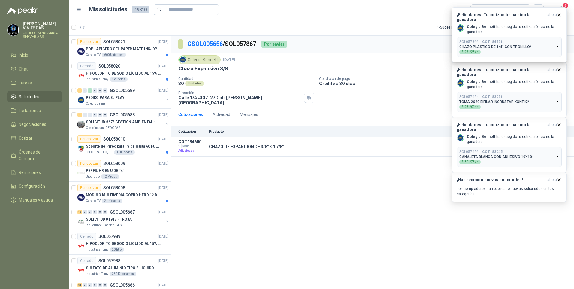
click at [554, 43] on button "SOL057866 → COT184591 CHAZO PLASTICO DE 1/4" CON TRONILLO* $ 25.228 ,00" at bounding box center [509, 47] width 105 height 20
click at [554, 43] on body "RODRIGO VIVIESCAS GRUPO EMPRESARIAL SERVER SAS Inicio Chat Tareas Solicitudes L…" at bounding box center [287, 144] width 574 height 289
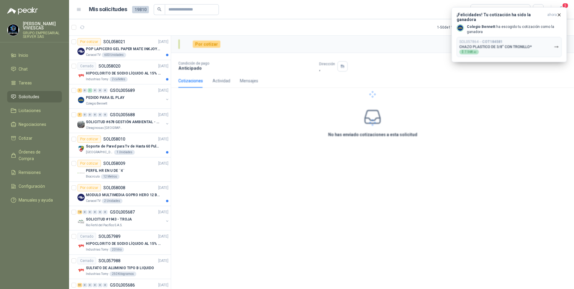
click at [554, 43] on button "SOL057864 → COT184581 CHAZO PLASTICO DE 3/8" CON TRONILLO* $ 7.568 ,40" at bounding box center [509, 47] width 105 height 20
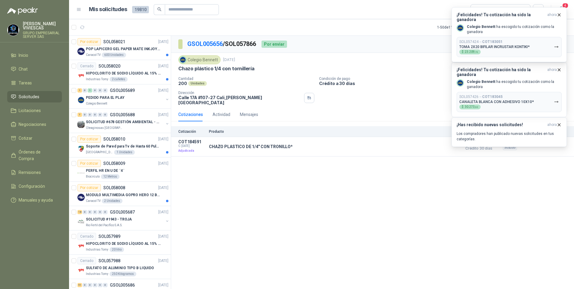
click at [554, 43] on button "SOL057864 → COT184581 CHAZO PLASTICO DE 3/8" CON TRONILLO* $ 7.568 ,40" at bounding box center [509, 47] width 105 height 20
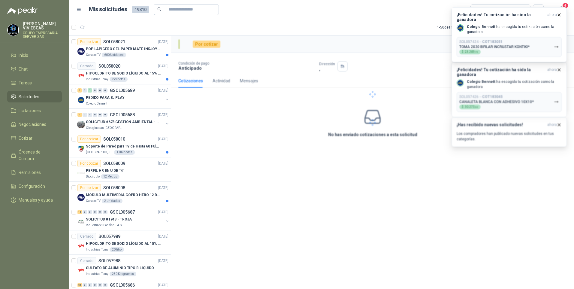
click at [554, 43] on div at bounding box center [372, 94] width 403 height 117
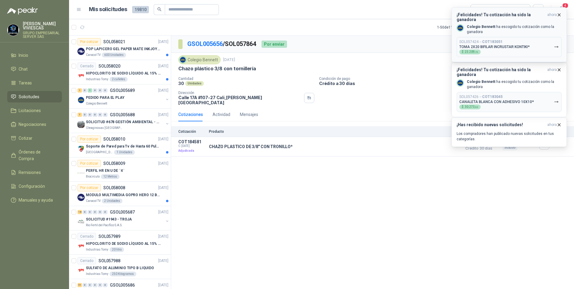
click at [556, 44] on icon "button" at bounding box center [556, 46] width 5 height 5
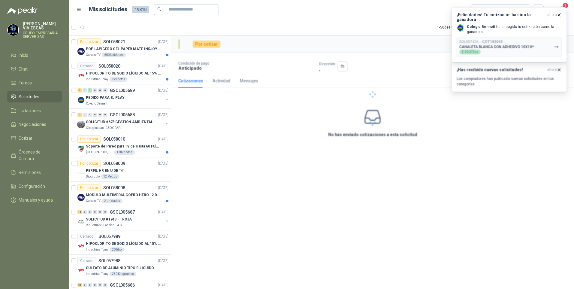
click at [556, 42] on div at bounding box center [372, 94] width 403 height 117
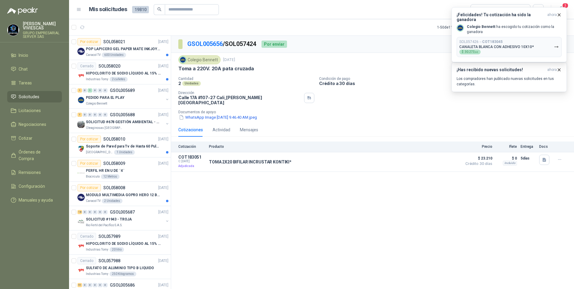
click at [556, 44] on icon "button" at bounding box center [556, 46] width 5 height 5
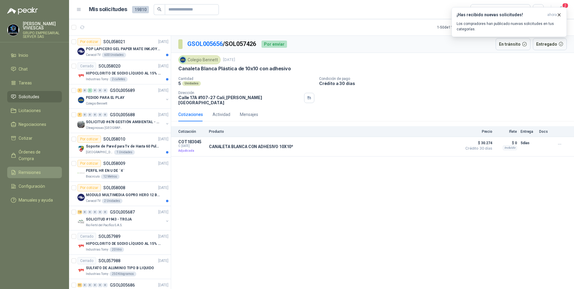
click at [33, 169] on span "Remisiones" at bounding box center [30, 172] width 22 height 7
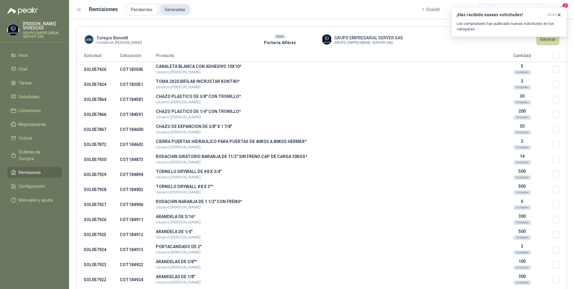
click at [171, 10] on li "Generadas" at bounding box center [175, 10] width 30 height 10
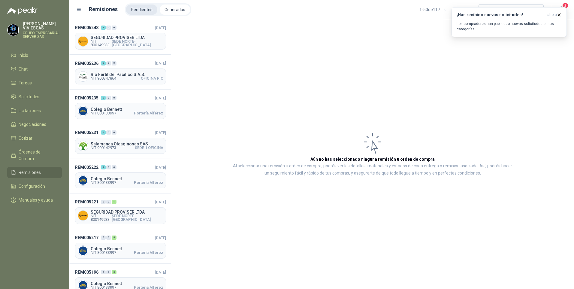
click at [139, 10] on li "Pendientes" at bounding box center [141, 10] width 31 height 10
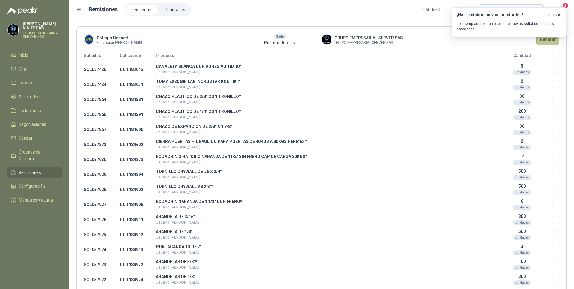
click at [547, 43] on button "Generar" at bounding box center [548, 39] width 23 height 11
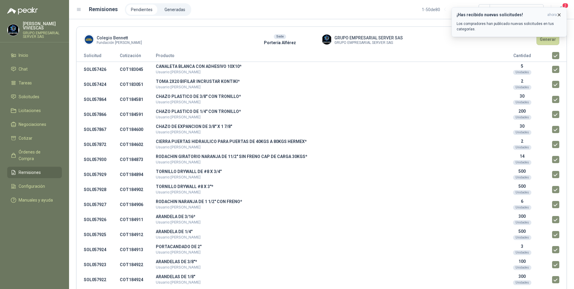
click at [557, 13] on icon "button" at bounding box center [559, 14] width 5 height 5
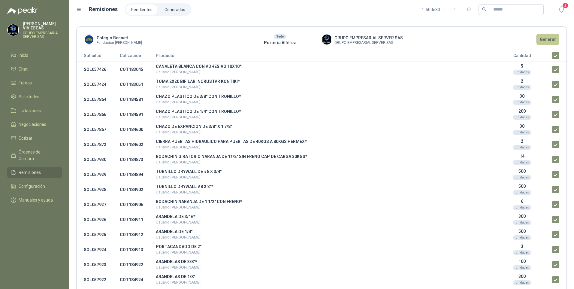
click at [547, 38] on button "Generar" at bounding box center [548, 39] width 23 height 11
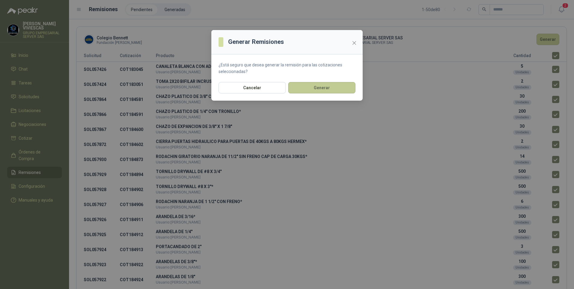
click at [326, 89] on button "Generar" at bounding box center [321, 87] width 67 height 11
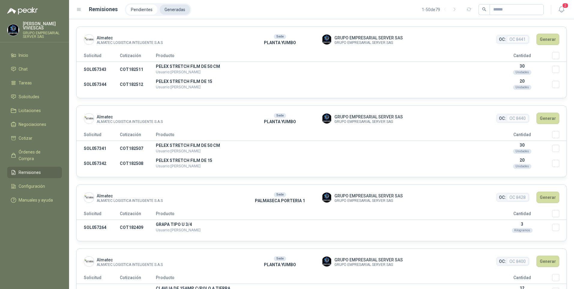
click at [171, 10] on li "Generadas" at bounding box center [175, 10] width 30 height 10
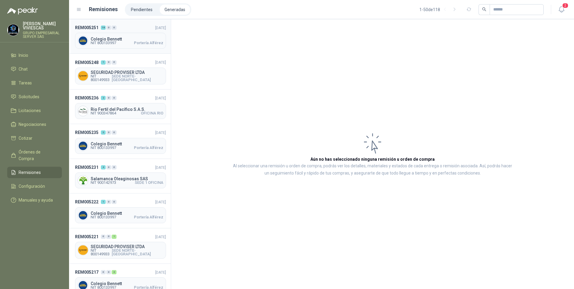
click at [103, 39] on span "Colegio Bennett" at bounding box center [127, 39] width 73 height 4
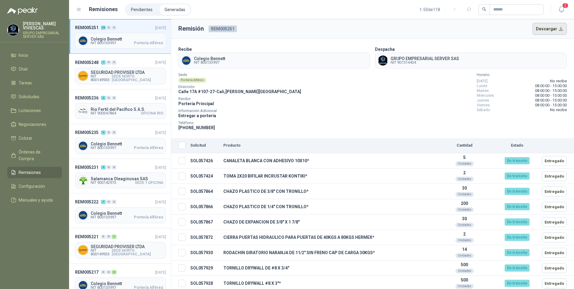
click at [547, 29] on button "Descargar" at bounding box center [550, 29] width 35 height 12
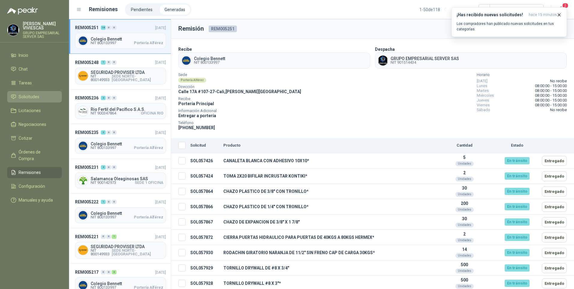
click at [23, 95] on span "Solicitudes" at bounding box center [29, 96] width 21 height 7
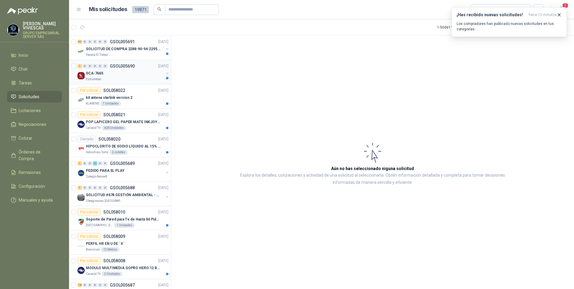
click at [95, 73] on p "SCA-7665" at bounding box center [94, 74] width 17 height 6
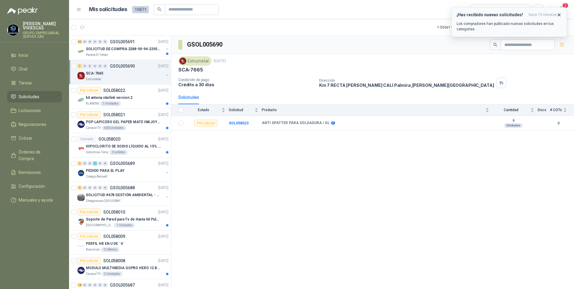
click at [556, 17] on span "hace 15 minutos" at bounding box center [543, 14] width 28 height 5
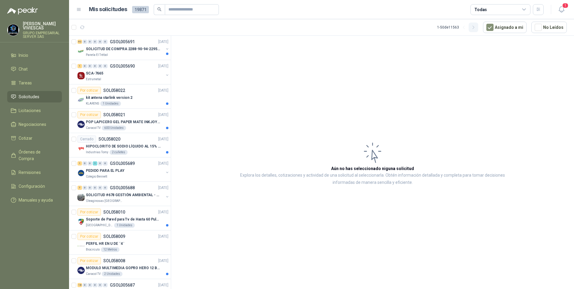
click at [476, 27] on icon "button" at bounding box center [473, 27] width 5 height 5
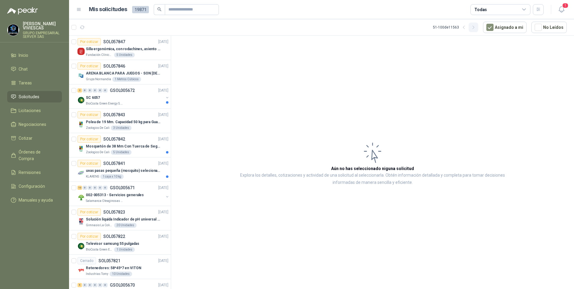
click at [476, 27] on icon "button" at bounding box center [473, 27] width 5 height 5
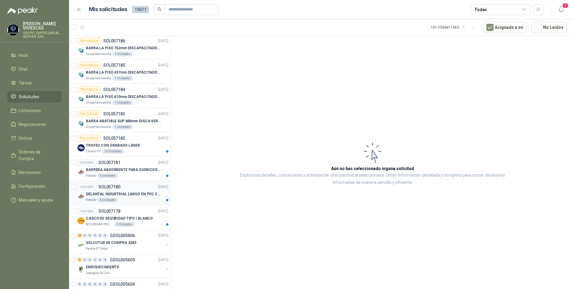
scroll to position [969, 0]
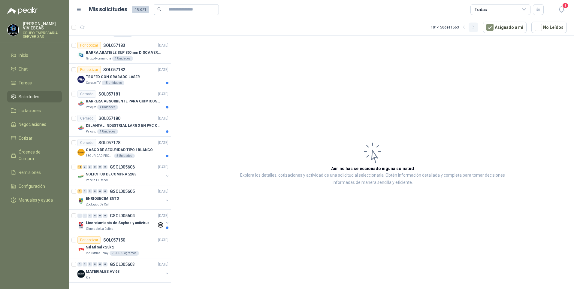
click at [475, 28] on icon "button" at bounding box center [473, 27] width 5 height 5
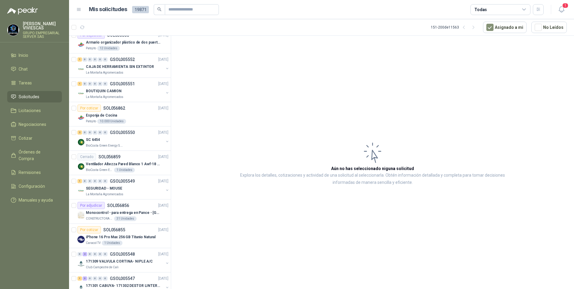
scroll to position [974, 0]
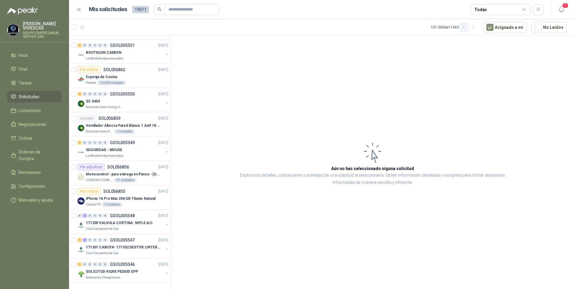
click at [467, 27] on icon "button" at bounding box center [464, 27] width 5 height 5
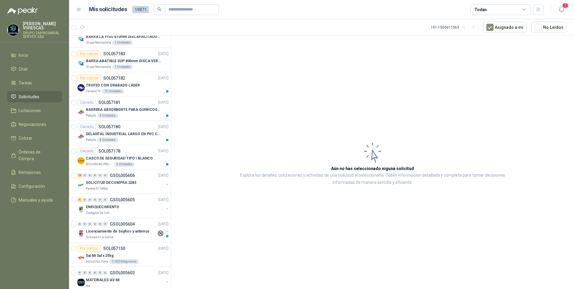
scroll to position [969, 0]
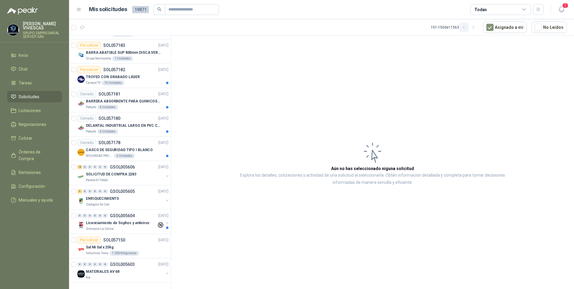
click at [467, 28] on icon "button" at bounding box center [464, 27] width 5 height 5
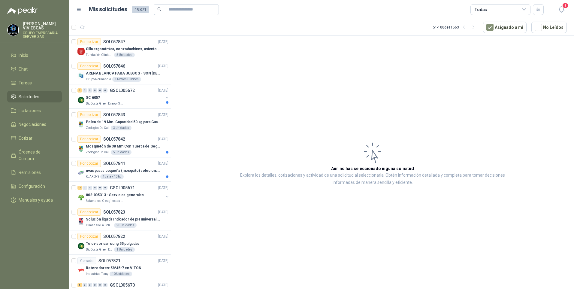
scroll to position [120, 0]
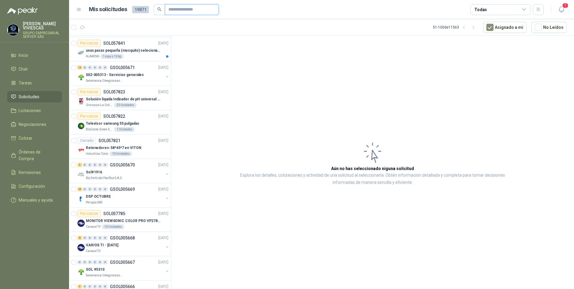
click at [179, 9] on input "text" at bounding box center [189, 10] width 42 height 10
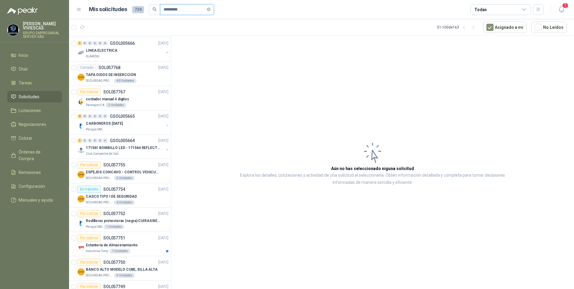
scroll to position [0, 0]
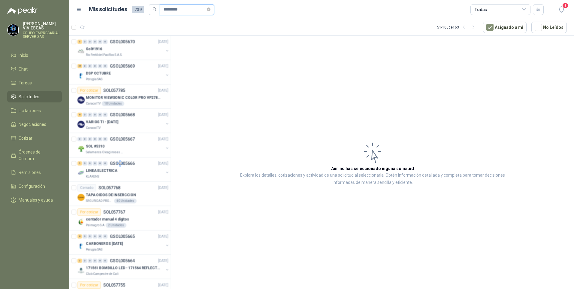
type input "*********"
click at [151, 8] on span at bounding box center [154, 9] width 11 height 11
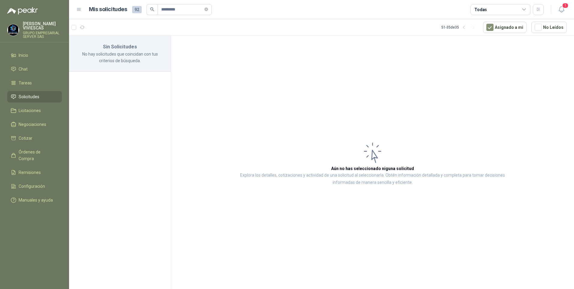
click at [153, 10] on icon "search" at bounding box center [152, 9] width 4 height 4
click at [188, 12] on input "*********" at bounding box center [182, 10] width 42 height 10
click at [136, 11] on span "92" at bounding box center [137, 9] width 10 height 7
click at [188, 9] on input "*********" at bounding box center [182, 10] width 42 height 10
click at [151, 9] on icon "search" at bounding box center [152, 9] width 4 height 4
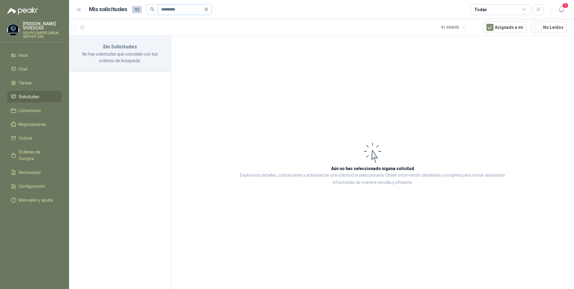
click at [207, 14] on span at bounding box center [206, 10] width 4 height 10
click at [207, 8] on span "*********" at bounding box center [185, 9] width 54 height 11
click at [208, 8] on icon "close-circle" at bounding box center [206, 10] width 4 height 4
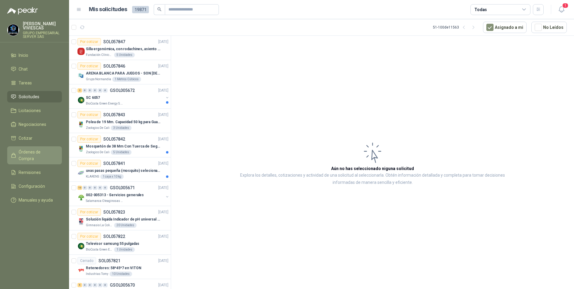
click at [30, 152] on span "Órdenes de Compra" at bounding box center [38, 155] width 38 height 13
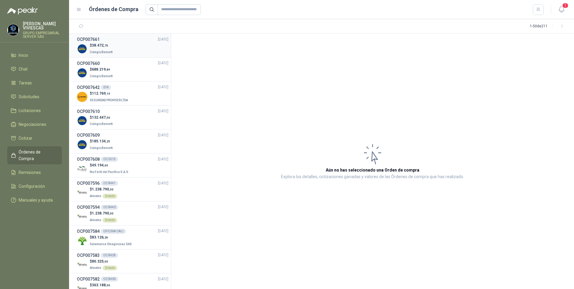
click at [100, 49] on p "Colegio Bennett" at bounding box center [102, 51] width 24 height 7
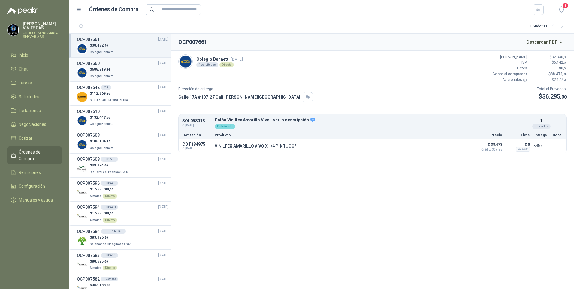
click at [101, 76] on span "Colegio Bennett" at bounding box center [101, 75] width 23 height 3
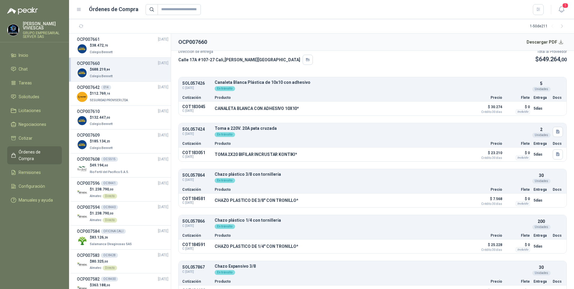
scroll to position [32, 0]
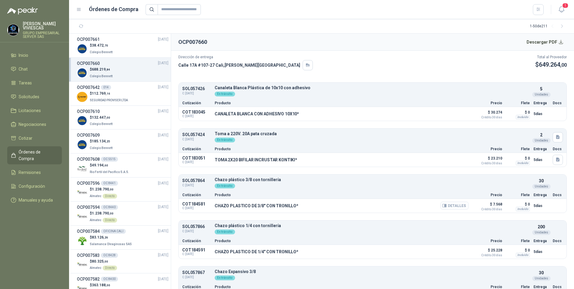
click at [453, 206] on button "Detalles" at bounding box center [454, 205] width 28 height 8
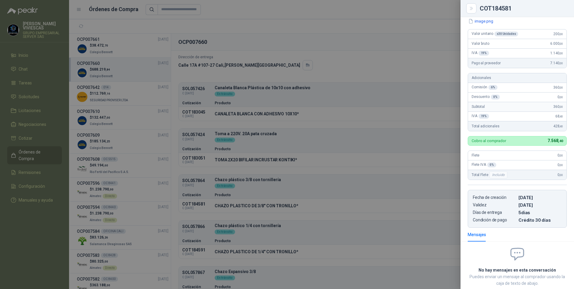
scroll to position [0, 0]
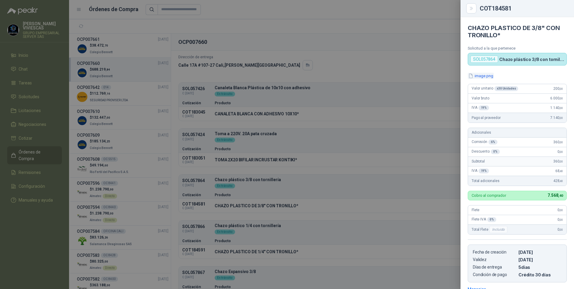
click at [481, 76] on button "image.png" at bounding box center [481, 76] width 26 height 6
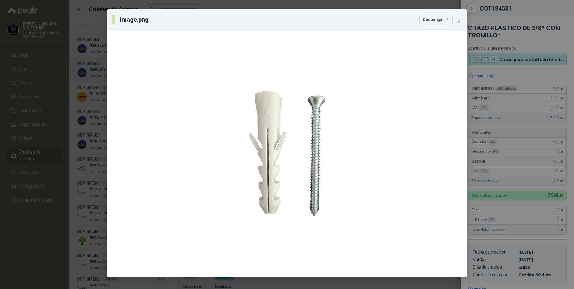
drag, startPoint x: 459, startPoint y: 23, endPoint x: 454, endPoint y: 25, distance: 5.3
click at [459, 23] on icon "close" at bounding box center [458, 21] width 5 height 5
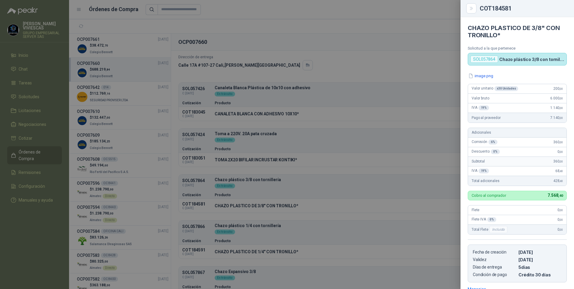
click at [379, 168] on div at bounding box center [287, 144] width 574 height 289
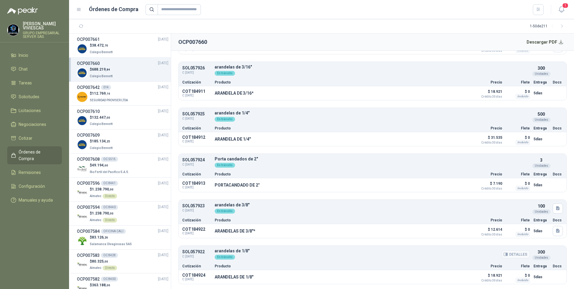
scroll to position [512, 0]
click at [442, 189] on button "Detalles" at bounding box center [454, 184] width 28 height 8
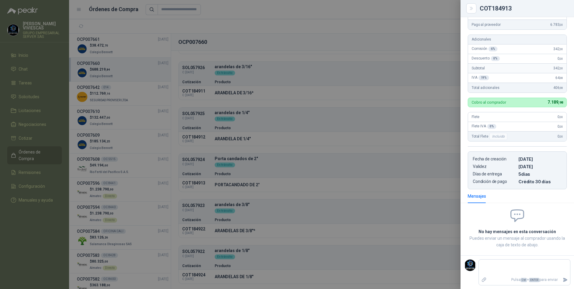
scroll to position [0, 0]
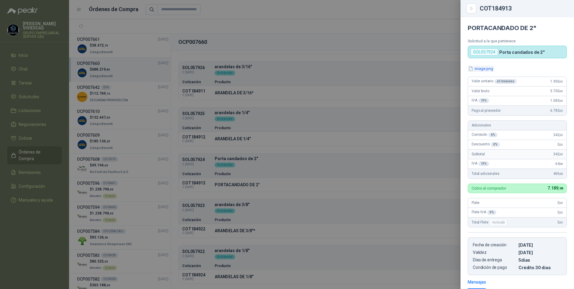
click at [481, 69] on button "image.png" at bounding box center [481, 68] width 26 height 6
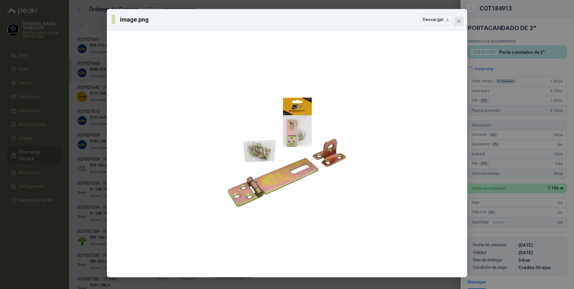
click at [460, 22] on icon "close" at bounding box center [458, 21] width 5 height 5
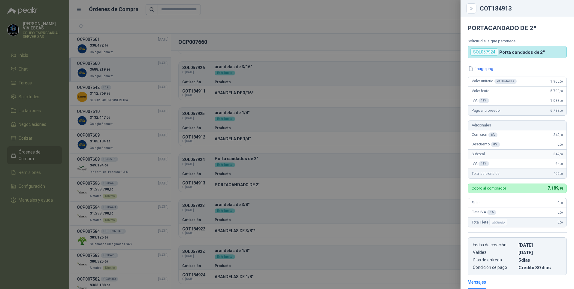
click at [10, 253] on div at bounding box center [287, 144] width 574 height 289
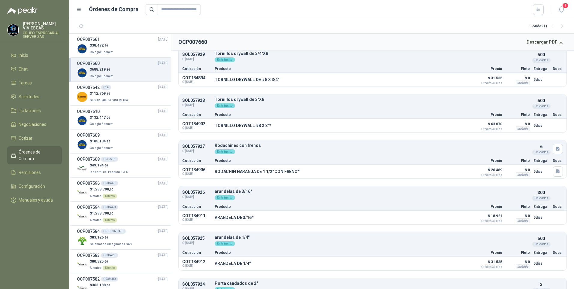
scroll to position [302, 0]
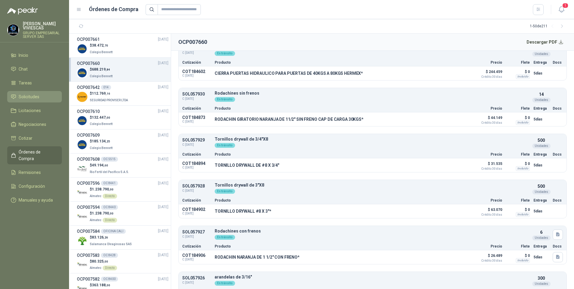
click at [23, 93] on link "Solicitudes" at bounding box center [34, 96] width 55 height 11
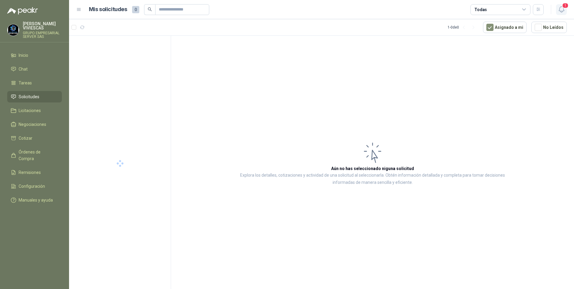
click at [561, 9] on icon "button" at bounding box center [562, 10] width 8 height 8
